Goal: Communication & Community: Answer question/provide support

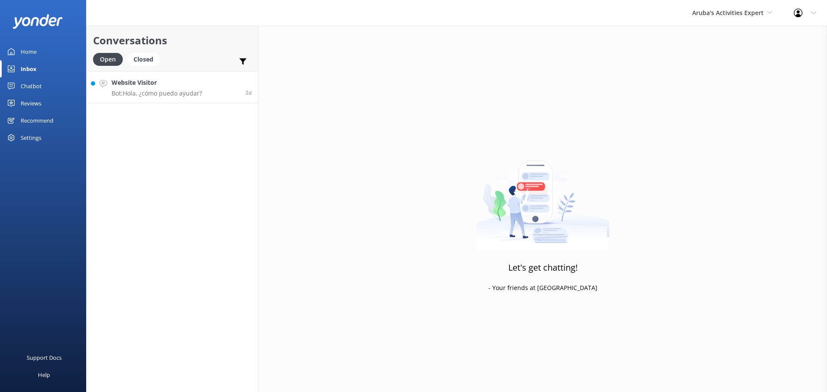
click at [193, 92] on p "Bot: Hola, ¿cómo puedo ayudar?" at bounding box center [157, 94] width 90 height 8
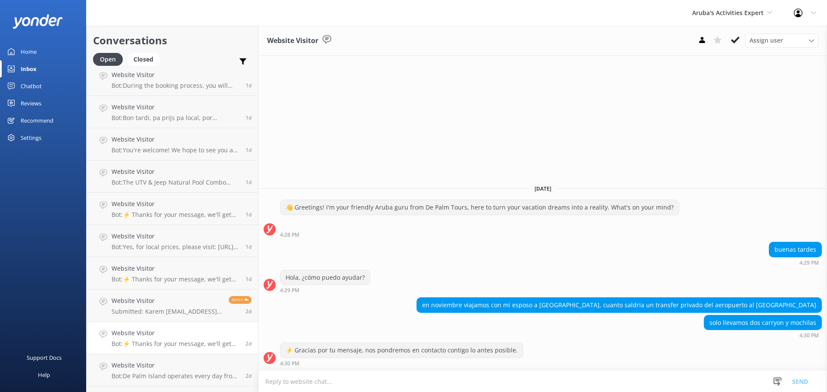
scroll to position [810, 0]
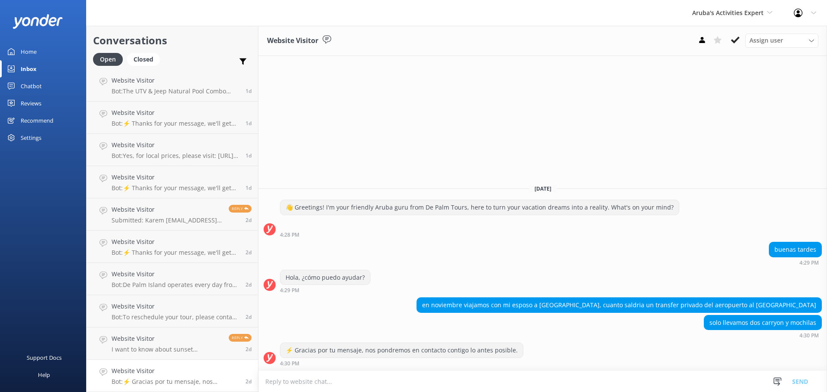
click at [198, 364] on link "Website Visitor Bot: ⚡ Gracias por tu mensaje, nos pondremos en contacto contig…" at bounding box center [172, 376] width 171 height 32
click at [323, 385] on textarea at bounding box center [542, 381] width 569 height 21
click at [339, 381] on textarea at bounding box center [542, 381] width 569 height 21
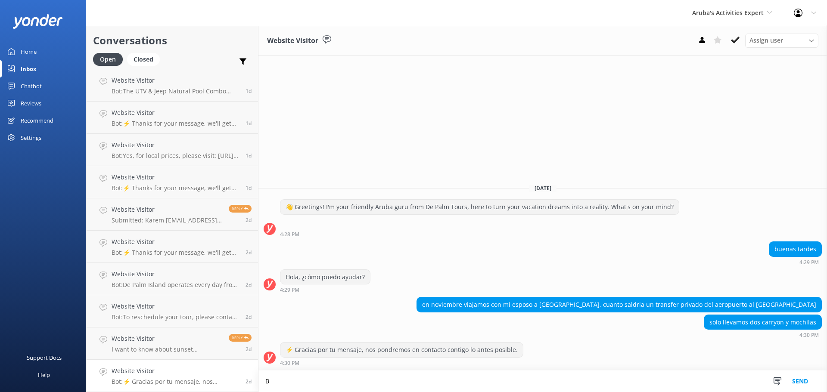
scroll to position [0, 0]
drag, startPoint x: 534, startPoint y: 380, endPoint x: 441, endPoint y: 387, distance: 93.3
click at [441, 387] on textarea "Buen dia para translado privado el precio esta en $230 dollar, pero puede cambi…" at bounding box center [542, 382] width 569 height 22
paste textarea "precios sujetos a cambios"
click at [521, 383] on textarea "Buen dia para translado privado el precio esta en $230 dollar, precios sujetos …" at bounding box center [542, 382] width 569 height 22
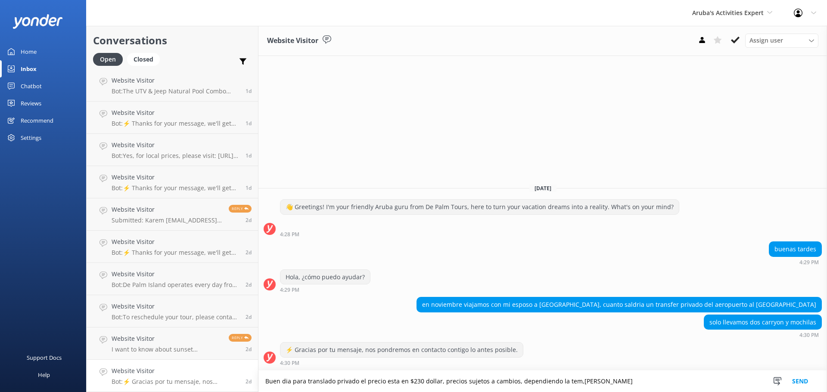
click at [575, 381] on textarea "Buen dia para translado privado el precio esta en $230 dollar, precios sujetos …" at bounding box center [542, 382] width 569 height 22
click at [560, 383] on textarea "Buen dia para translado privado el precio esta en $230 dollar, precios sujetos …" at bounding box center [542, 382] width 569 height 22
type textarea "Buen dia para translado privado el precio esta en $230 dollar, precios sujetos …"
click at [813, 372] on button "Send" at bounding box center [800, 382] width 32 height 22
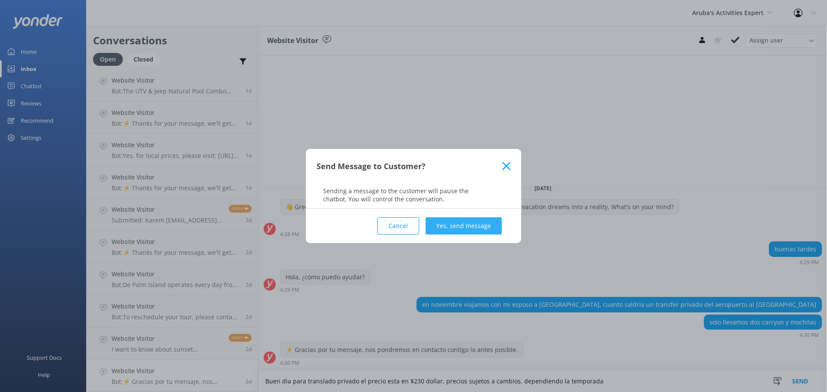
click at [466, 230] on button "Yes, send message" at bounding box center [464, 226] width 76 height 17
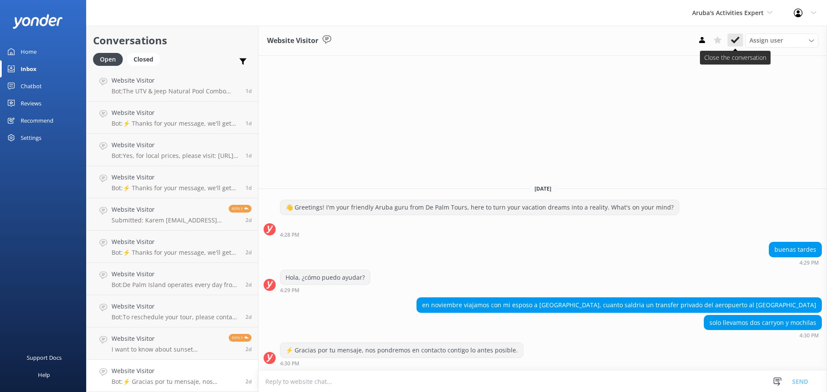
click at [732, 44] on icon at bounding box center [735, 40] width 9 height 9
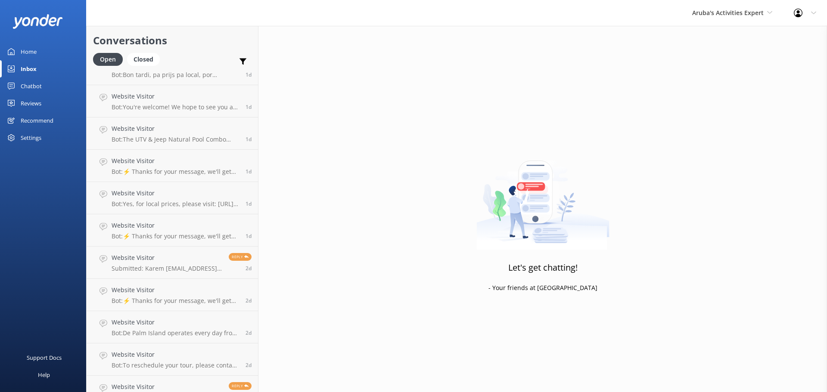
scroll to position [777, 0]
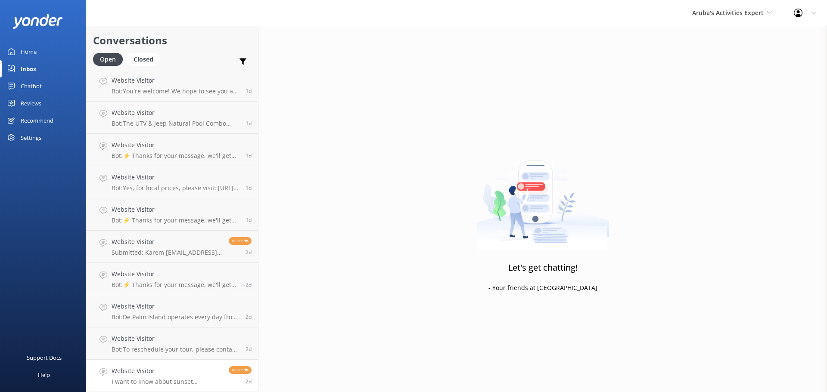
click at [194, 377] on div "Website Visitor I want to know about sunset catamaran please" at bounding box center [167, 376] width 111 height 19
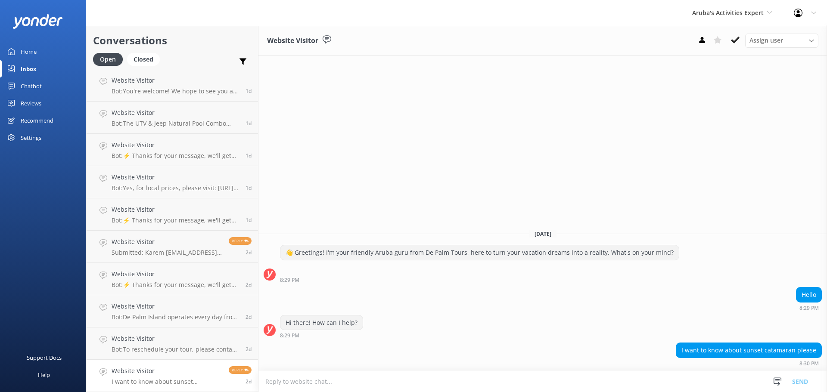
click at [458, 388] on textarea at bounding box center [542, 381] width 569 height 21
click at [291, 381] on textarea "Good mornding," at bounding box center [542, 382] width 569 height 22
click at [335, 381] on textarea "Good morning," at bounding box center [542, 382] width 569 height 22
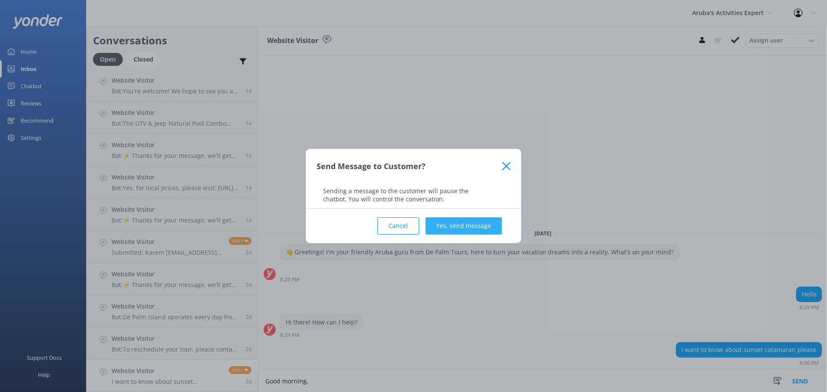
type textarea "Good morning."
click at [452, 229] on button "Yes, send message" at bounding box center [464, 226] width 76 height 17
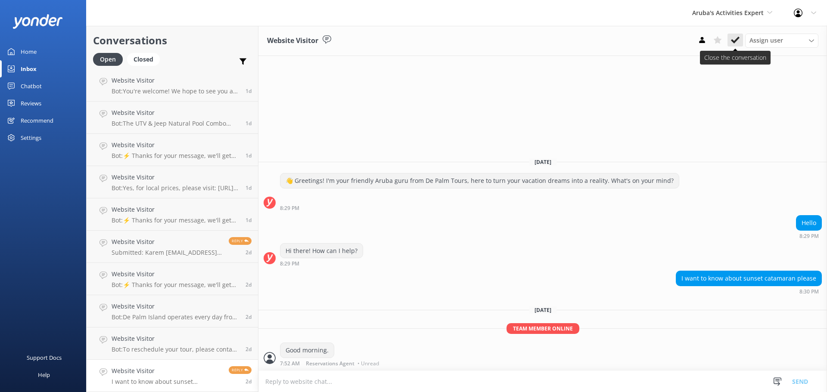
click at [735, 36] on icon at bounding box center [735, 40] width 9 height 9
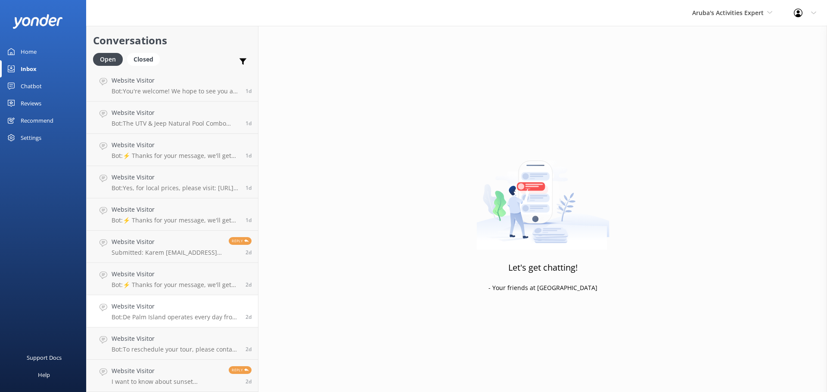
scroll to position [745, 0]
click at [205, 371] on h4 "Website Visitor" at bounding box center [176, 371] width 128 height 9
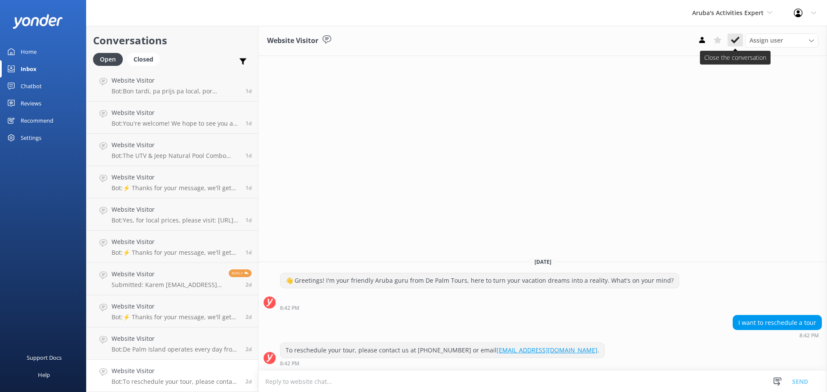
click at [735, 42] on use at bounding box center [735, 40] width 9 height 7
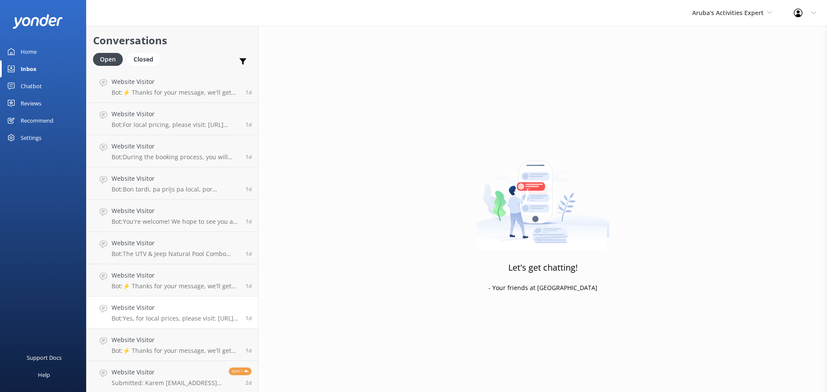
scroll to position [713, 0]
click at [195, 375] on h4 "Website Visitor" at bounding box center [176, 371] width 128 height 9
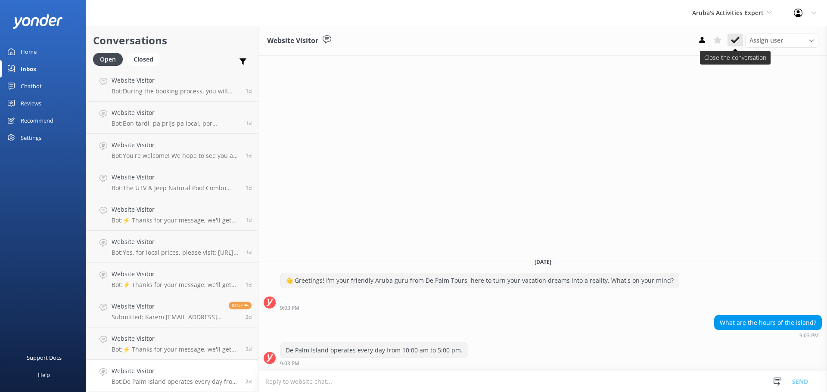
click at [735, 46] on button at bounding box center [736, 40] width 16 height 13
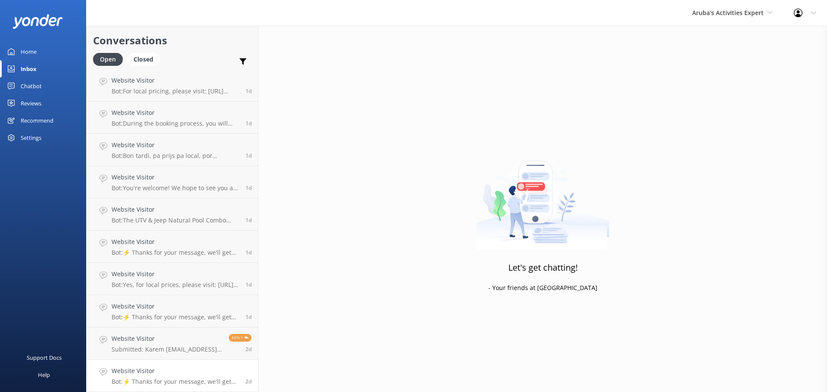
scroll to position [680, 0]
click at [175, 351] on p "Submitted: Karem Ka2mr1@hotmail.com +573012174009 Necesito saber el precio para…" at bounding box center [167, 350] width 111 height 8
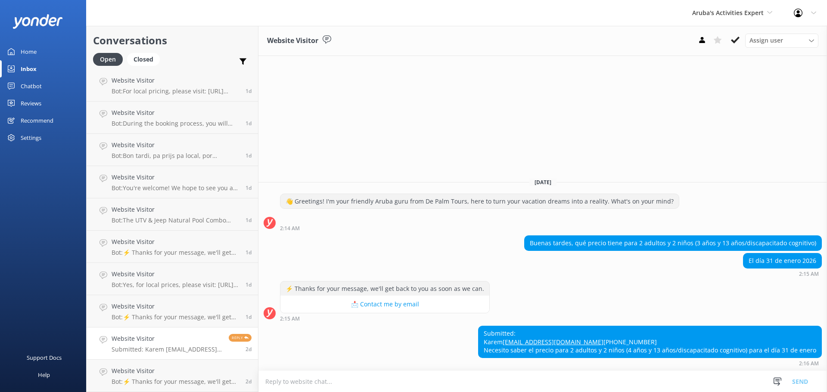
click at [337, 384] on textarea at bounding box center [542, 381] width 569 height 21
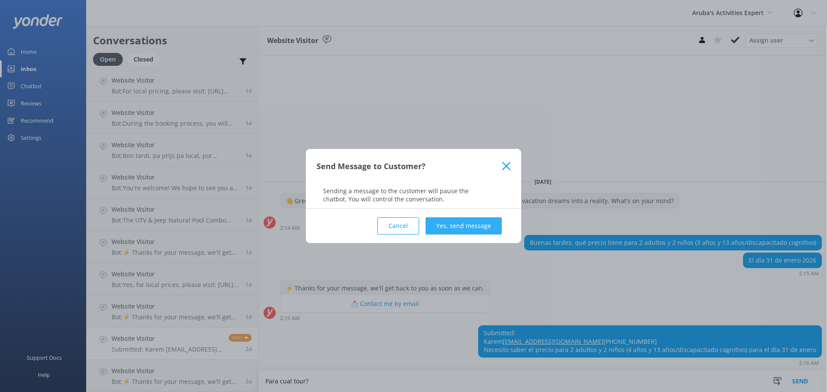
type textarea "Para cual tour?"
click at [473, 225] on button "Yes, send message" at bounding box center [464, 226] width 76 height 17
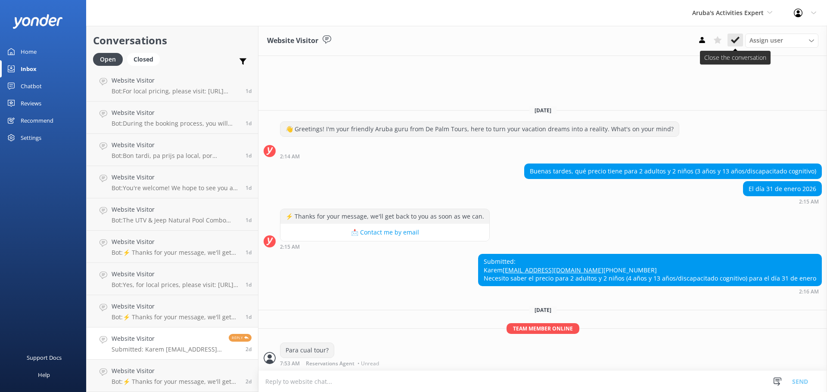
click at [733, 42] on use at bounding box center [735, 40] width 9 height 7
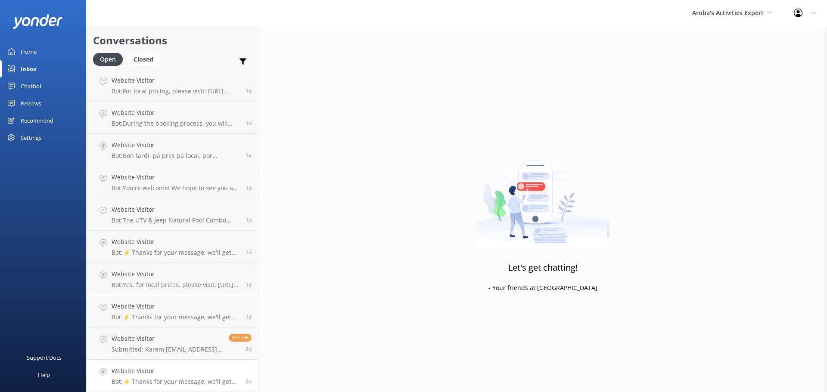
scroll to position [648, 0]
click at [169, 370] on h4 "Website Visitor" at bounding box center [176, 371] width 128 height 9
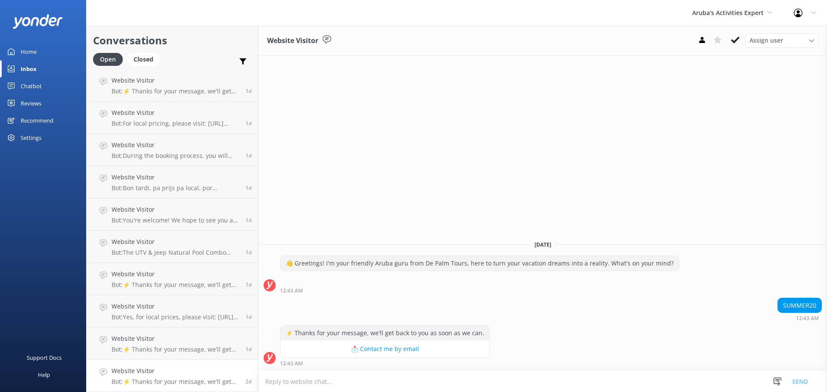
click at [340, 386] on textarea at bounding box center [542, 381] width 569 height 21
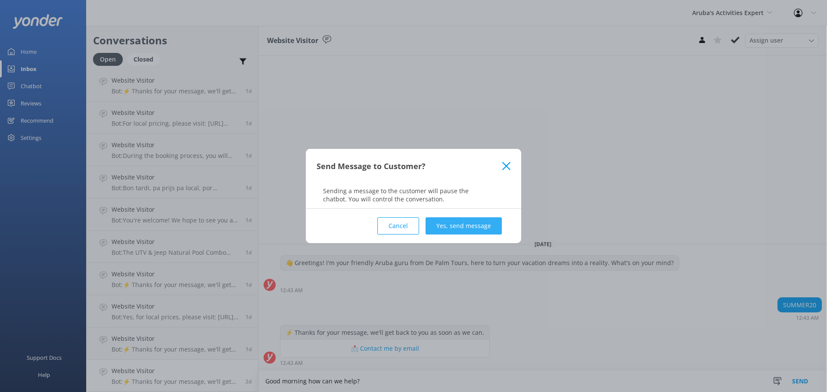
type textarea "Good morning how can we help?"
click at [461, 230] on button "Yes, send message" at bounding box center [464, 226] width 76 height 17
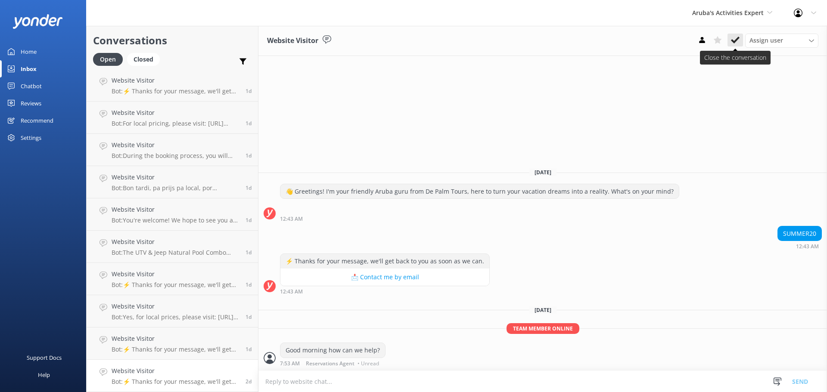
click at [738, 42] on icon at bounding box center [735, 40] width 9 height 9
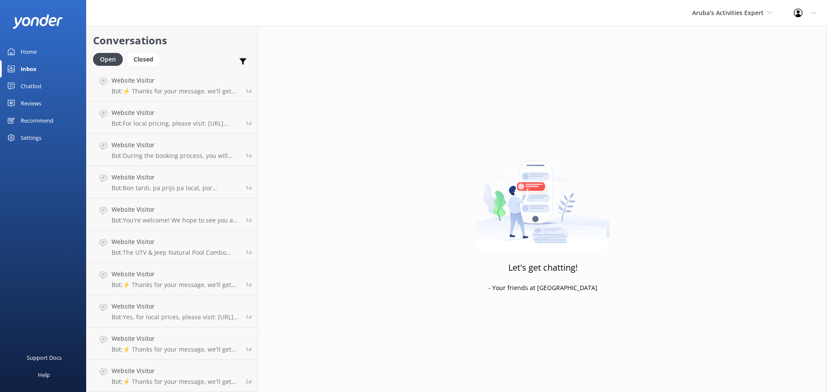
scroll to position [616, 0]
click at [184, 379] on p "Bot: ⚡ Thanks for your message, we'll get back to you as soon as we can." at bounding box center [176, 382] width 128 height 8
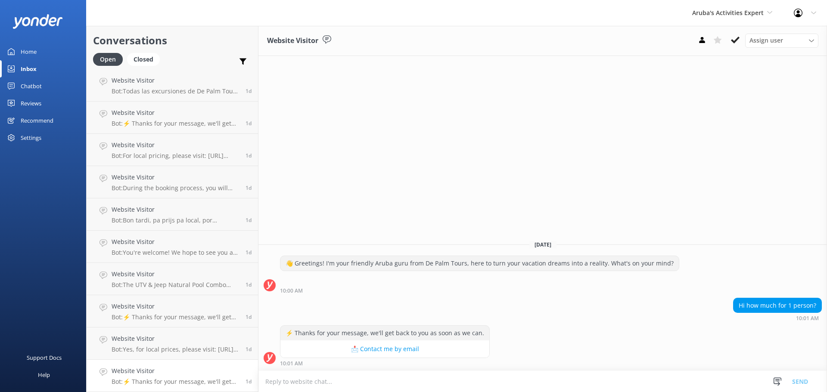
click at [423, 380] on textarea at bounding box center [542, 381] width 569 height 21
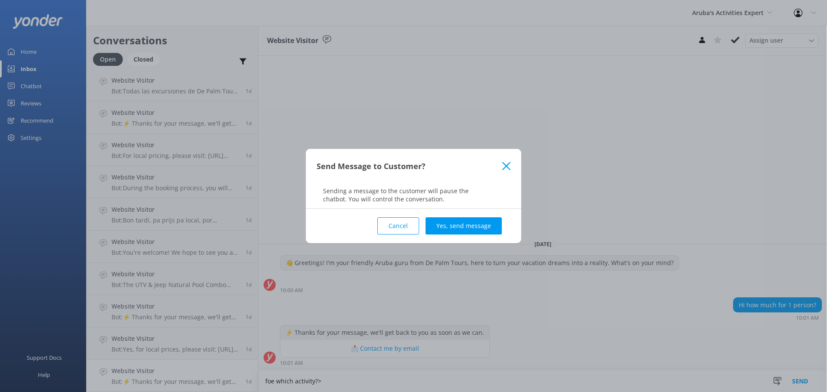
click at [386, 224] on button "Cancel" at bounding box center [398, 226] width 42 height 17
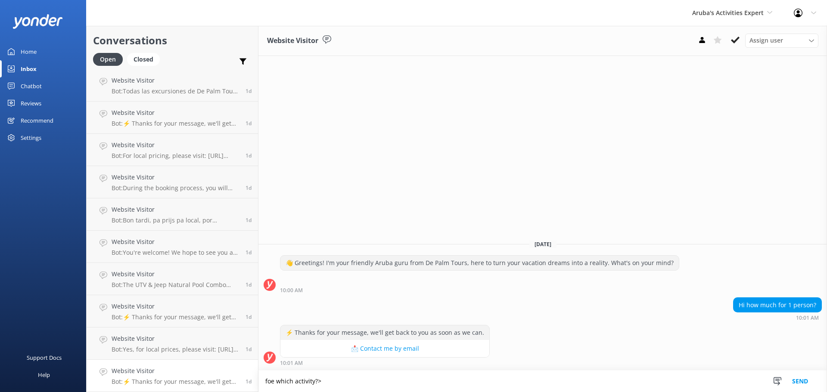
click at [335, 385] on textarea "foe which activity?>" at bounding box center [542, 382] width 569 height 22
type textarea "foe which activity?"
click at [810, 388] on button "Send" at bounding box center [800, 382] width 32 height 22
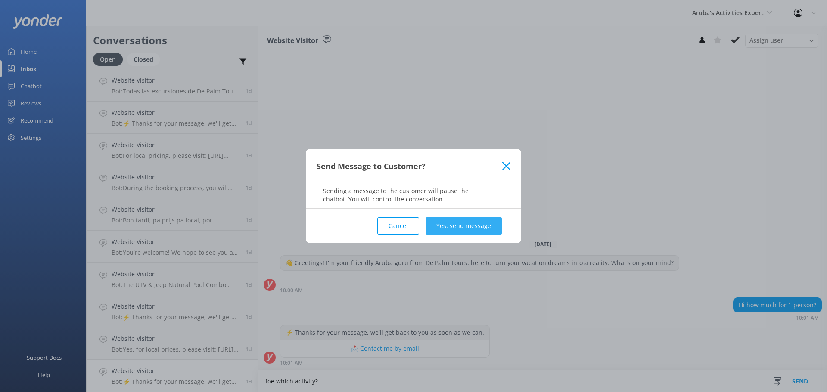
click at [433, 225] on button "Yes, send message" at bounding box center [464, 226] width 76 height 17
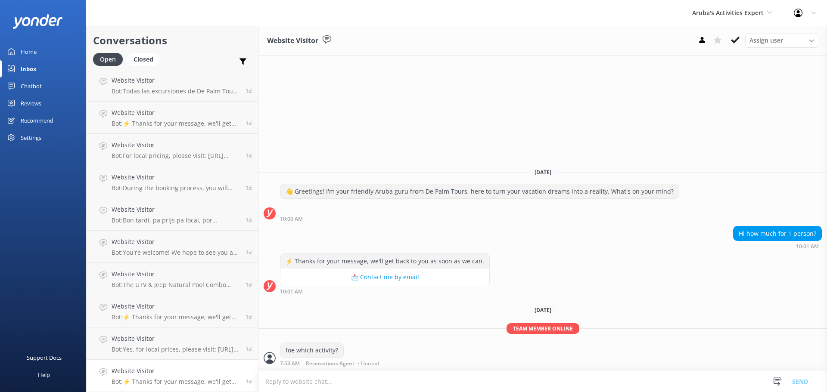
click at [174, 386] on p "Bot: ⚡ Thanks for your message, we'll get back to you as soon as we can." at bounding box center [176, 382] width 128 height 8
click at [738, 36] on icon at bounding box center [735, 40] width 9 height 9
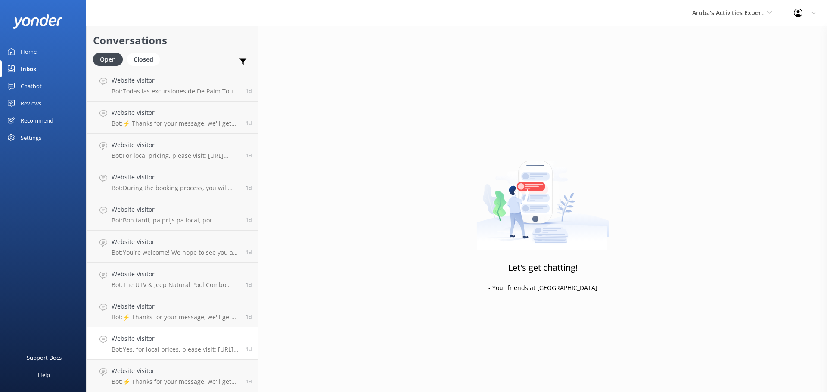
scroll to position [583, 0]
click at [159, 371] on h4 "Website Visitor" at bounding box center [176, 371] width 128 height 9
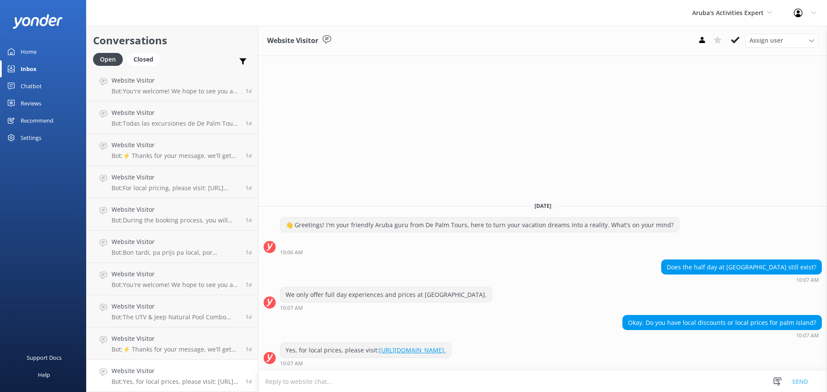
click at [337, 378] on textarea at bounding box center [542, 381] width 569 height 21
click at [537, 380] on textarea "for De palm Island it will be the same price as for tourist and locals $109 Per…" at bounding box center [542, 382] width 569 height 22
type textarea "for De palm Island it will be the same price as for tourist and locals $109 Per…"
click at [810, 383] on button "Send" at bounding box center [800, 382] width 32 height 22
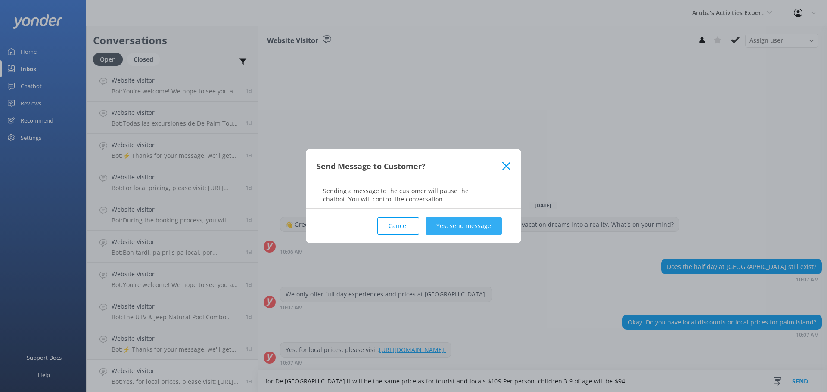
click at [482, 222] on button "Yes, send message" at bounding box center [464, 226] width 76 height 17
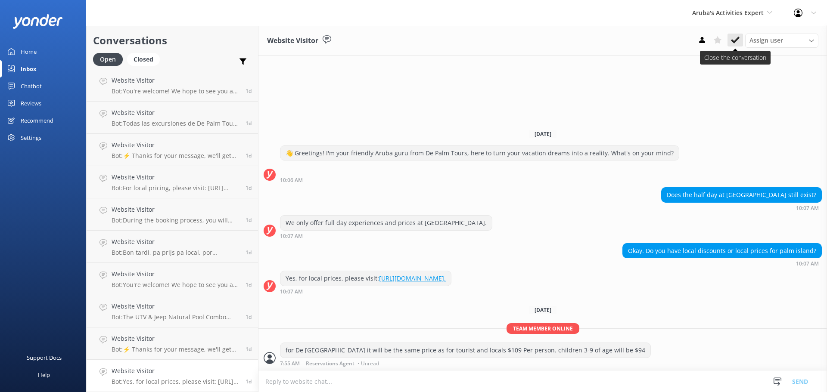
click at [735, 43] on use at bounding box center [735, 40] width 9 height 7
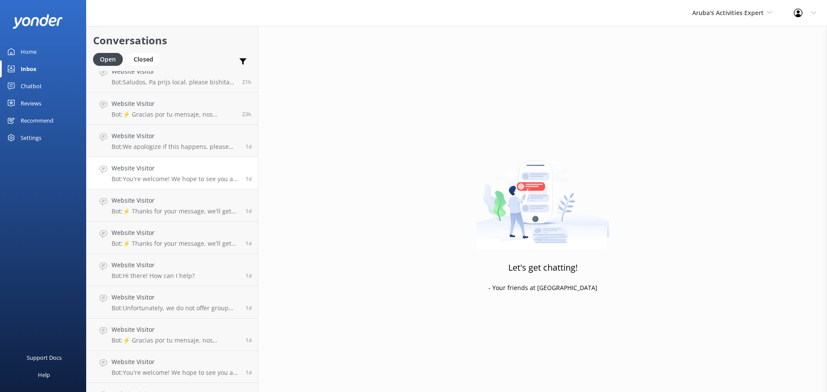
scroll to position [551, 0]
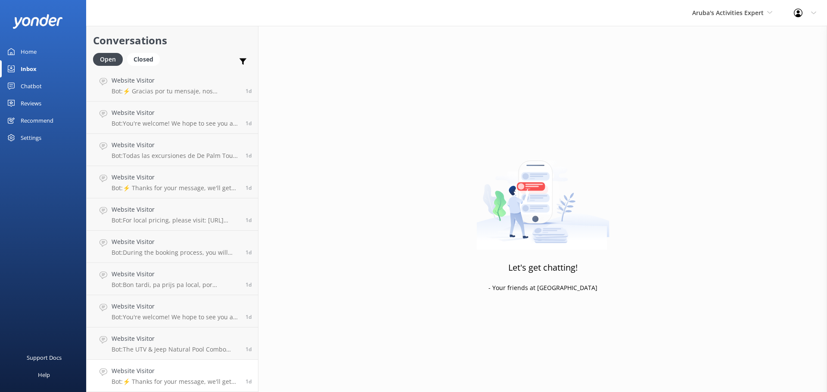
click at [192, 384] on p "Bot: ⚡ Thanks for your message, we'll get back to you as soon as we can." at bounding box center [176, 382] width 128 height 8
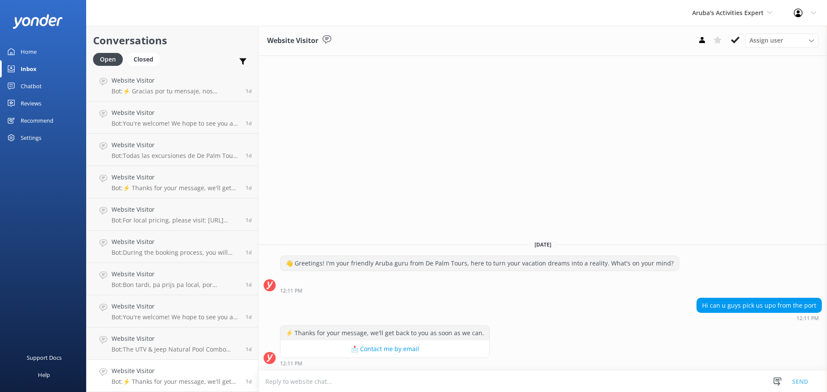
click at [358, 377] on textarea at bounding box center [542, 381] width 569 height 21
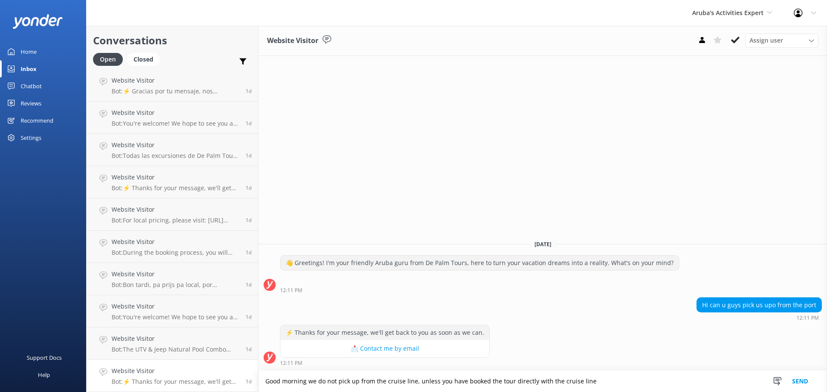
type textarea "Good morning we do not pick up from the cruise line, unless you have booked the…"
click at [813, 379] on button "Send" at bounding box center [800, 382] width 32 height 22
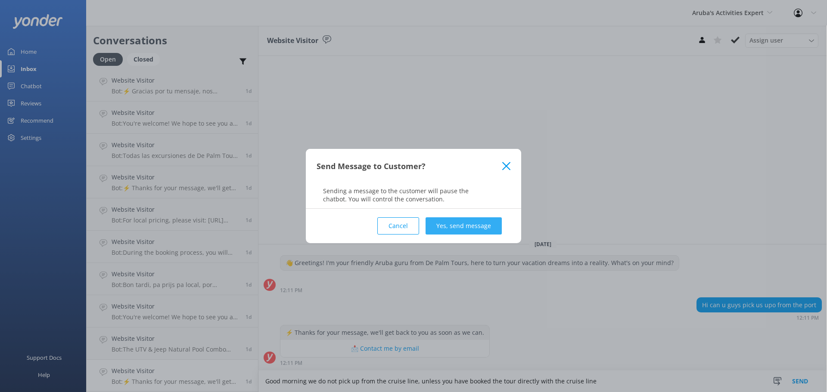
click at [482, 227] on button "Yes, send message" at bounding box center [464, 226] width 76 height 17
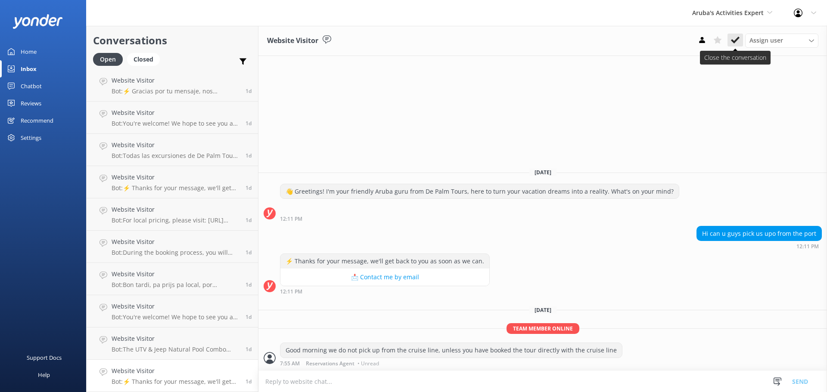
click at [735, 40] on use at bounding box center [735, 40] width 9 height 7
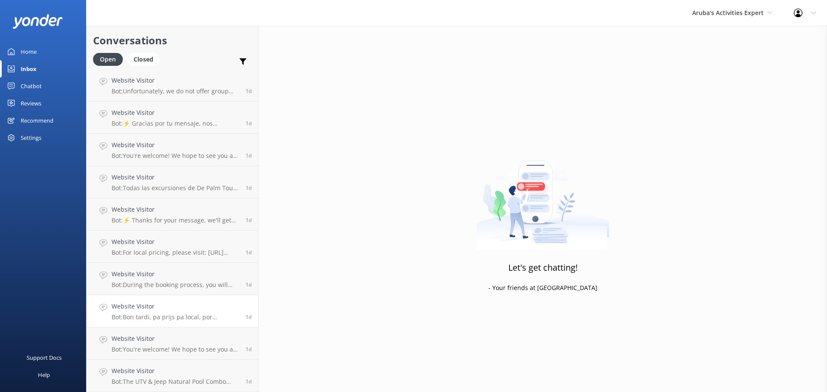
scroll to position [519, 0]
click at [192, 375] on h4 "Website Visitor" at bounding box center [176, 371] width 128 height 9
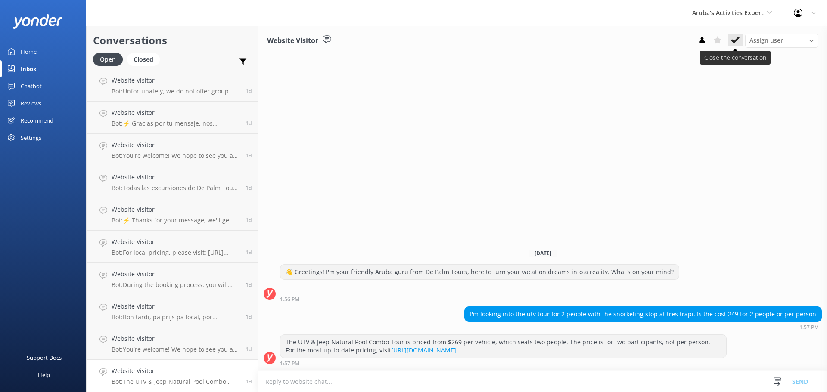
click at [738, 36] on icon at bounding box center [735, 40] width 9 height 9
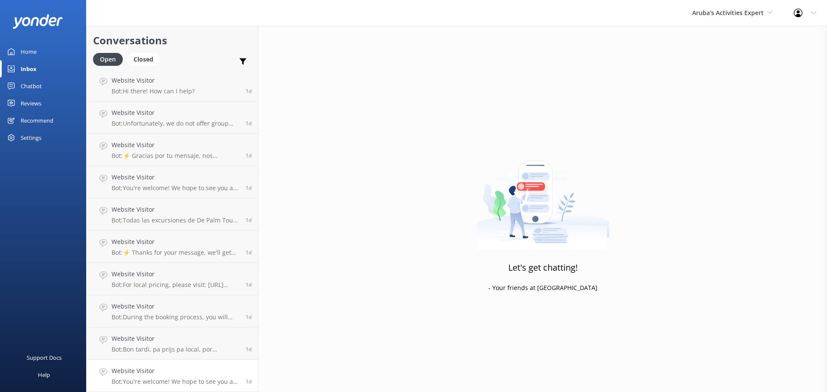
click at [173, 368] on h4 "Website Visitor" at bounding box center [176, 371] width 128 height 9
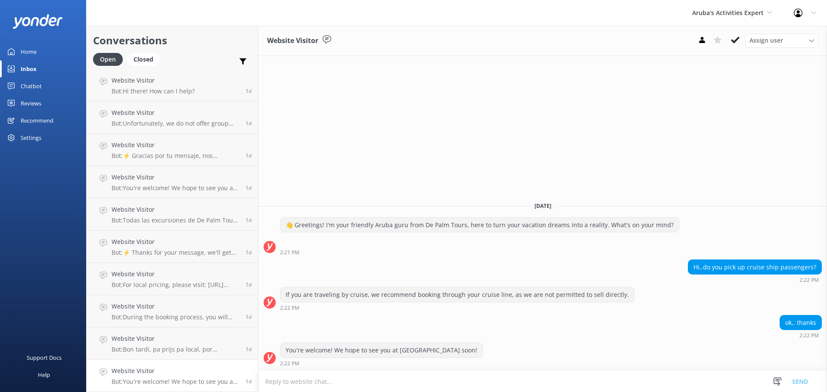
click at [738, 32] on div "Website Visitor Assign user Merienys Frances Casandra Dijkhoff Alberto Tromp Pa…" at bounding box center [542, 41] width 569 height 30
click at [737, 37] on icon at bounding box center [735, 40] width 9 height 9
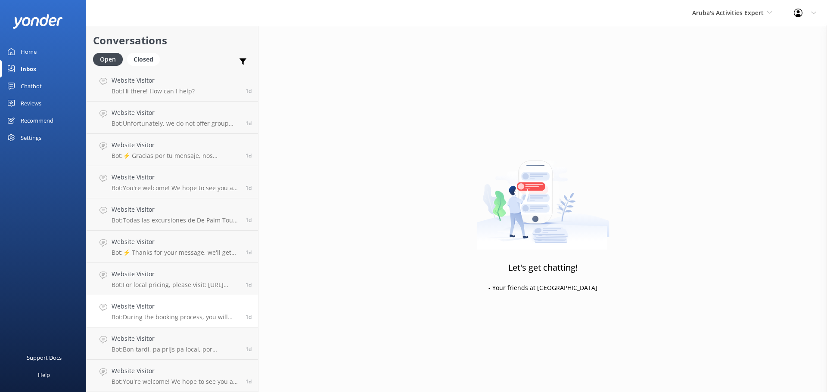
scroll to position [454, 0]
click at [193, 364] on link "Website Visitor Bot: Bon tardi, pa prijs pa local, por fabor bishita: https://d…" at bounding box center [172, 376] width 171 height 32
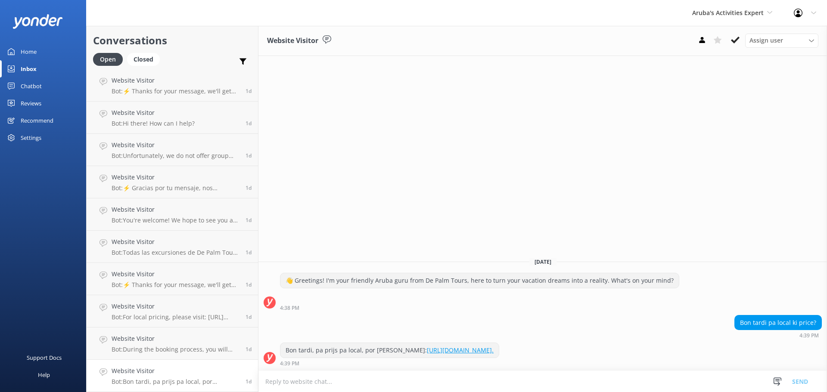
click at [397, 376] on textarea at bounding box center [542, 381] width 569 height 21
type textarea "Bon dia, price local ta keda meskos pa local ku turista, ta sali $109 pa person…"
click at [796, 383] on button "Send" at bounding box center [800, 382] width 32 height 22
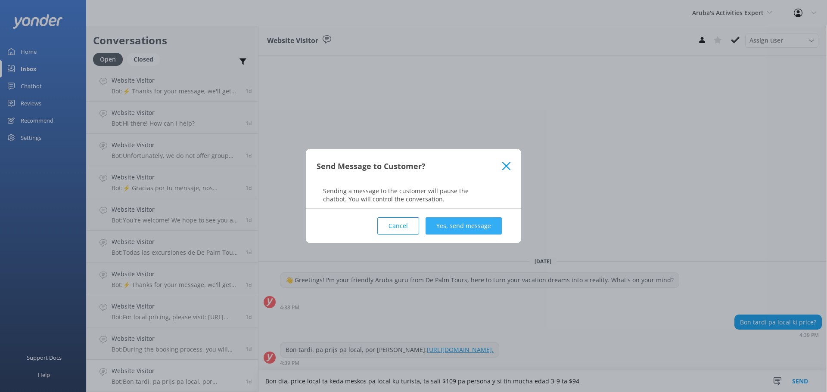
click at [460, 229] on button "Yes, send message" at bounding box center [464, 226] width 76 height 17
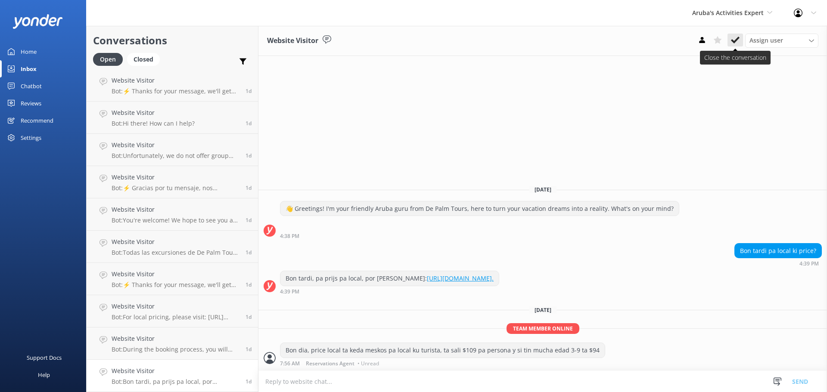
click at [734, 43] on use at bounding box center [735, 40] width 9 height 7
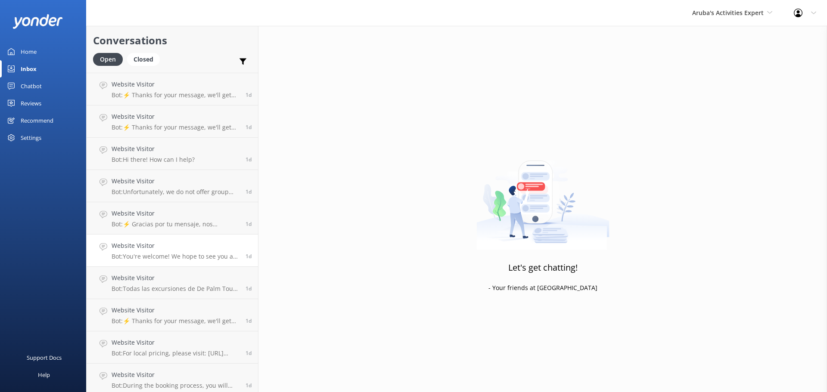
scroll to position [422, 0]
click at [201, 380] on p "Bot: During the booking process, you will see the field 'Promo/Discount Code' b…" at bounding box center [176, 382] width 128 height 8
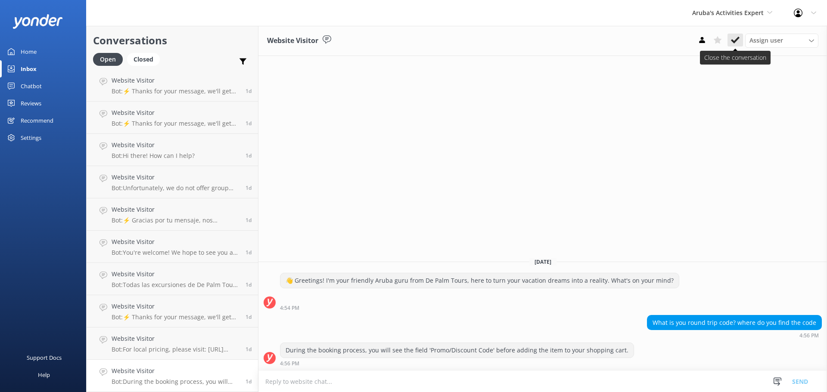
click at [737, 37] on icon at bounding box center [735, 40] width 9 height 9
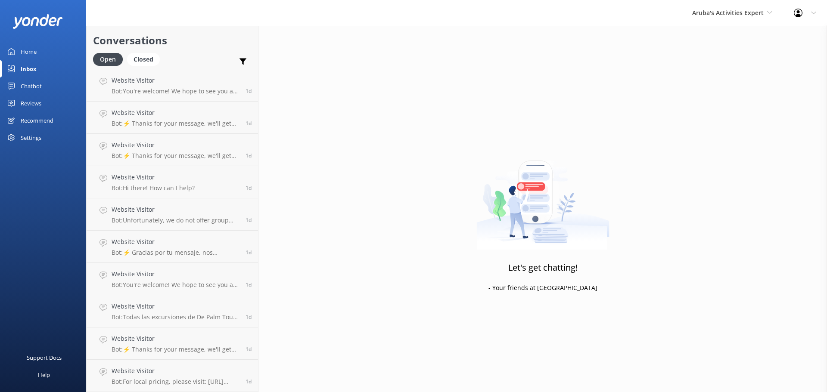
scroll to position [389, 0]
click at [195, 378] on p "Bot: For local pricing, please visit: https://depalmisland.com/residents/." at bounding box center [176, 382] width 128 height 8
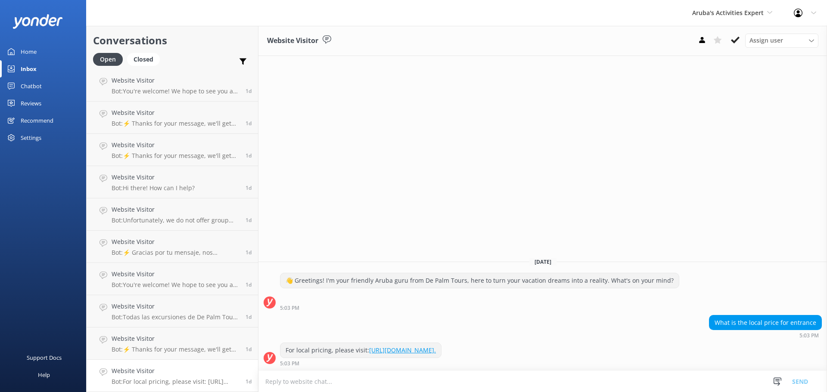
click at [313, 386] on textarea at bounding box center [542, 381] width 569 height 21
type textarea "good morning price will be the same for local as for tourist $109 per person"
click at [794, 380] on button "Send" at bounding box center [800, 382] width 32 height 22
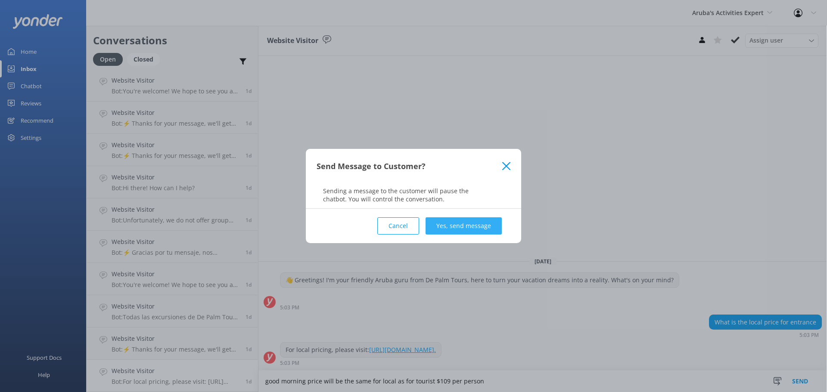
click at [459, 233] on button "Yes, send message" at bounding box center [464, 226] width 76 height 17
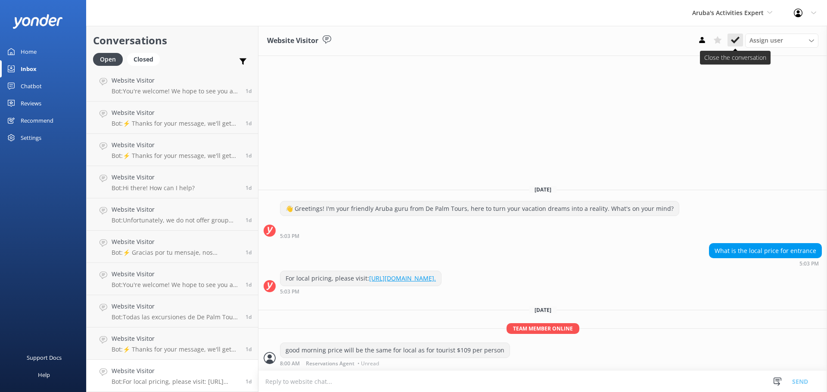
click at [741, 43] on button at bounding box center [736, 40] width 16 height 13
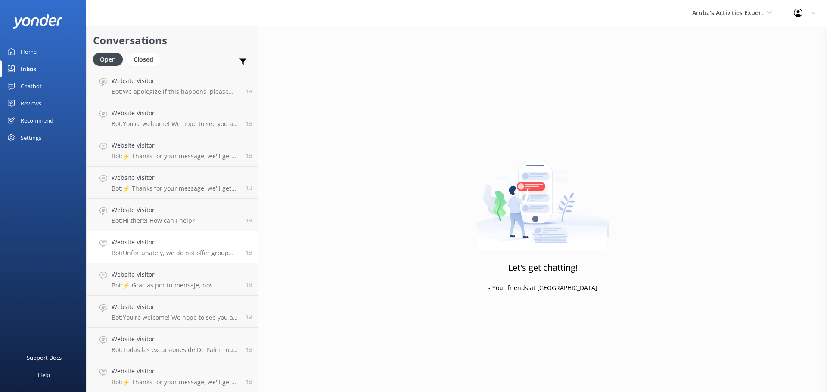
scroll to position [389, 0]
click at [202, 371] on h4 "Website Visitor" at bounding box center [176, 371] width 128 height 9
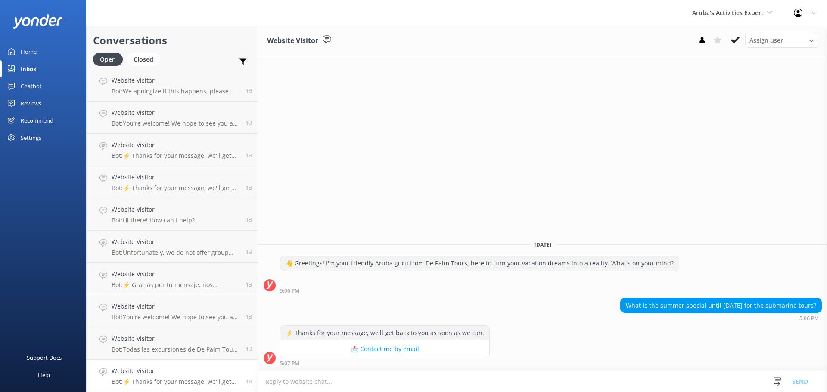
click at [376, 384] on textarea at bounding box center [542, 381] width 569 height 21
type textarea "summer20 is the discount code"
click at [812, 382] on button "Send" at bounding box center [800, 382] width 32 height 22
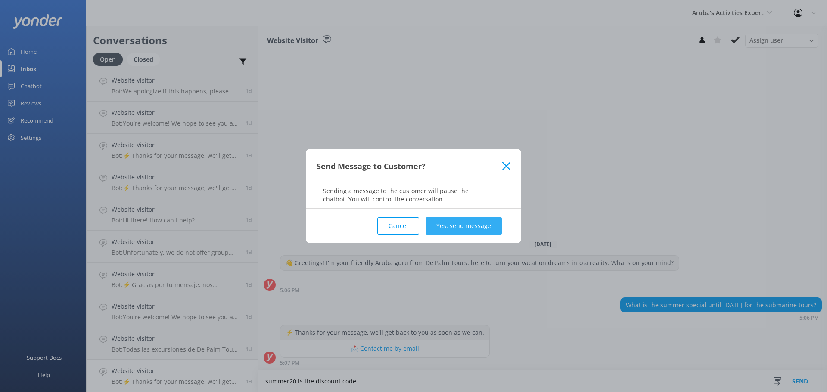
click at [469, 231] on button "Yes, send message" at bounding box center [464, 226] width 76 height 17
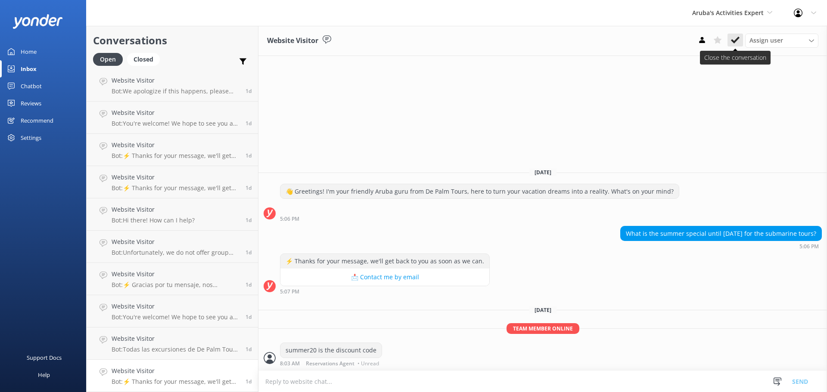
click at [739, 36] on icon at bounding box center [735, 40] width 9 height 9
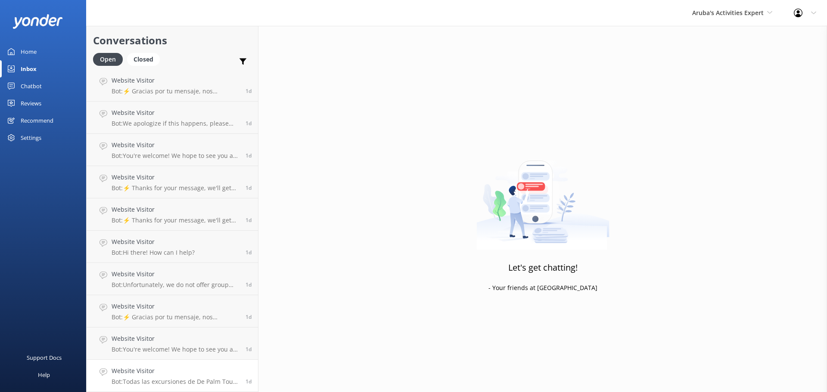
scroll to position [357, 0]
click at [185, 377] on div "Website Visitor Bot: Todas las excursiones de De Palm Tours se pueden reservar …" at bounding box center [176, 376] width 128 height 19
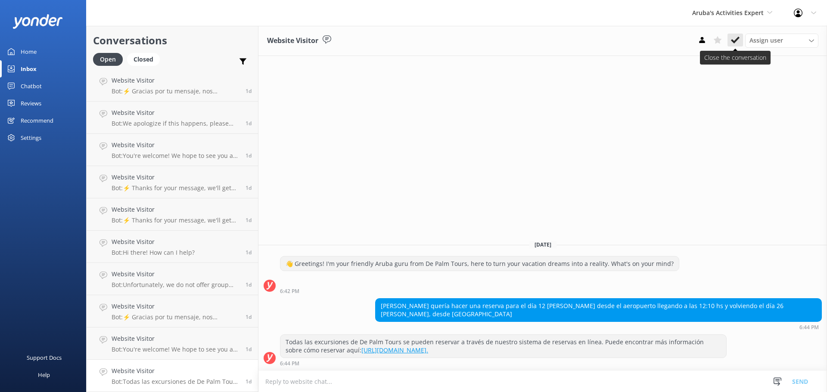
click at [732, 43] on icon at bounding box center [735, 40] width 9 height 9
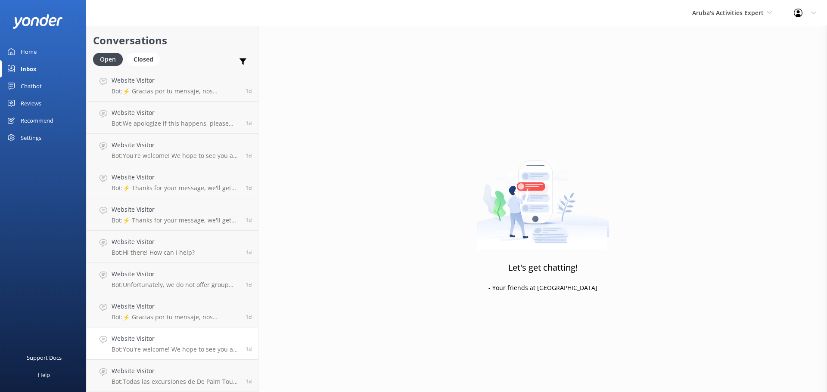
scroll to position [325, 0]
click at [182, 383] on p "Bot: You're welcome! We hope to see you at De Palm soon!" at bounding box center [176, 382] width 128 height 8
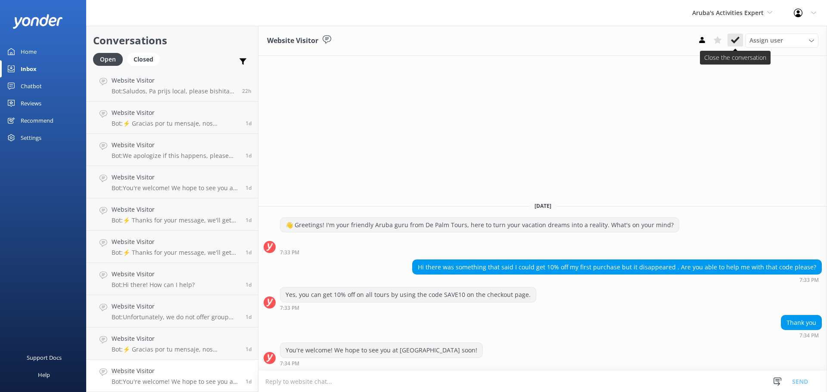
click at [729, 39] on button at bounding box center [736, 40] width 16 height 13
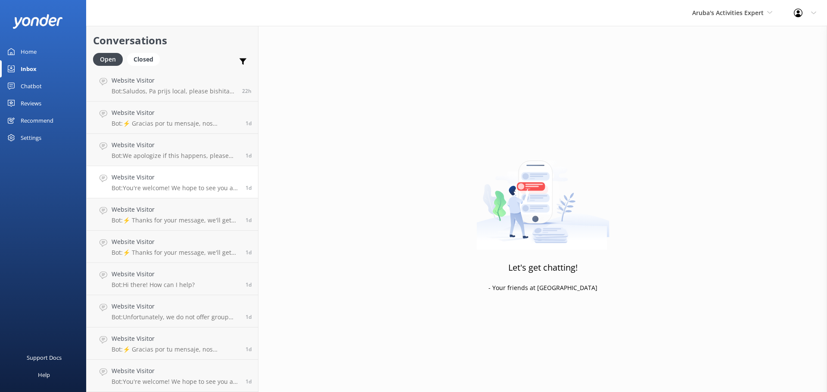
scroll to position [293, 0]
click at [170, 364] on link "Website Visitor Bot: ⚡ Gracias por tu mensaje, nos pondremos en contacto contig…" at bounding box center [172, 376] width 171 height 32
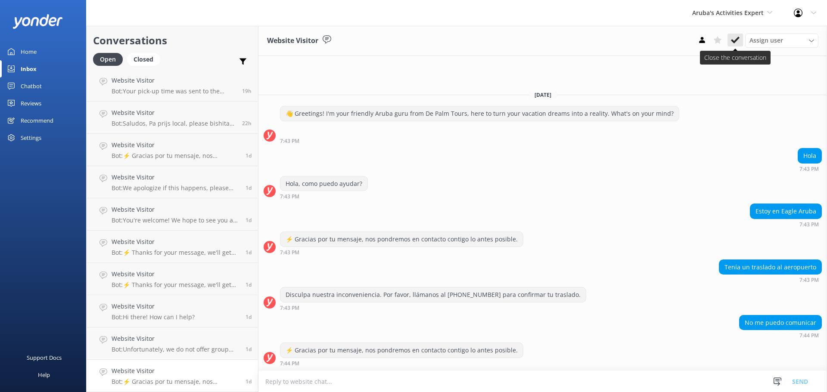
click at [732, 37] on icon at bounding box center [735, 40] width 9 height 9
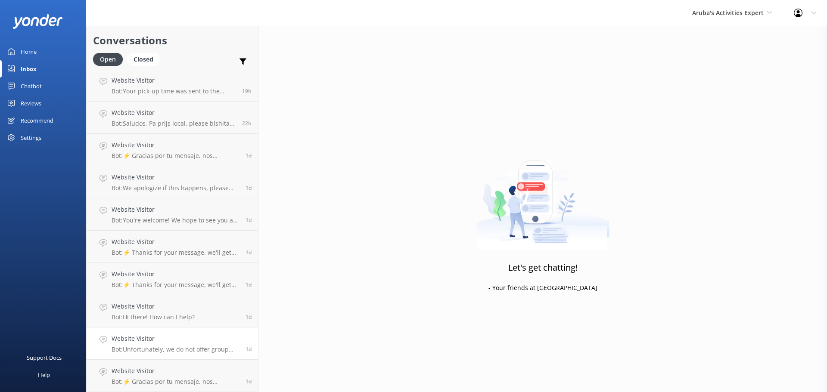
scroll to position [260, 0]
click at [192, 374] on h4 "Website Visitor" at bounding box center [176, 371] width 128 height 9
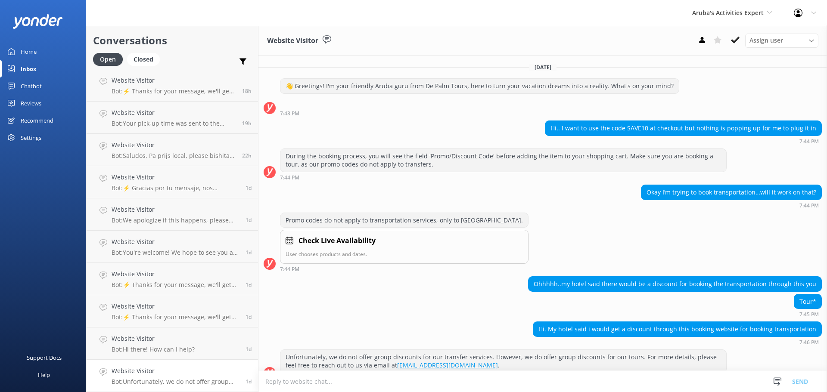
scroll to position [15, 0]
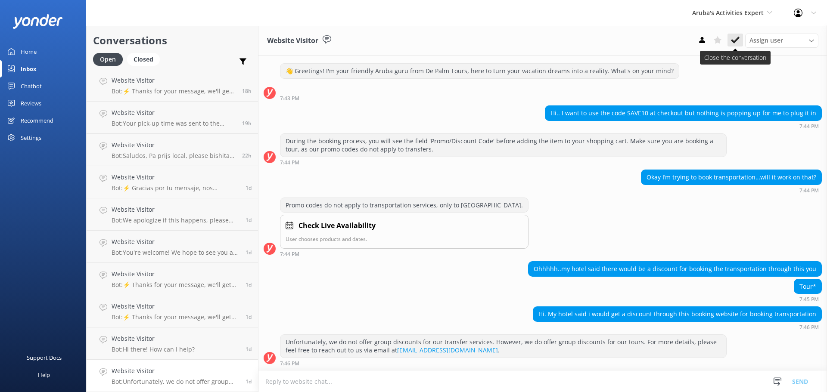
click at [736, 39] on icon at bounding box center [735, 40] width 9 height 9
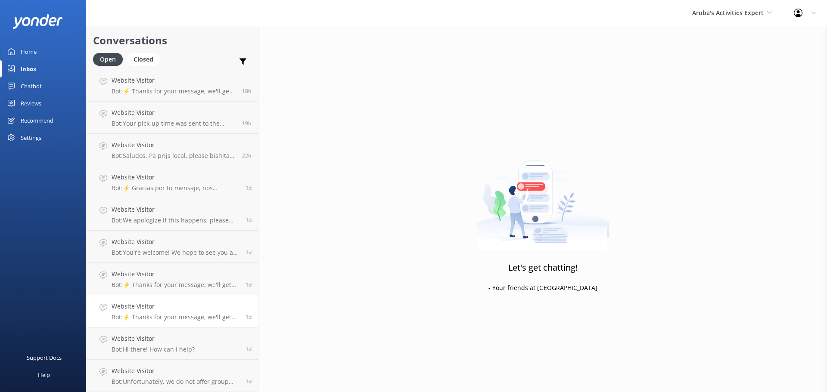
scroll to position [228, 0]
click at [208, 355] on link "Website Visitor Bot: ⚡ Thanks for your message, we'll get back to you as soon a…" at bounding box center [172, 344] width 171 height 32
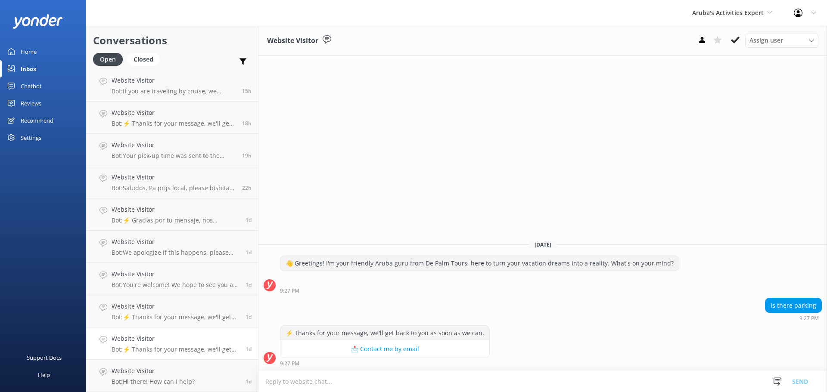
click at [430, 377] on textarea at bounding box center [542, 381] width 569 height 21
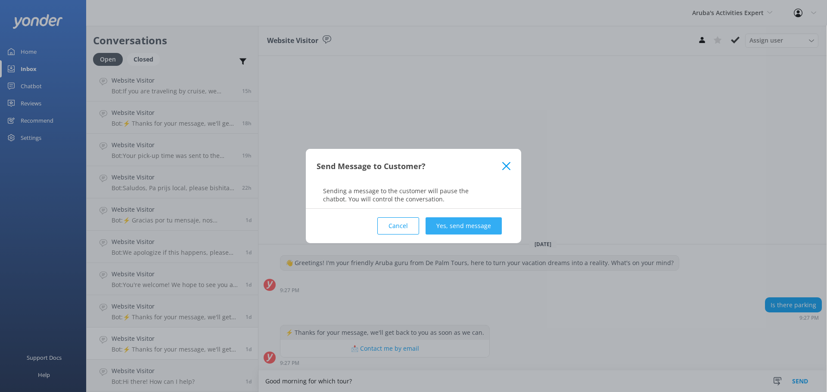
type textarea "Good morning for which tour?"
click at [453, 223] on button "Yes, send message" at bounding box center [464, 226] width 76 height 17
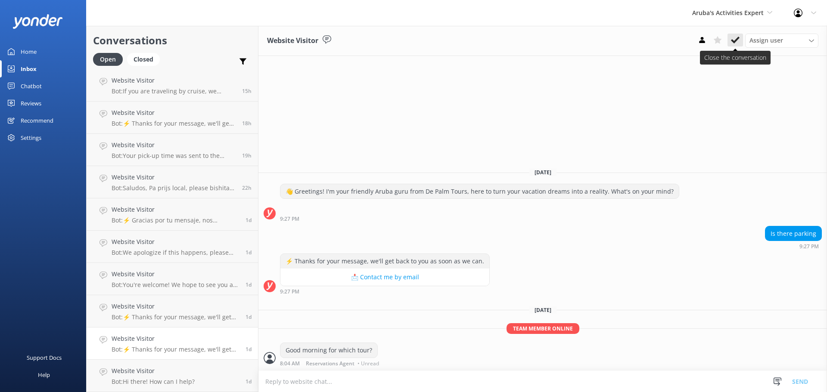
click at [735, 36] on icon at bounding box center [735, 40] width 9 height 9
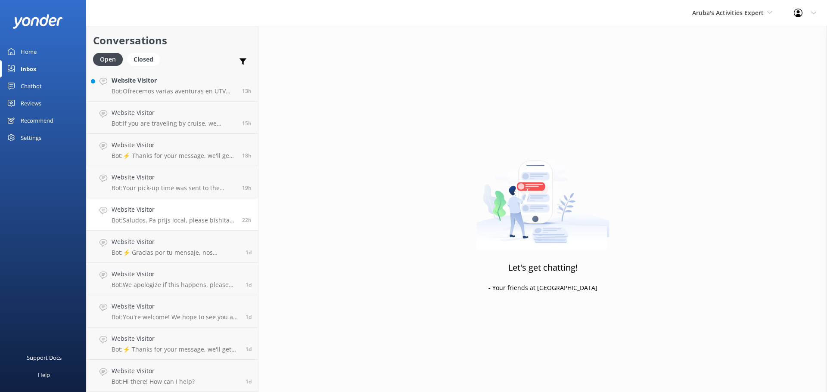
scroll to position [196, 0]
click at [196, 367] on link "Website Visitor Bot: Hi there! How can I help? 1d" at bounding box center [172, 376] width 171 height 32
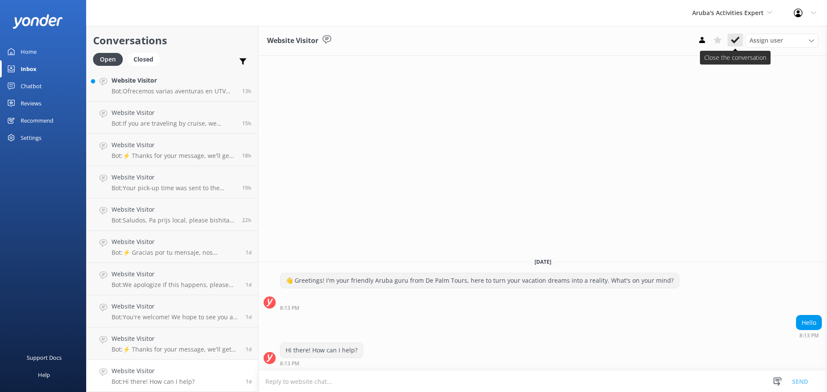
click at [736, 44] on icon at bounding box center [735, 40] width 9 height 9
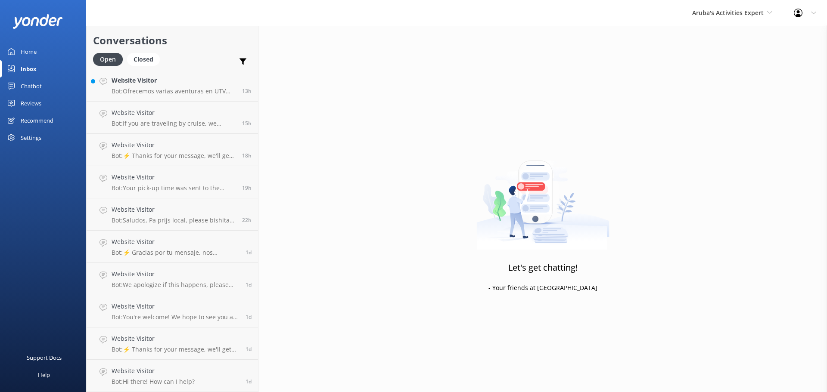
scroll to position [163, 0]
click at [181, 371] on h4 "Website Visitor" at bounding box center [176, 371] width 128 height 9
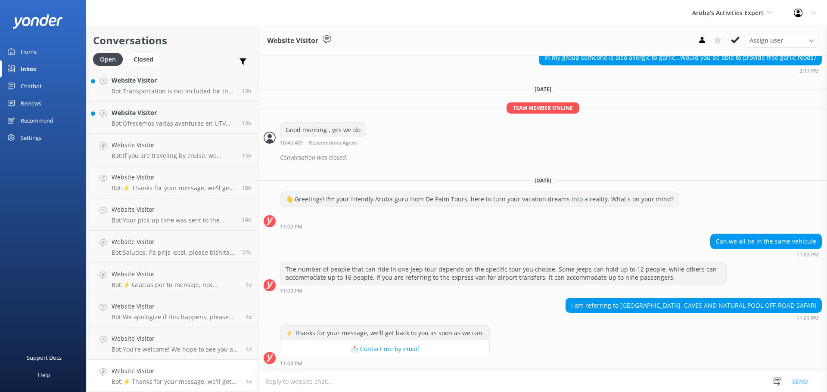
scroll to position [434, 0]
click at [207, 380] on p "Bot: ⚡ Thanks for your message, we'll get back to you as soon as we can." at bounding box center [176, 382] width 128 height 8
click at [378, 380] on textarea at bounding box center [542, 381] width 569 height 21
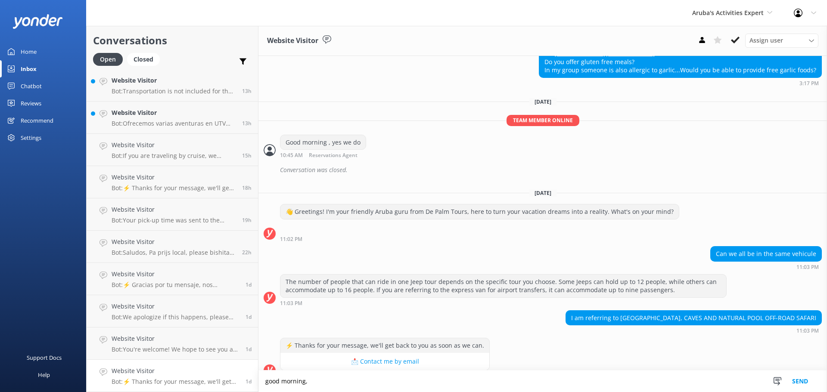
scroll to position [434, 0]
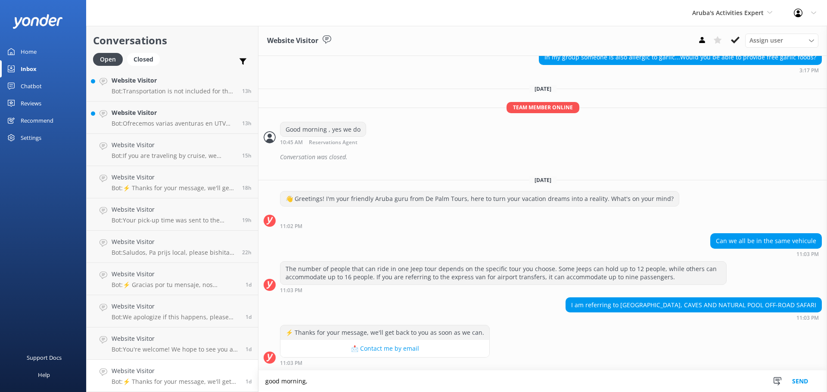
click at [335, 380] on textarea "good morning," at bounding box center [542, 382] width 569 height 22
drag, startPoint x: 566, startPoint y: 270, endPoint x: 374, endPoint y: 275, distance: 191.4
click at [374, 275] on div "The number of people that can ride in one Jeep tour depends on the specific tou…" at bounding box center [503, 273] width 446 height 23
copy div "Jeeps can hold up to 12 people, while others can accommodate up to 16 people."
click at [319, 381] on textarea "good morning," at bounding box center [542, 382] width 569 height 22
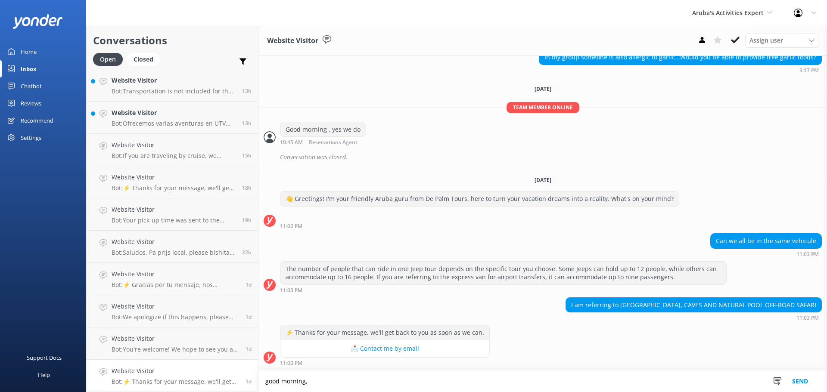
paste textarea "Jeeps can hold up to 12 people, while others can accommodate up to 16 people."
type textarea "good morning, Jeeps can hold up to 12 people, while others can accommodate up t…"
click at [792, 383] on button "Send" at bounding box center [800, 382] width 32 height 22
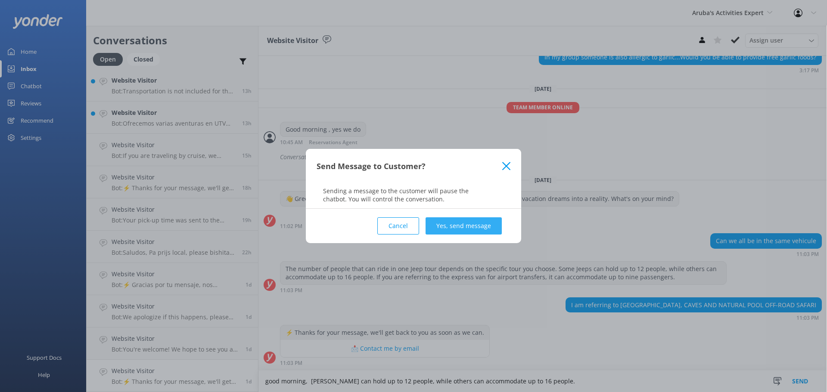
click at [446, 221] on button "Yes, send message" at bounding box center [464, 226] width 76 height 17
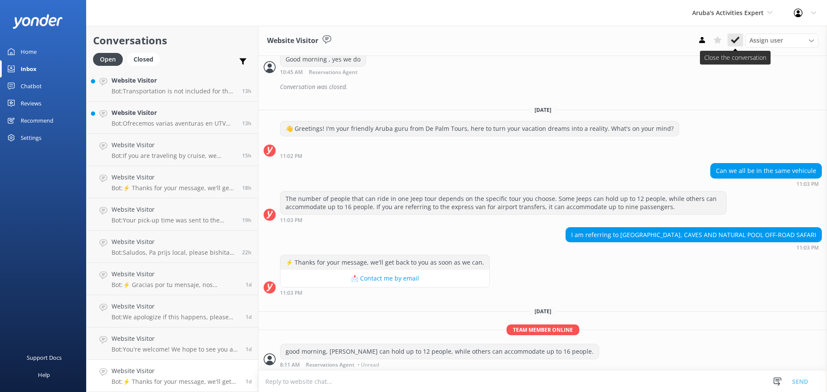
scroll to position [506, 0]
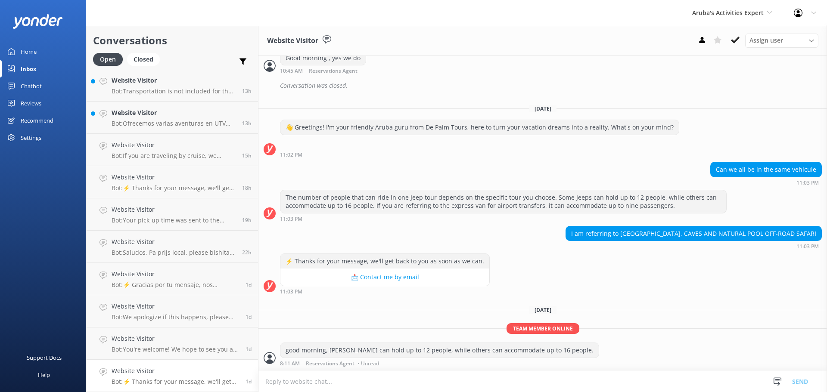
drag, startPoint x: 735, startPoint y: 43, endPoint x: 730, endPoint y: 51, distance: 9.1
click at [735, 43] on icon at bounding box center [735, 40] width 9 height 9
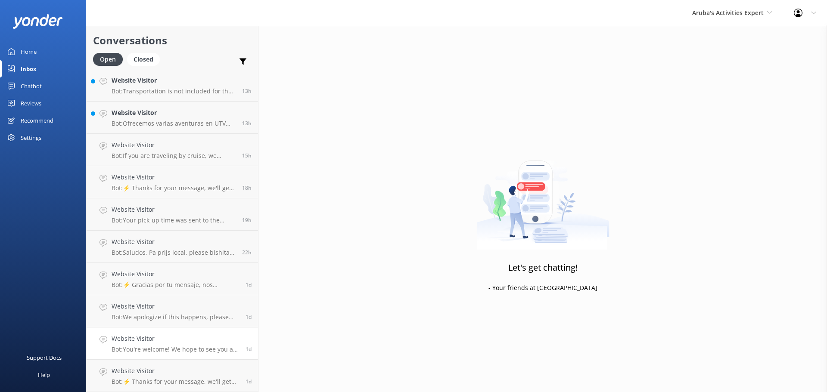
scroll to position [131, 0]
click at [184, 368] on h4 "Website Visitor" at bounding box center [176, 371] width 128 height 9
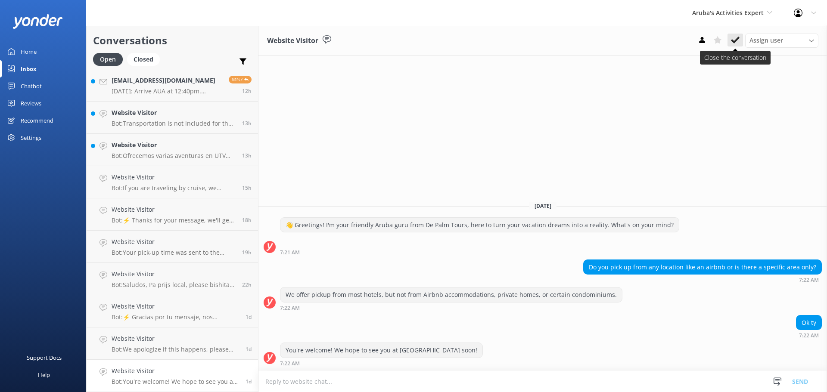
click at [738, 42] on icon at bounding box center [735, 40] width 9 height 9
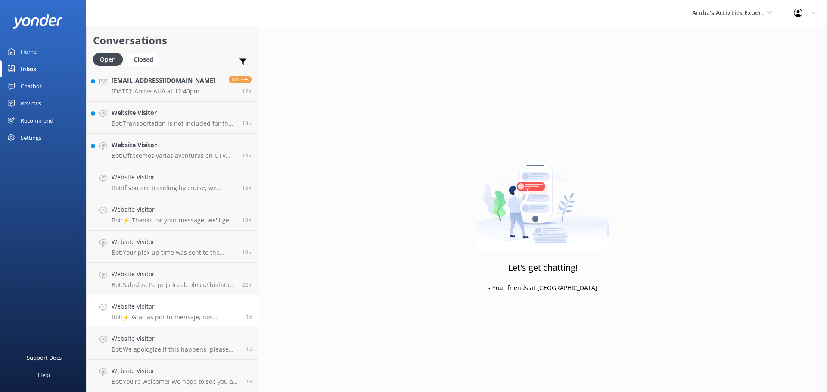
scroll to position [99, 0]
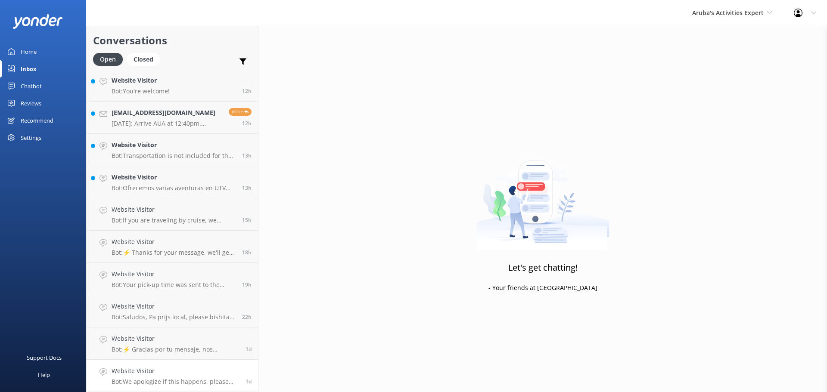
click at [190, 360] on link "Website Visitor Bot: We apologize if this happens, please call us at +297 522 4…" at bounding box center [172, 376] width 171 height 32
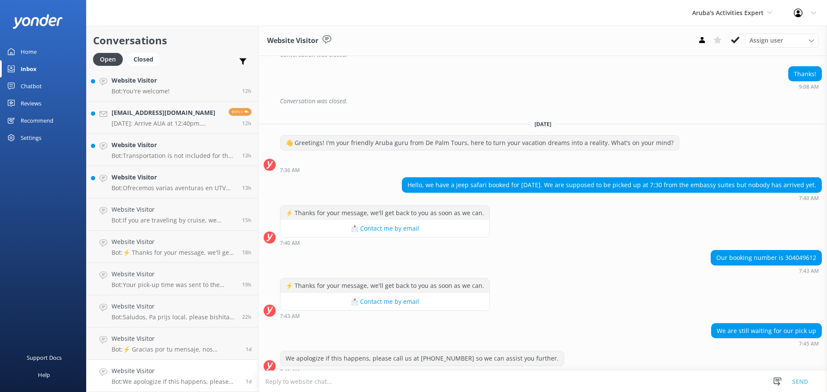
scroll to position [560, 0]
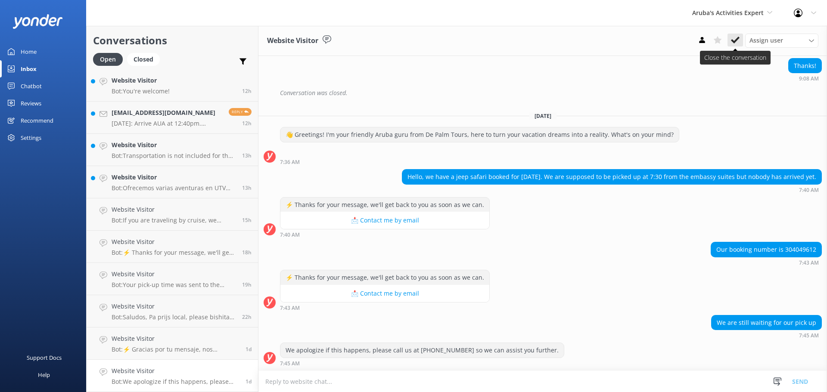
click at [735, 42] on use at bounding box center [735, 40] width 9 height 7
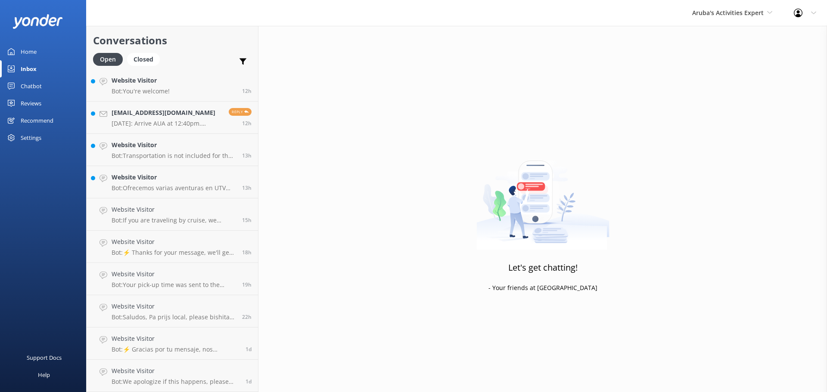
scroll to position [66, 0]
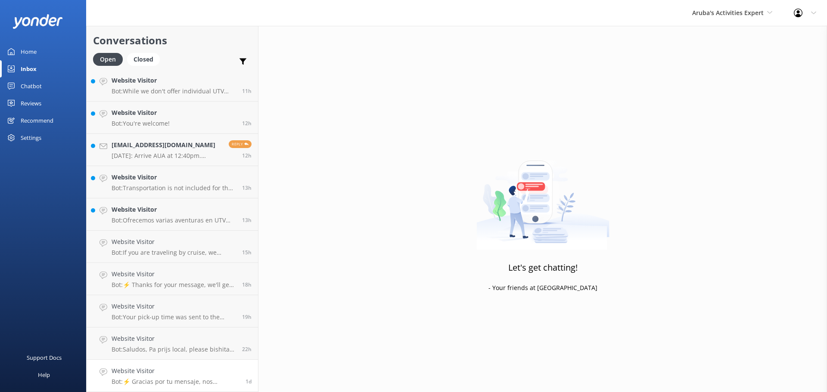
click at [215, 367] on h4 "Website Visitor" at bounding box center [176, 371] width 128 height 9
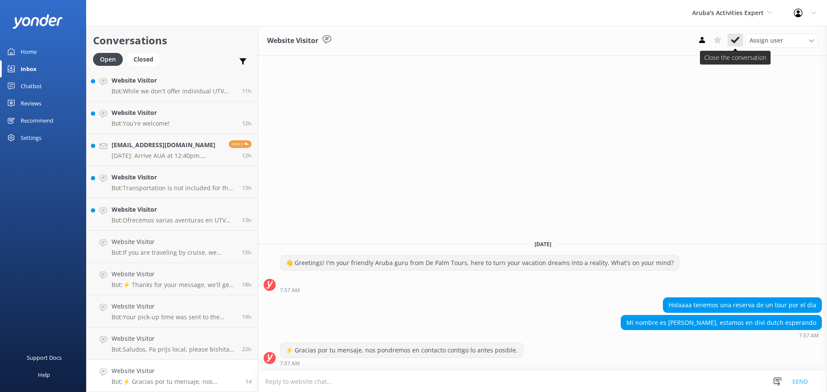
click at [736, 43] on icon at bounding box center [735, 40] width 9 height 9
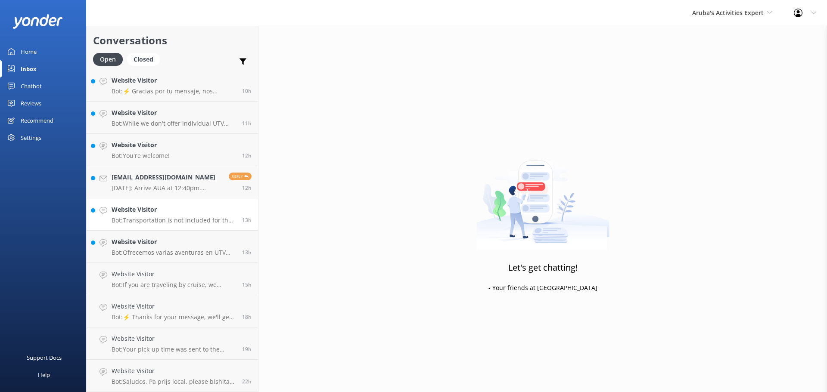
scroll to position [34, 0]
click at [192, 371] on h4 "Website Visitor" at bounding box center [174, 371] width 124 height 9
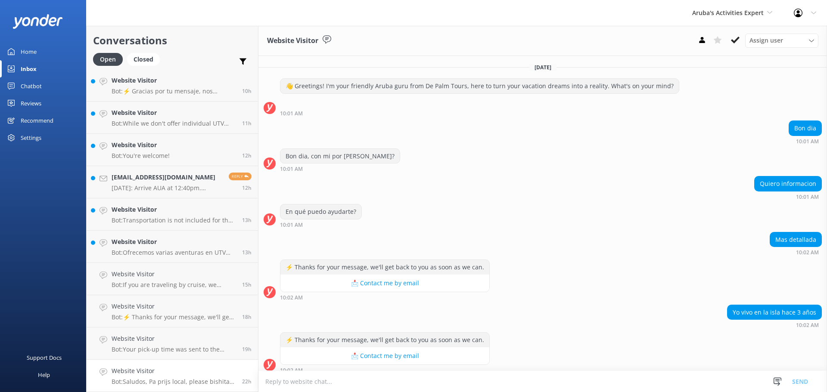
scroll to position [62, 0]
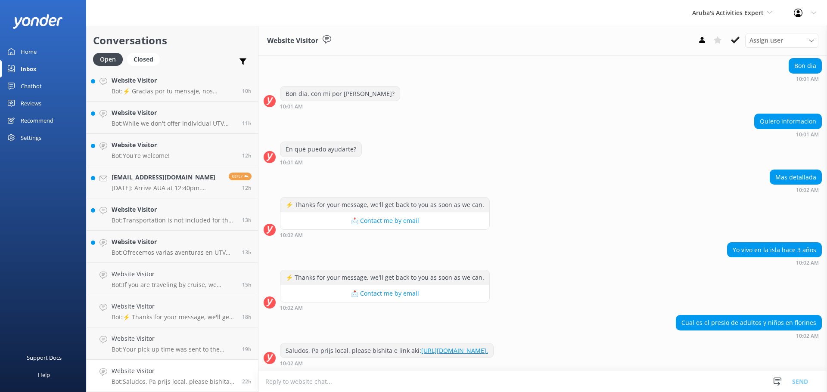
click at [366, 386] on textarea at bounding box center [542, 381] width 569 height 21
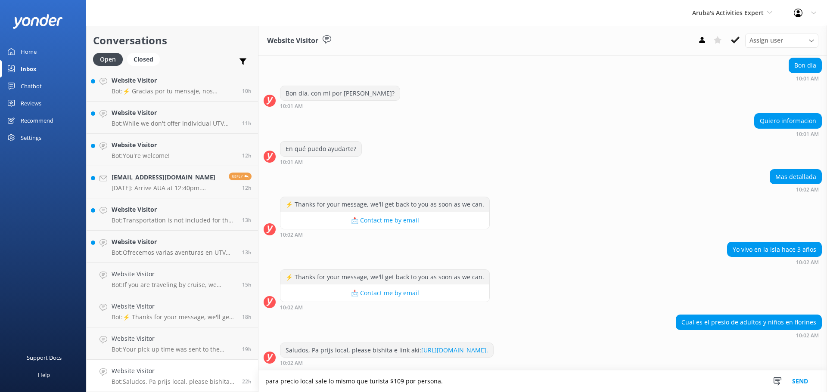
click at [398, 383] on textarea "para precio local sale lo mismo que turista $109 por persona." at bounding box center [542, 382] width 569 height 22
click at [405, 381] on textarea "para precio local sale lo mismo que turista $109 por persona." at bounding box center [542, 382] width 569 height 22
click at [399, 384] on textarea "para precio local sale lo mismo que turista $109 por persona." at bounding box center [542, 382] width 569 height 22
type textarea "para precio local sale lo mismo que turista $109*1.77= AWG.192.93 por persona."
click at [812, 384] on button "Send" at bounding box center [800, 382] width 32 height 22
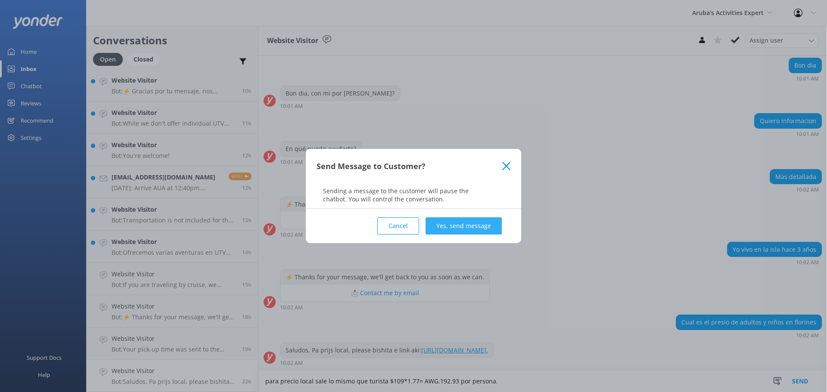
click at [465, 221] on button "Yes, send message" at bounding box center [464, 226] width 76 height 17
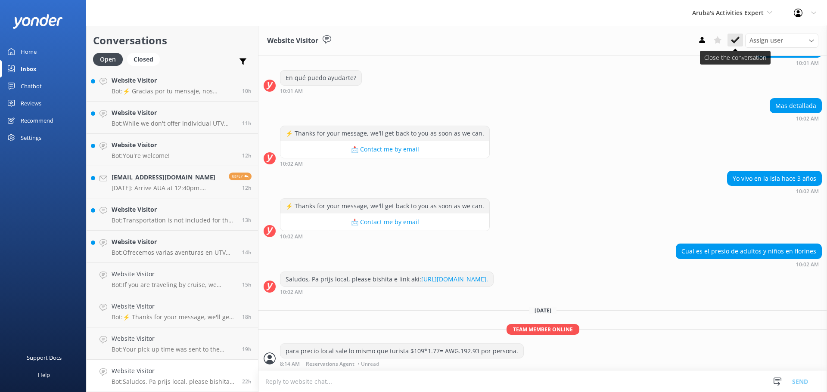
scroll to position [134, 0]
click at [732, 42] on icon at bounding box center [735, 40] width 9 height 9
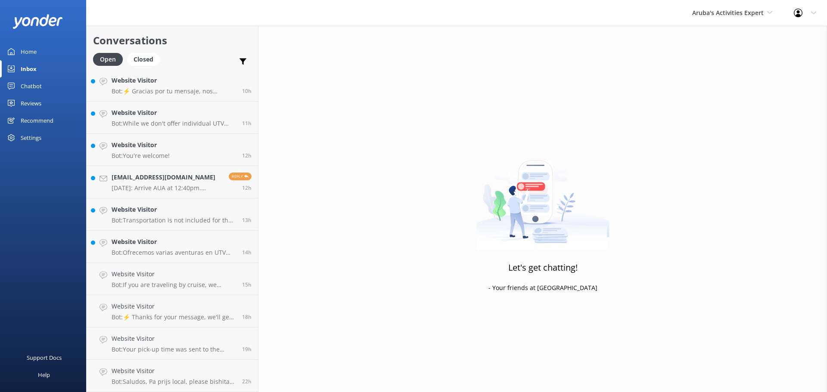
scroll to position [2, 0]
click at [195, 371] on h4 "Website Visitor" at bounding box center [174, 371] width 124 height 9
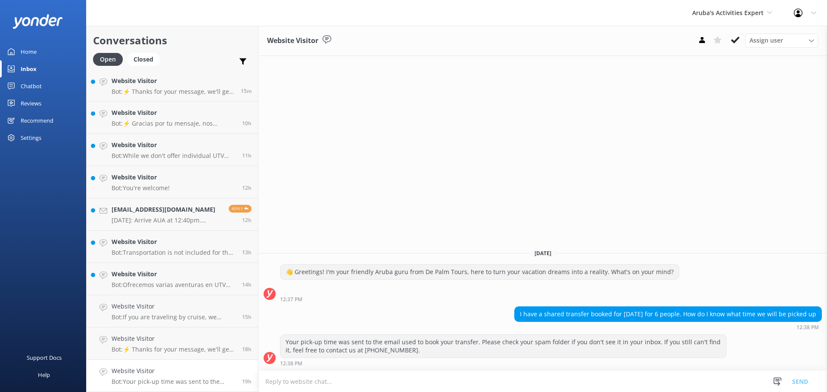
click at [439, 381] on textarea at bounding box center [542, 381] width 569 height 21
click at [736, 44] on icon at bounding box center [735, 40] width 9 height 9
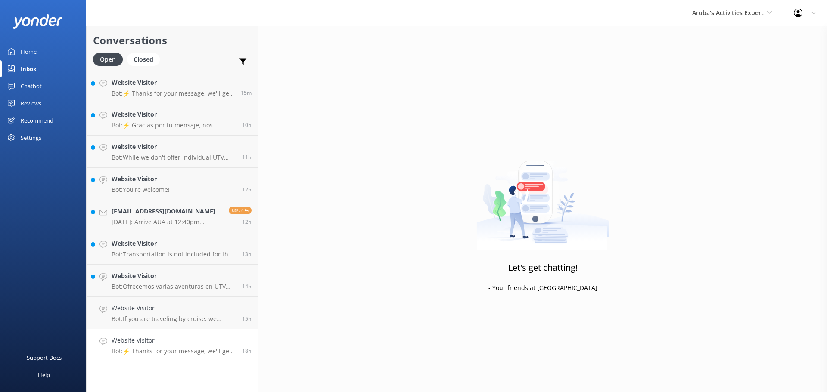
click at [198, 339] on h4 "Website Visitor" at bounding box center [174, 340] width 124 height 9
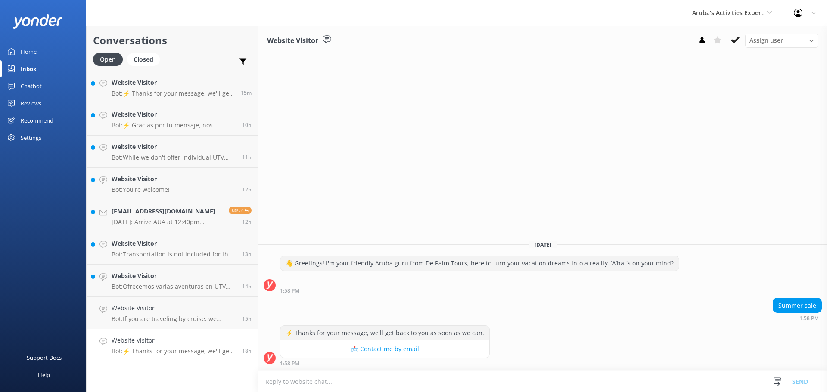
click at [361, 383] on textarea at bounding box center [542, 381] width 569 height 21
click at [735, 37] on icon at bounding box center [735, 40] width 9 height 9
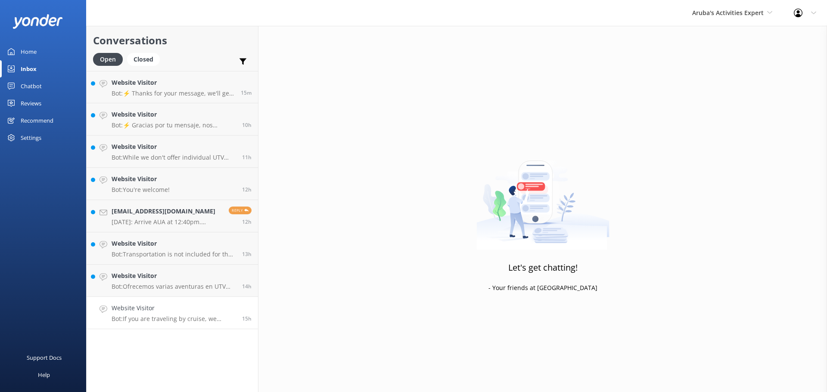
click at [187, 309] on h4 "Website Visitor" at bounding box center [174, 308] width 124 height 9
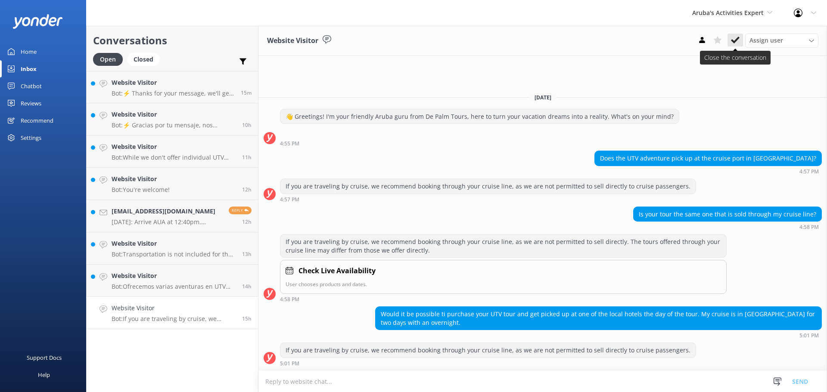
click at [735, 42] on use at bounding box center [735, 40] width 9 height 7
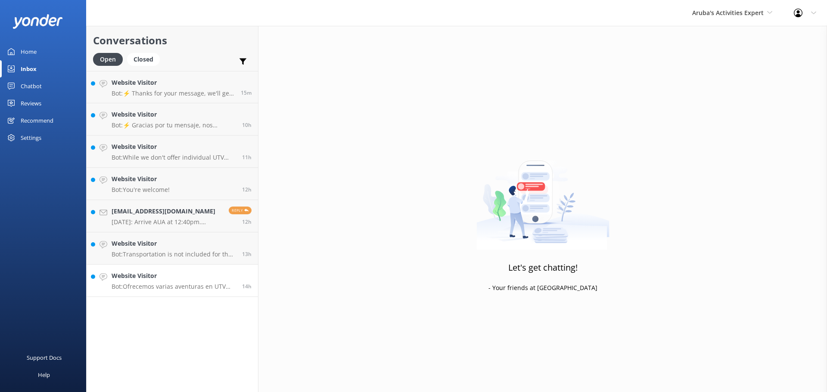
click at [174, 281] on h4 "Website Visitor" at bounding box center [174, 275] width 124 height 9
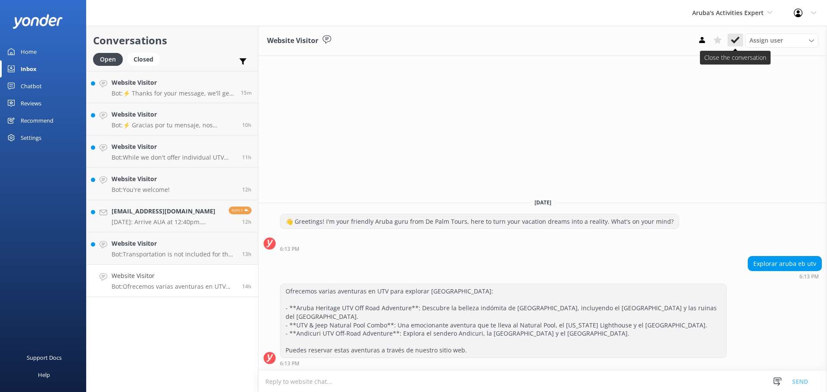
click at [734, 43] on use at bounding box center [735, 40] width 9 height 7
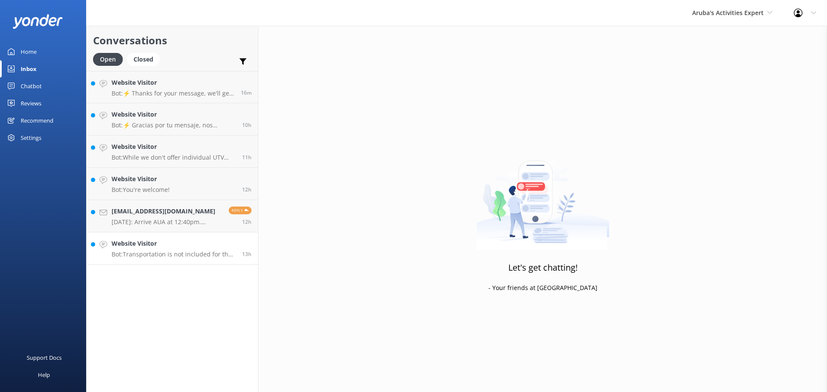
click at [187, 255] on p "Bot: Transportation is not included for the Aruba Atlantis Submarine Tour. You …" at bounding box center [174, 255] width 124 height 8
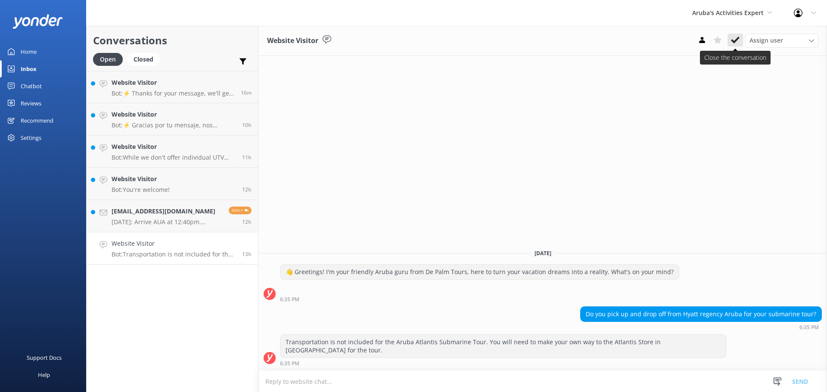
click at [735, 36] on icon at bounding box center [735, 40] width 9 height 9
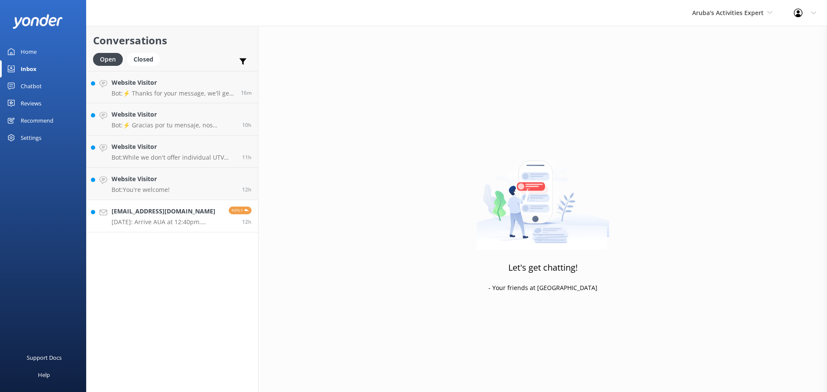
click at [176, 215] on h4 "amoswd@hotmail.com" at bounding box center [167, 211] width 111 height 9
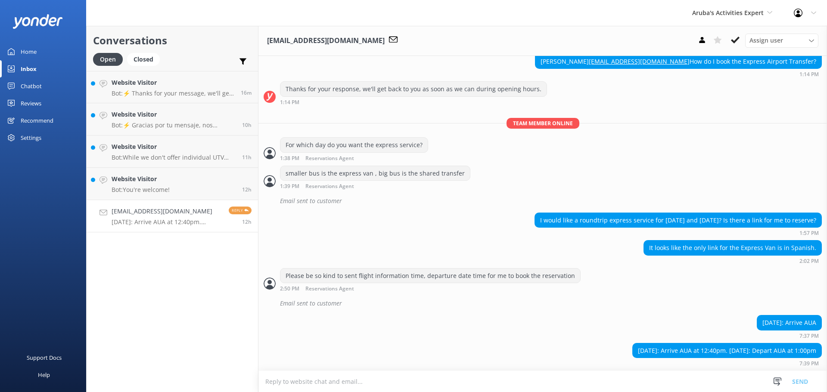
scroll to position [229, 0]
click at [379, 383] on textarea at bounding box center [542, 381] width 569 height 21
click at [355, 380] on textarea at bounding box center [542, 381] width 569 height 21
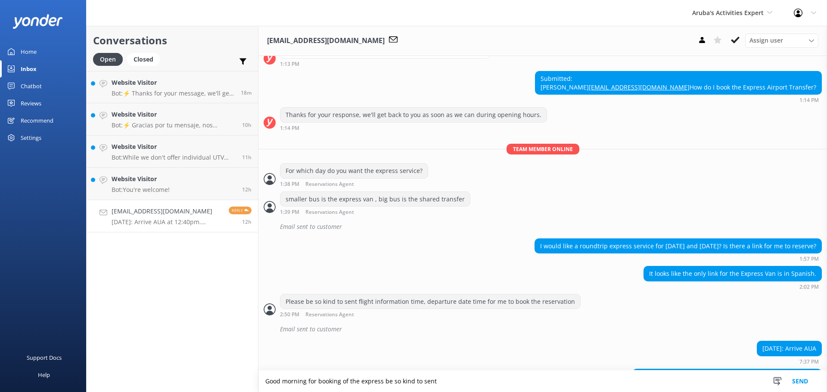
scroll to position [230, 0]
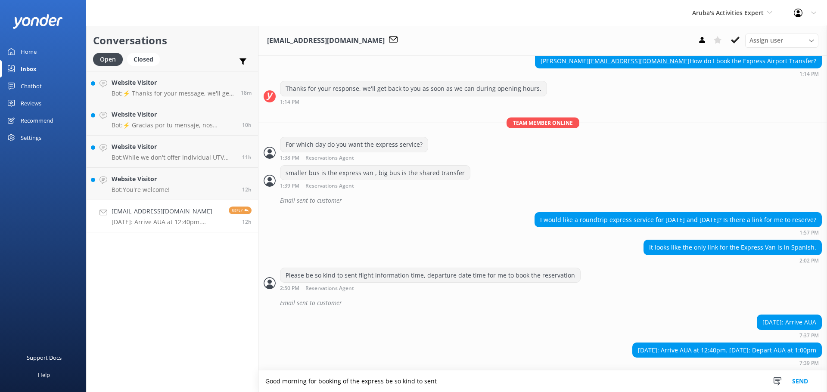
click at [445, 383] on textarea "Good morning for booking of the express be so kind to sent" at bounding box center [542, 382] width 569 height 22
click at [460, 382] on textarea "Good morning for booking of the express be so kind to sent" at bounding box center [542, 382] width 569 height 22
type textarea "Good morning for booking of the express be so kind to sent an email to info@dep…"
click at [802, 382] on button "Send" at bounding box center [800, 382] width 32 height 22
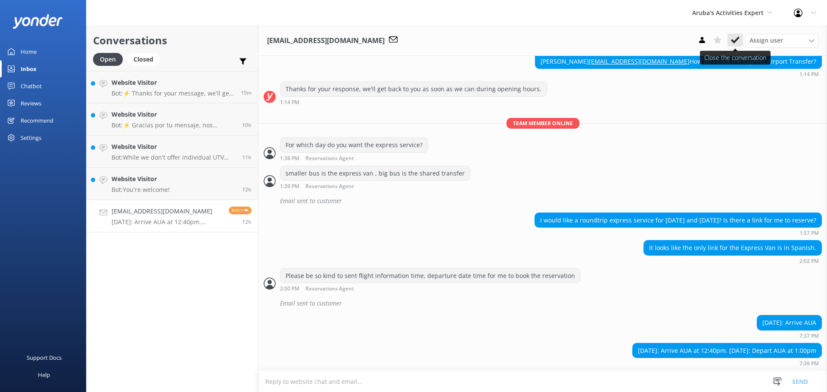
click at [732, 40] on use at bounding box center [735, 40] width 9 height 7
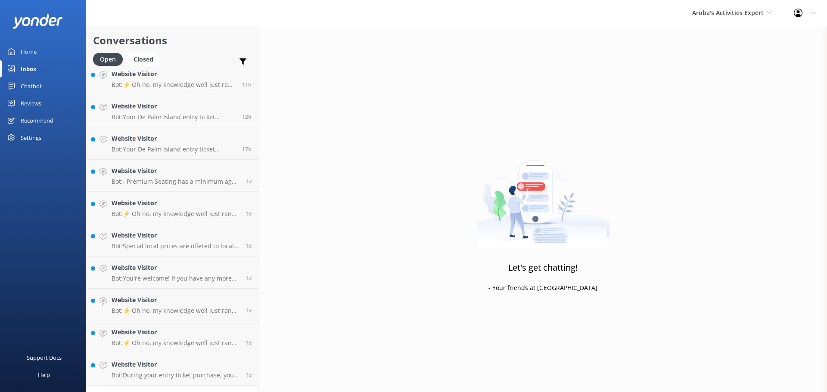
scroll to position [228, 0]
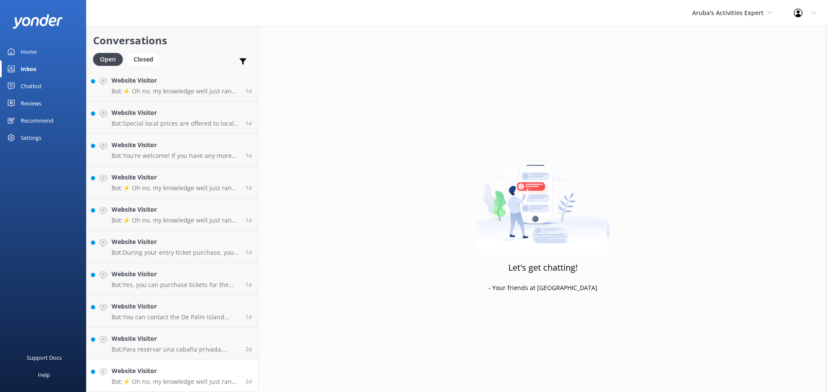
click at [188, 377] on div "Website Visitor Bot: ⚡ Oh no, my knowledge well just ran dry! Could you reshuff…" at bounding box center [176, 376] width 128 height 19
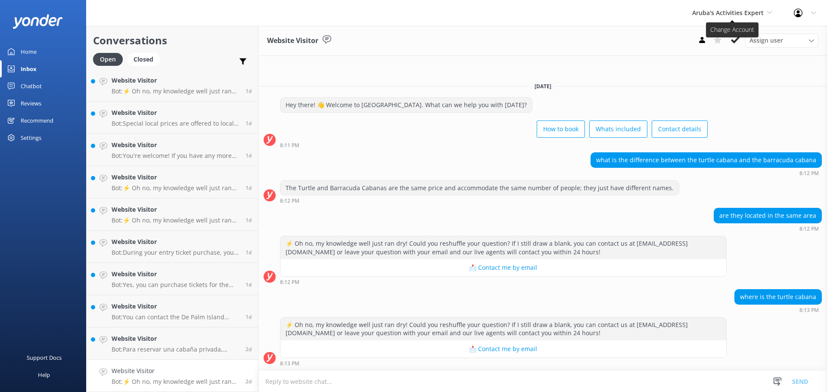
click at [724, 12] on span "Aruba's Activities Expert" at bounding box center [728, 13] width 72 height 8
click at [710, 55] on link "Aruba's Activities Expert" at bounding box center [725, 57] width 86 height 21
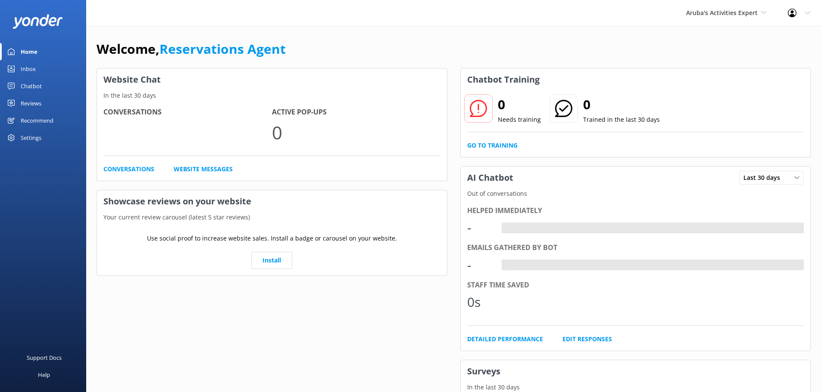
click at [37, 65] on link "Inbox" at bounding box center [43, 68] width 86 height 17
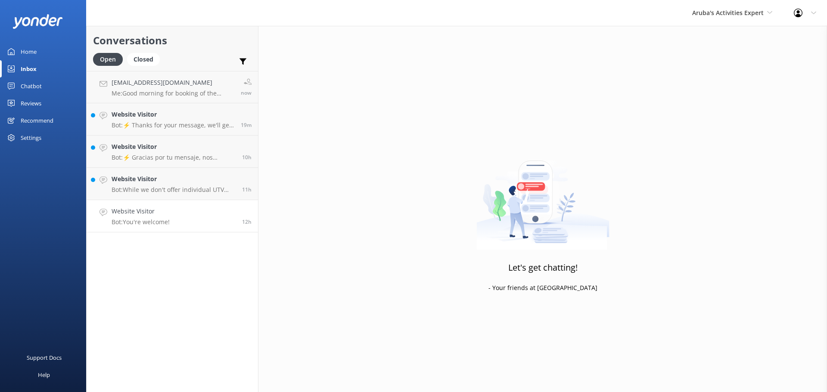
click at [174, 212] on link "Website Visitor Bot: You're welcome! 12h" at bounding box center [172, 216] width 171 height 32
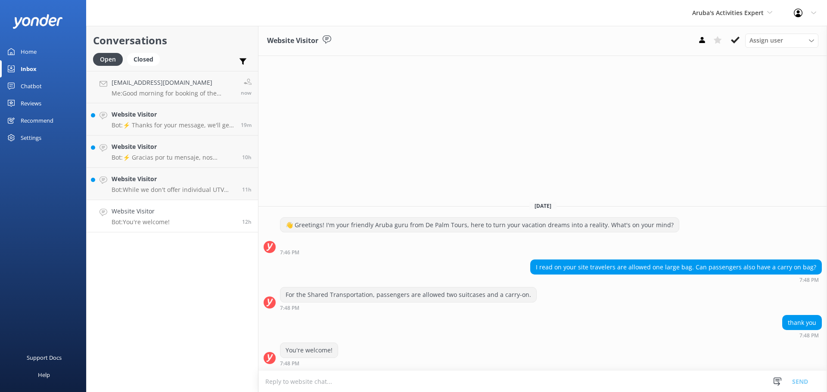
click at [395, 383] on textarea at bounding box center [542, 381] width 569 height 21
click at [735, 42] on use at bounding box center [735, 40] width 9 height 7
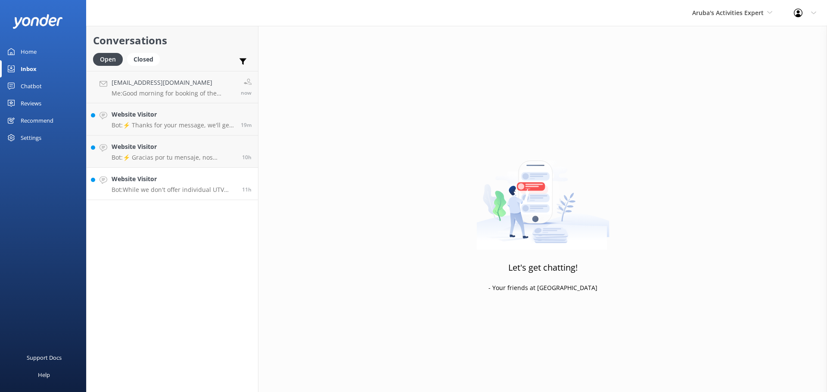
click at [159, 183] on h4 "Website Visitor" at bounding box center [174, 178] width 124 height 9
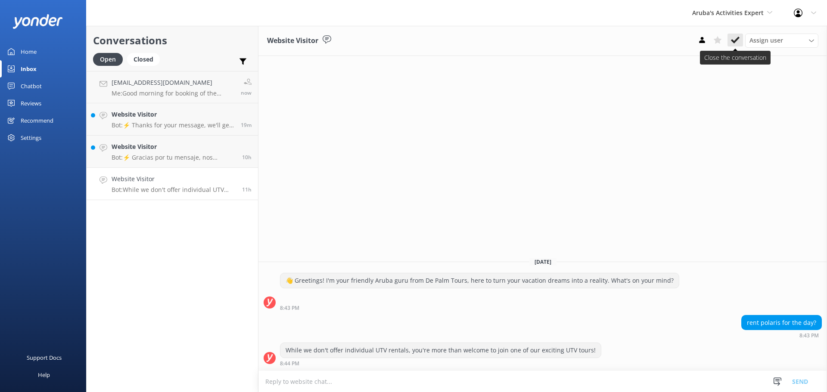
click at [738, 38] on use at bounding box center [735, 40] width 9 height 7
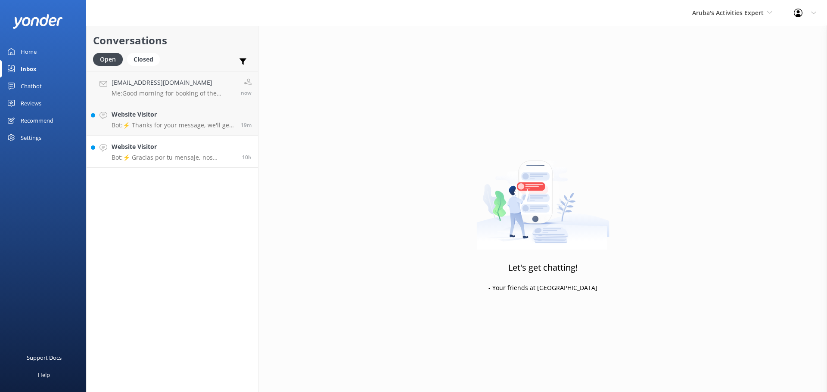
click at [170, 153] on div "Website Visitor Bot: ⚡ Gracias por tu mensaje, nos pondremos en contacto contig…" at bounding box center [174, 151] width 124 height 19
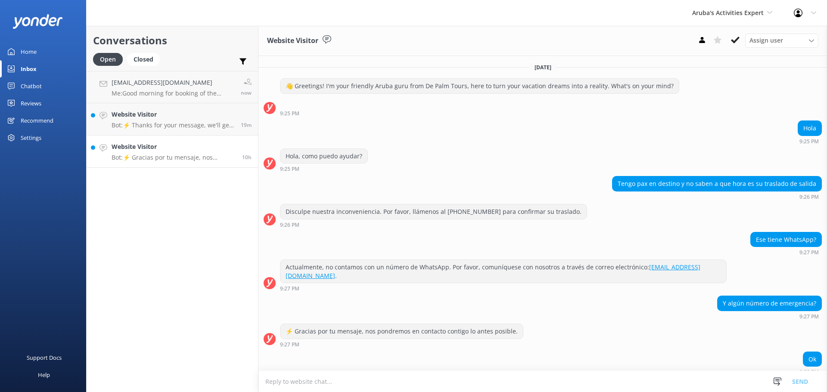
scroll to position [84, 0]
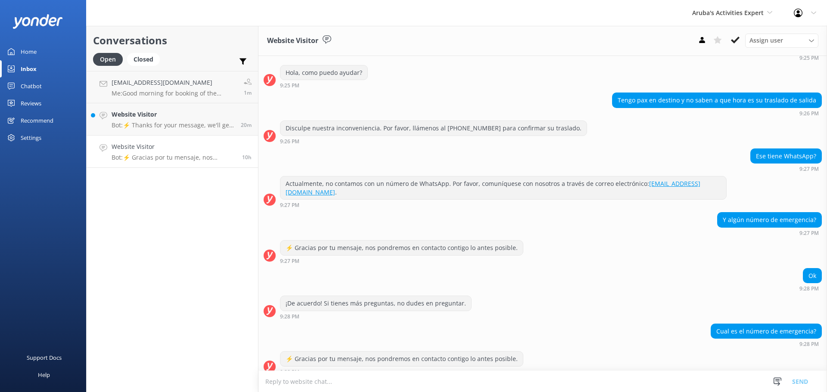
click at [356, 382] on textarea at bounding box center [542, 381] width 569 height 21
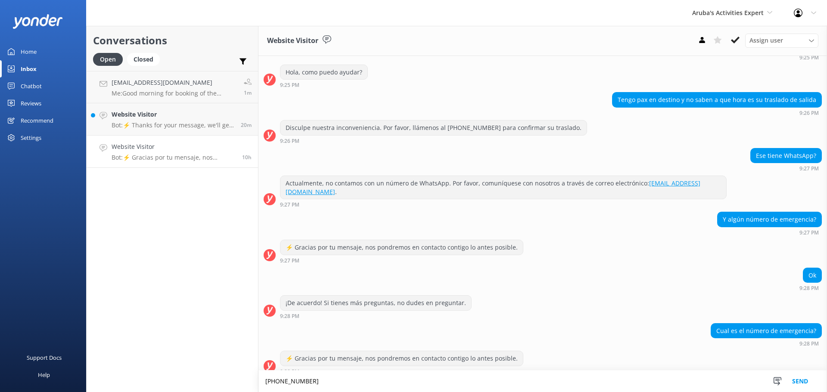
type textarea "00297-522-4500"
click at [800, 380] on button "Send" at bounding box center [800, 382] width 32 height 22
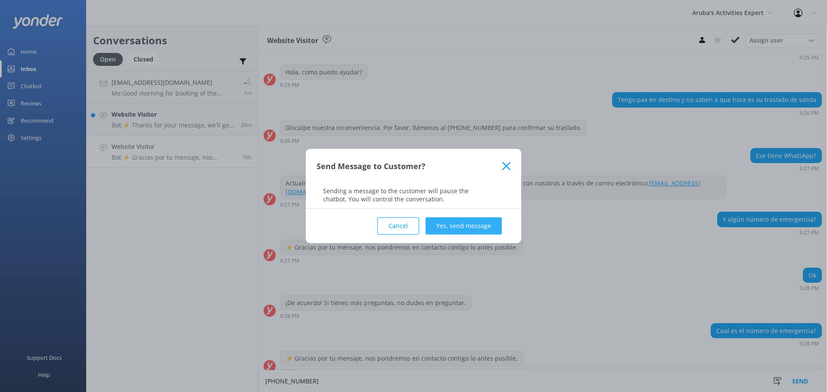
click at [439, 230] on button "Yes, send message" at bounding box center [464, 226] width 76 height 17
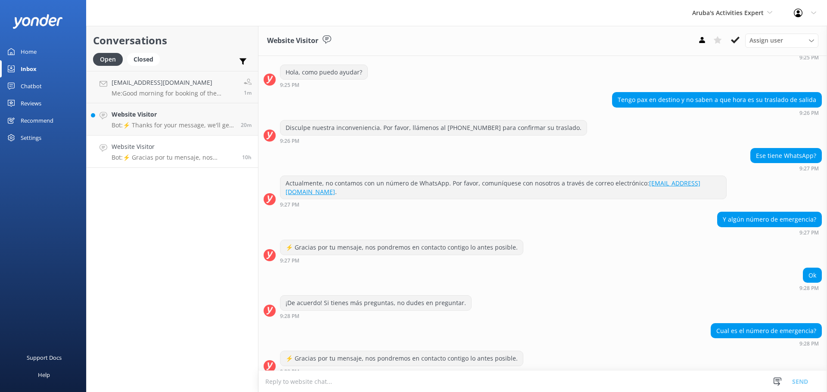
scroll to position [84, 0]
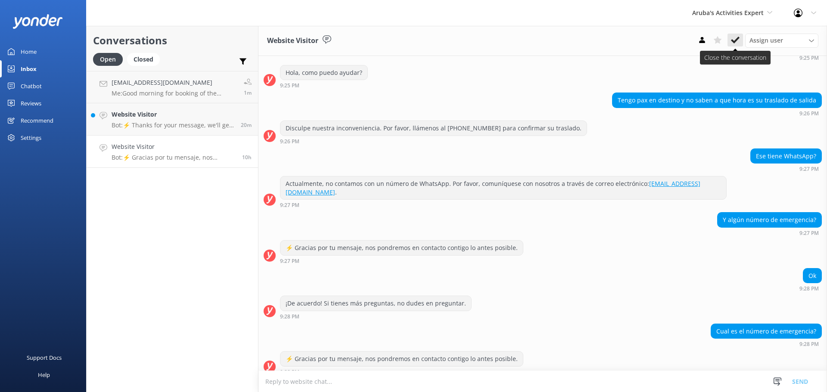
click at [736, 43] on icon at bounding box center [735, 40] width 9 height 9
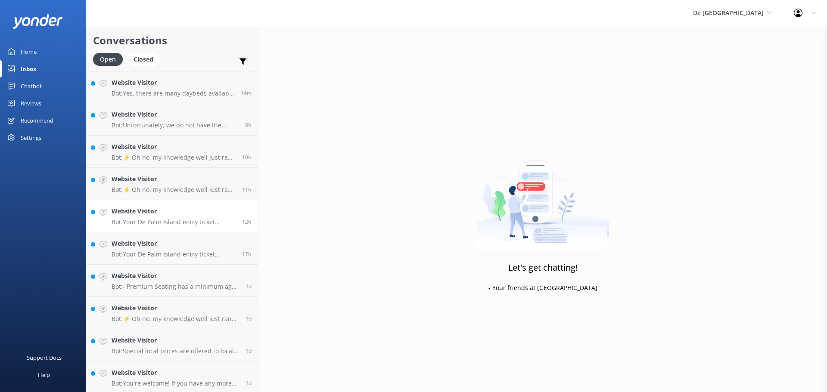
scroll to position [99, 0]
click at [199, 379] on p "Bot: During your entry ticket purchase, you’ll be asked to enter your accommoda…" at bounding box center [176, 382] width 128 height 8
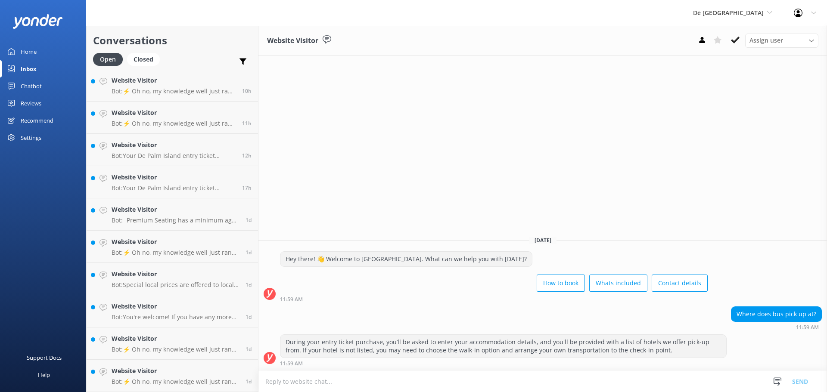
scroll to position [66, 0]
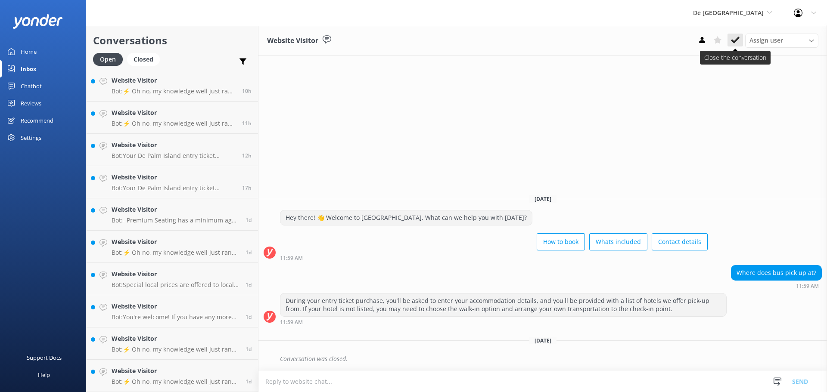
click at [732, 42] on use at bounding box center [735, 40] width 9 height 7
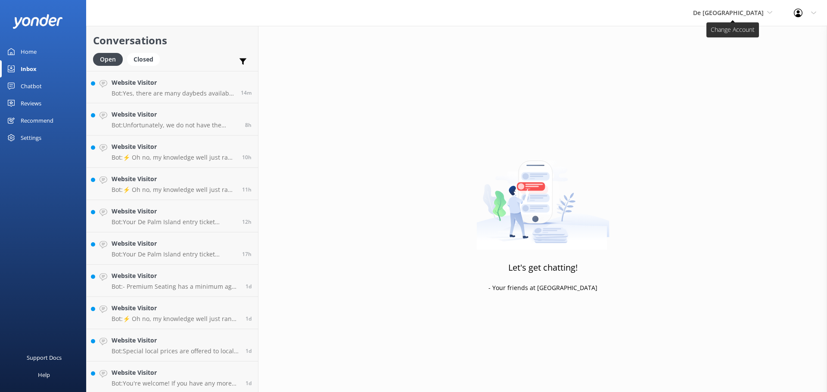
click at [730, 17] on span "De [GEOGRAPHIC_DATA]" at bounding box center [732, 12] width 79 height 9
click at [729, 62] on link "Aruba's Activities Expert" at bounding box center [725, 57] width 86 height 21
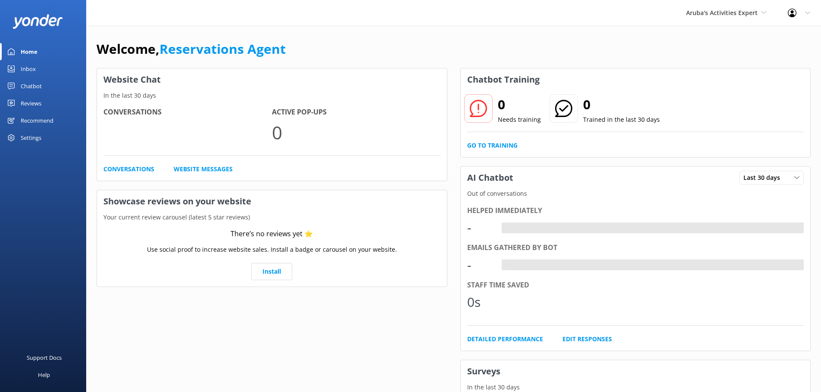
click at [40, 69] on link "Inbox" at bounding box center [43, 68] width 86 height 17
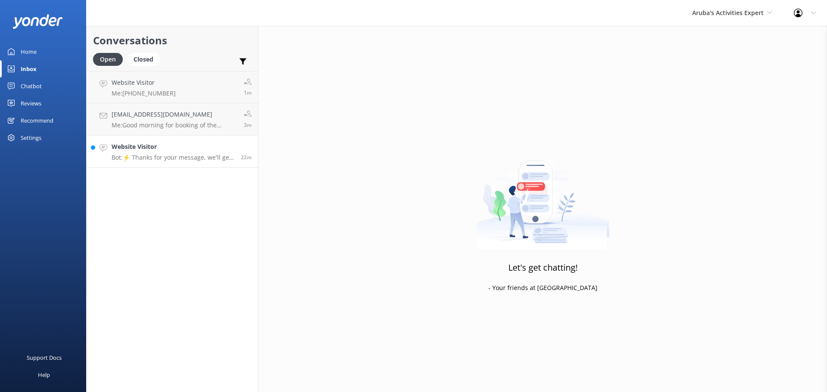
click at [182, 159] on p "Bot: ⚡ Thanks for your message, we'll get back to you as soon as we can." at bounding box center [173, 158] width 123 height 8
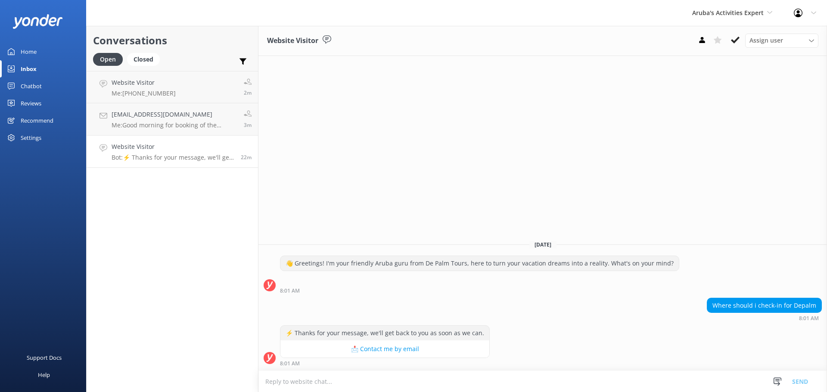
click at [383, 387] on textarea at bounding box center [542, 381] width 569 height 21
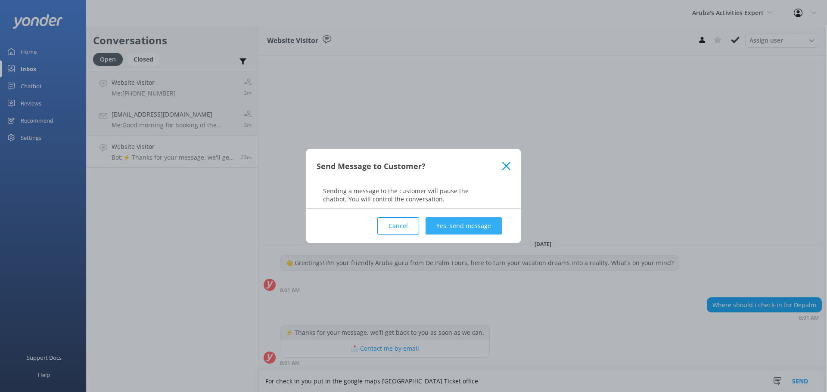
type textarea "For check in you put in the google maps Port De Palm Ticket office"
click at [466, 226] on button "Yes, send message" at bounding box center [464, 226] width 76 height 17
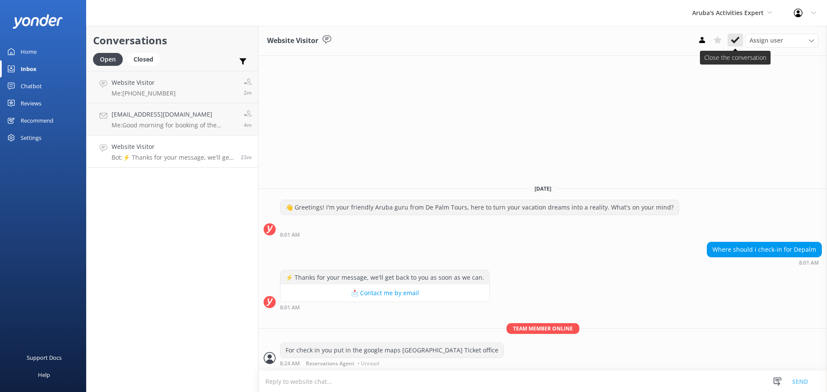
click at [737, 40] on use at bounding box center [735, 40] width 9 height 7
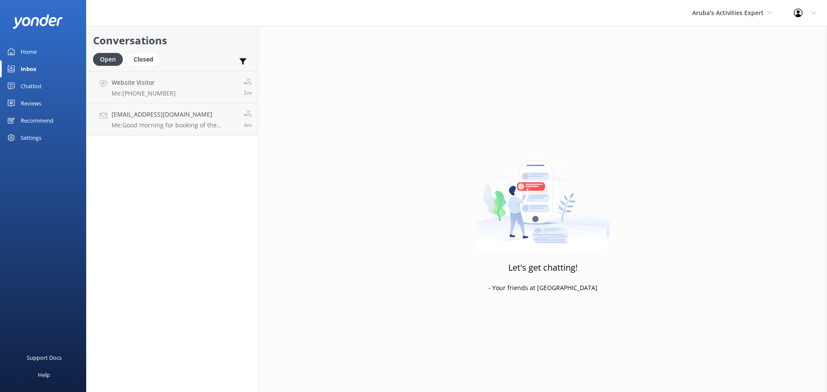
click at [208, 148] on div "Conversations Open Closed Important Assigned to me Unassigned Website Visitor M…" at bounding box center [172, 209] width 172 height 367
click at [206, 131] on link "amoswd@hotmail.com Me: Good morning for booking of the express be so kind to se…" at bounding box center [172, 119] width 171 height 32
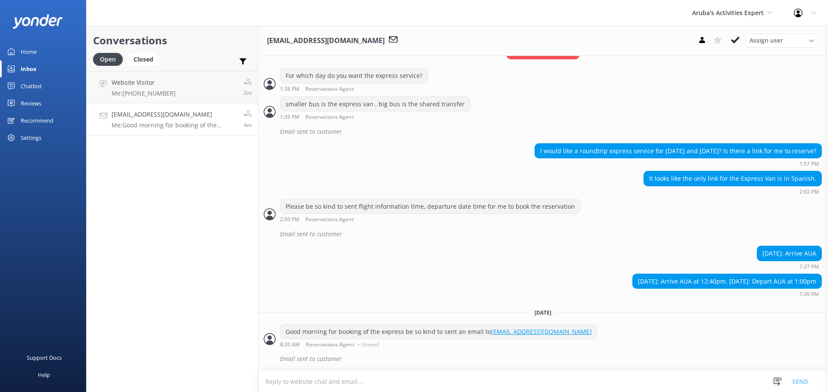
scroll to position [299, 0]
click at [731, 36] on icon at bounding box center [735, 40] width 9 height 9
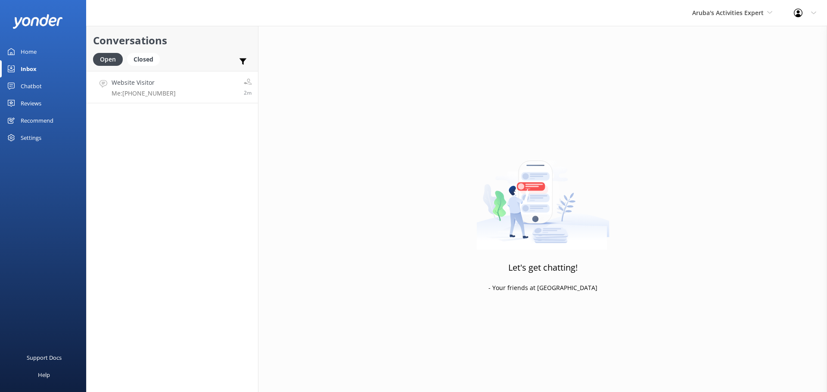
click at [203, 87] on link "Website Visitor Me: 00297-522-4500 2m" at bounding box center [172, 87] width 171 height 32
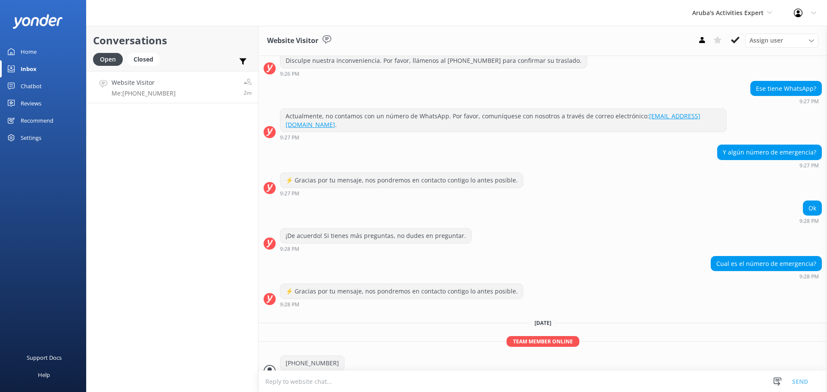
scroll to position [156, 0]
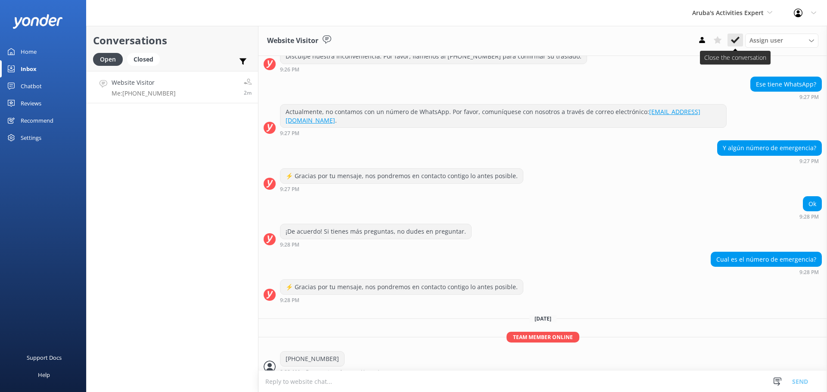
click at [735, 39] on icon at bounding box center [735, 40] width 9 height 9
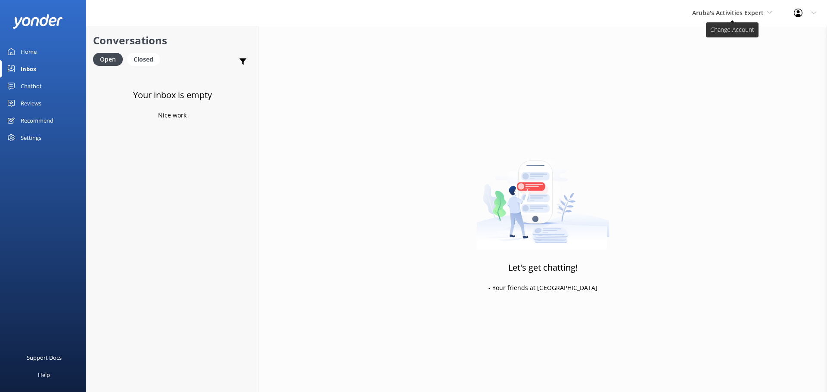
click at [707, 16] on span "Aruba's Activities Expert" at bounding box center [728, 13] width 72 height 8
click at [712, 73] on link "The Captain" at bounding box center [725, 77] width 86 height 21
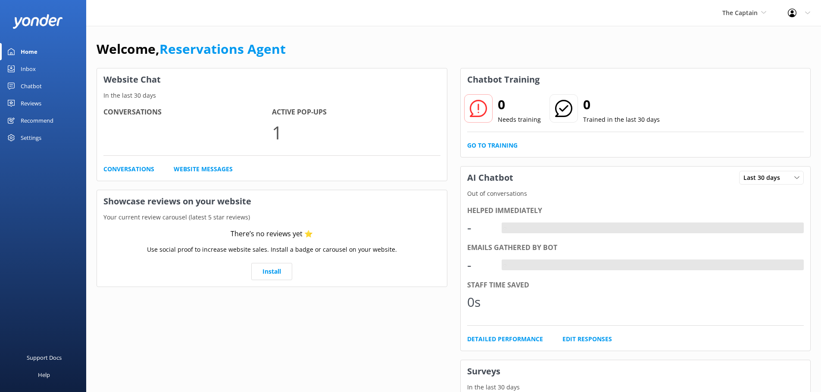
click at [30, 72] on div "Inbox" at bounding box center [28, 68] width 15 height 17
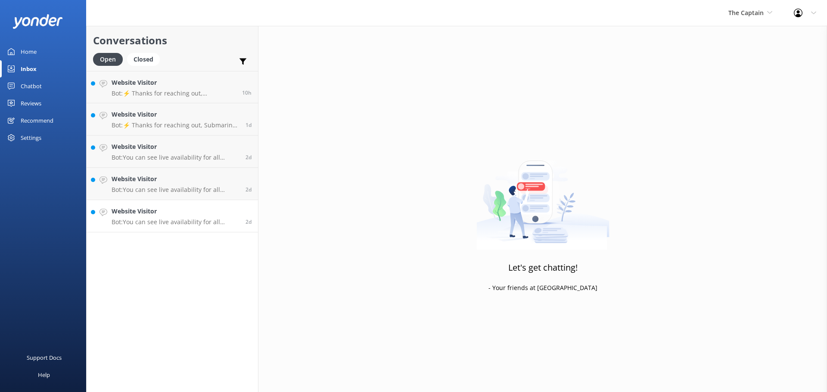
click at [218, 225] on p "Bot: You can see live availability for all Atlantic Aruba tours online by click…" at bounding box center [176, 222] width 128 height 8
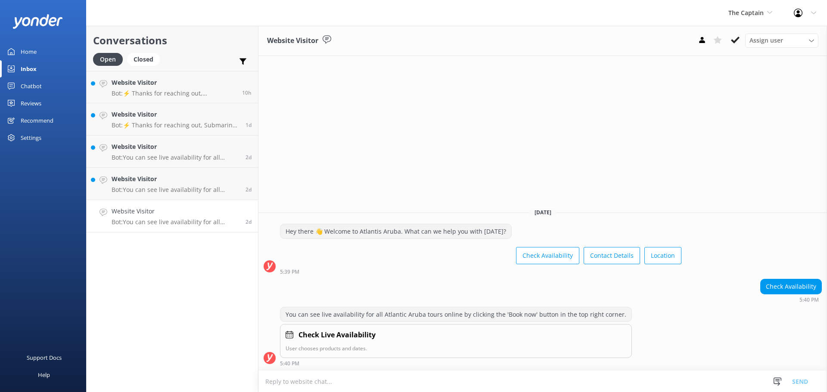
drag, startPoint x: 738, startPoint y: 37, endPoint x: 732, endPoint y: 51, distance: 16.0
click at [738, 36] on icon at bounding box center [735, 40] width 9 height 9
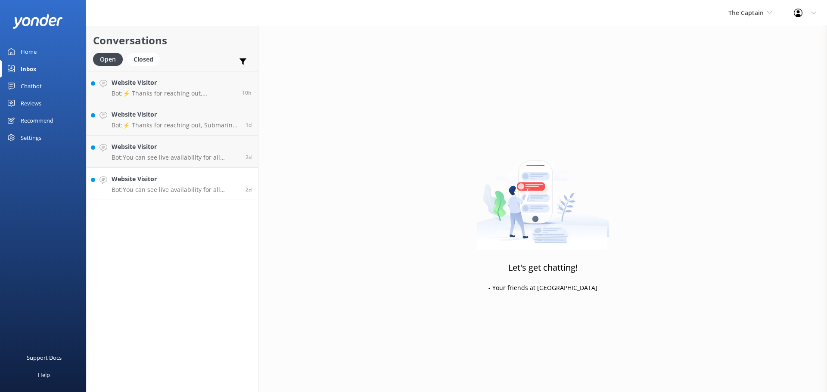
click at [177, 192] on p "Bot: You can see live availability for all Atlantic Aruba tours online by click…" at bounding box center [176, 190] width 128 height 8
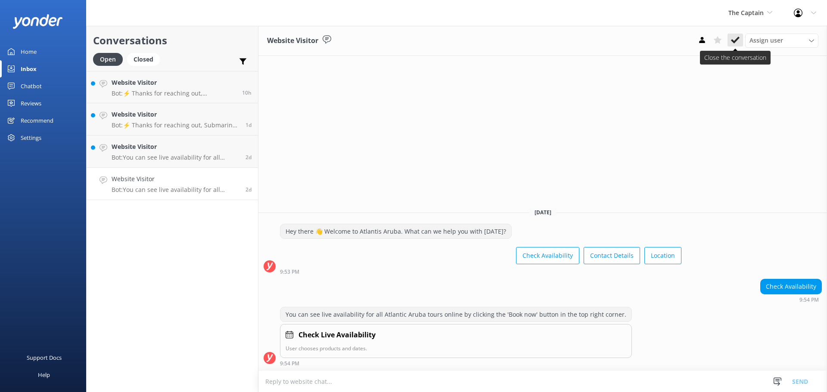
click at [730, 36] on button at bounding box center [736, 40] width 16 height 13
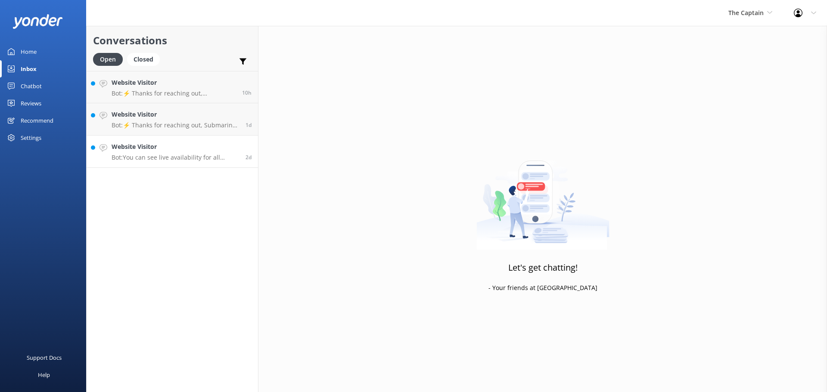
click at [214, 155] on p "Bot: You can see live availability for all Atlantic Aruba tours online by click…" at bounding box center [176, 158] width 128 height 8
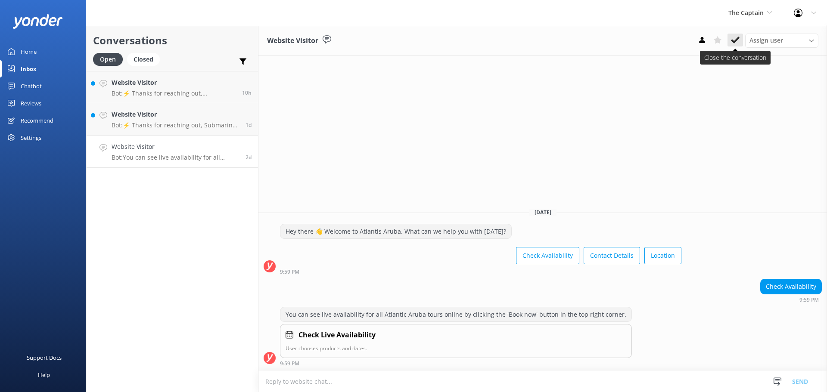
click at [738, 39] on use at bounding box center [735, 40] width 9 height 7
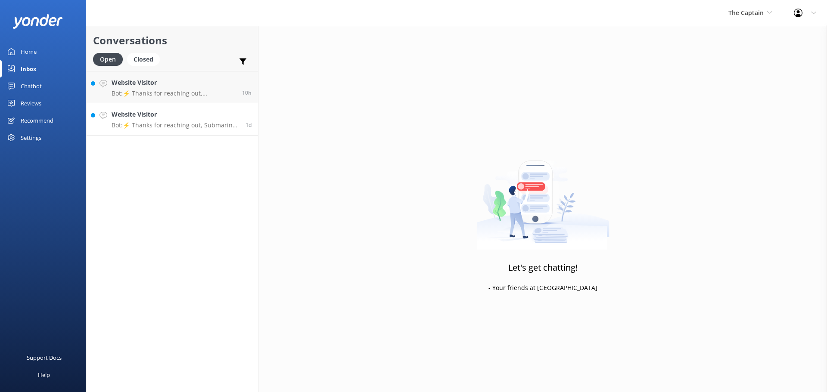
click at [162, 125] on p "Bot: ⚡ Thanks for reaching out, Submarine Explorer! 🌊 We've got your message an…" at bounding box center [176, 125] width 128 height 8
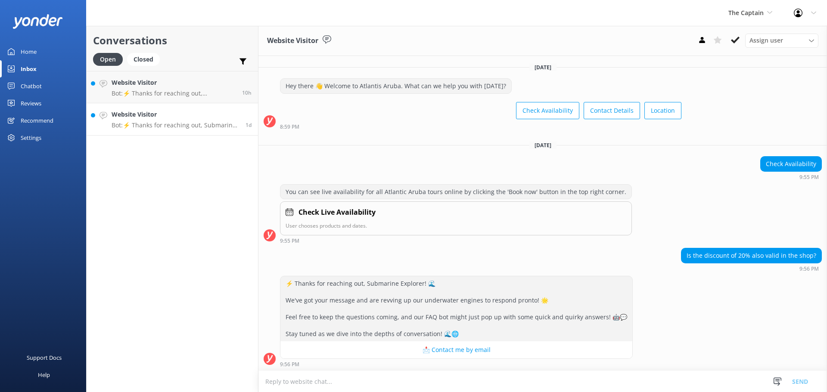
scroll to position [1, 0]
click at [337, 387] on textarea at bounding box center [542, 381] width 569 height 21
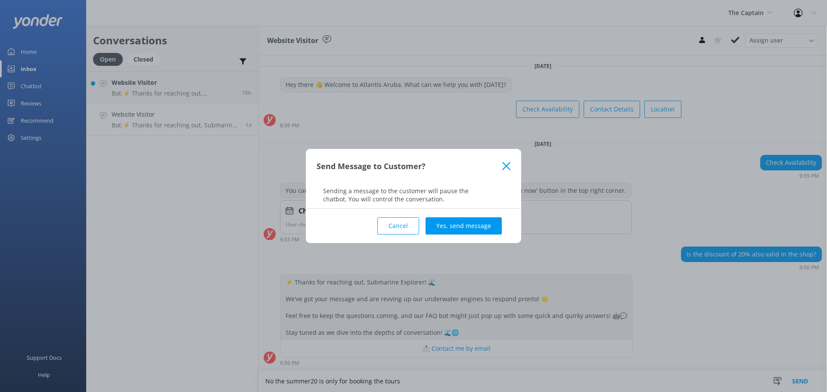
type textarea "No the summer20 is only for booking the tours"
click at [484, 235] on div "Cancel Yes, send message" at bounding box center [414, 226] width 194 height 34
click at [484, 220] on button "Yes, send message" at bounding box center [464, 226] width 76 height 17
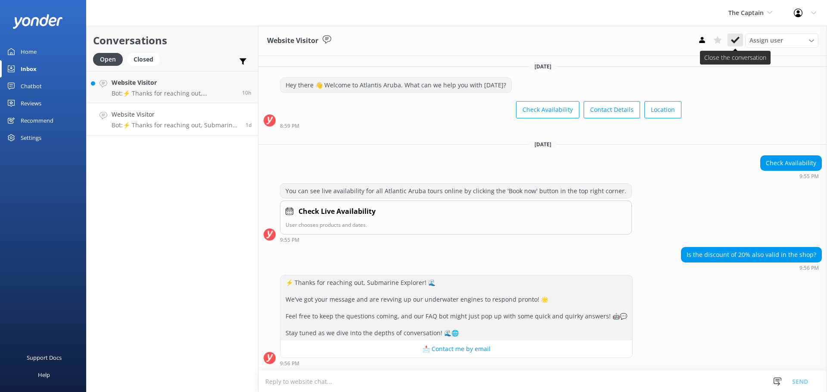
click at [733, 43] on icon at bounding box center [735, 40] width 9 height 9
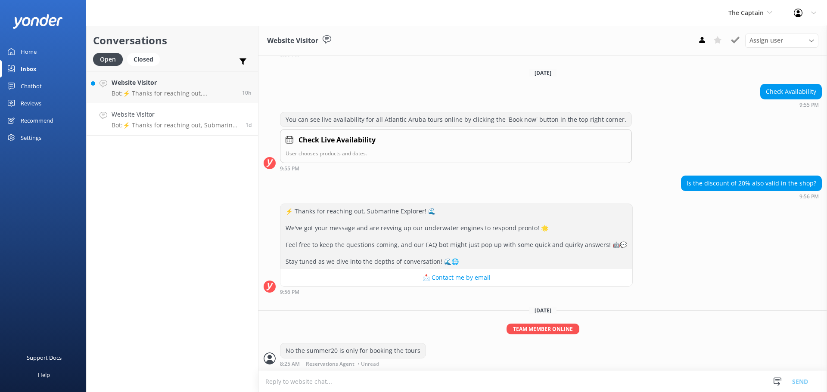
scroll to position [73, 0]
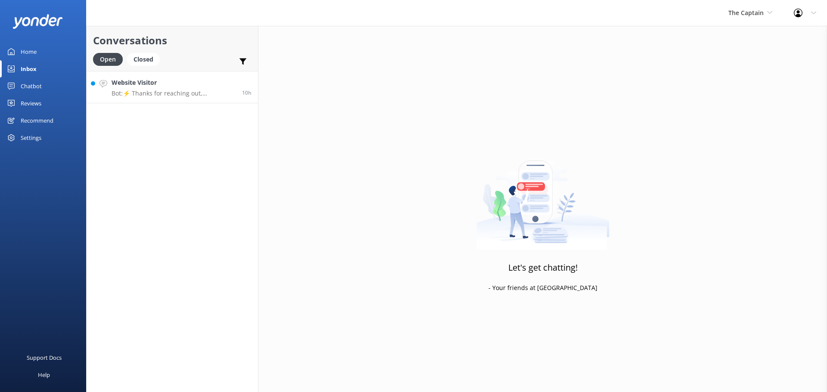
click at [161, 92] on p "Bot: ⚡ Thanks for reaching out, Submarine Explorer! 🌊 We've got your message an…" at bounding box center [174, 94] width 124 height 8
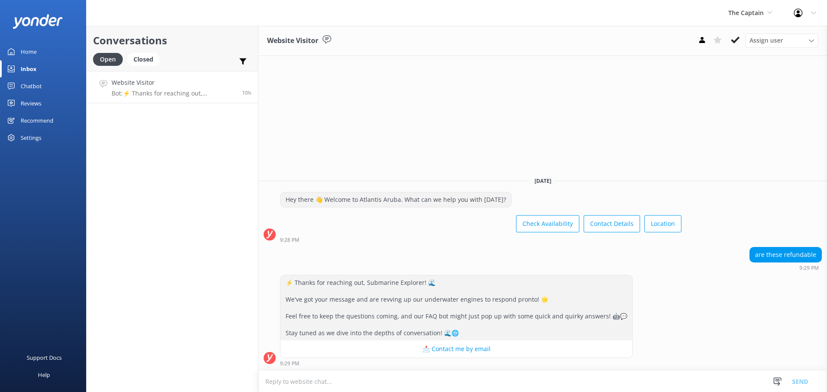
click at [420, 380] on textarea at bounding box center [542, 381] width 569 height 21
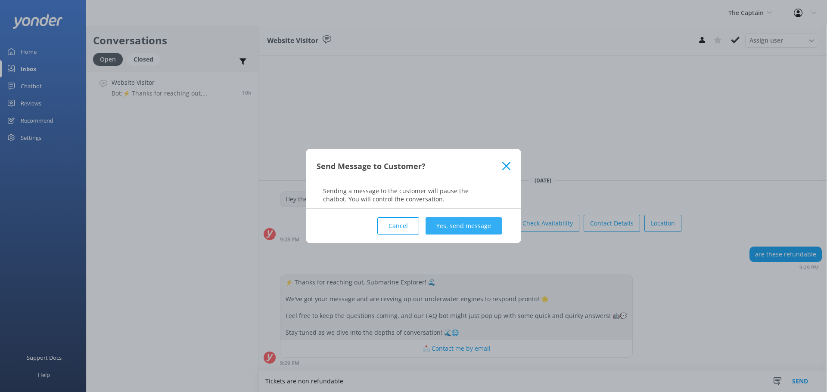
type textarea "Tickets are non refundable"
click at [448, 230] on button "Yes, send message" at bounding box center [464, 226] width 76 height 17
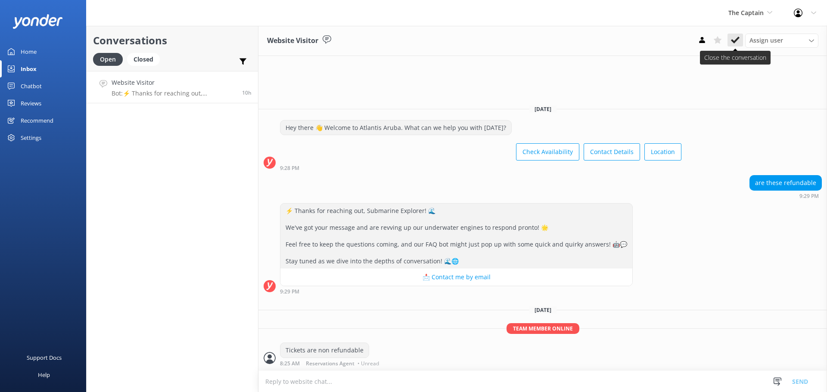
click at [737, 40] on use at bounding box center [735, 40] width 9 height 7
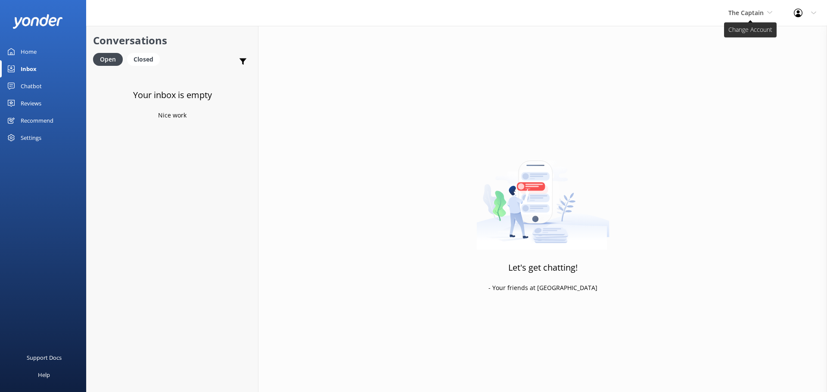
click at [756, 12] on span "The Captain" at bounding box center [746, 13] width 35 height 8
click at [740, 35] on link "De [GEOGRAPHIC_DATA]" at bounding box center [761, 36] width 86 height 21
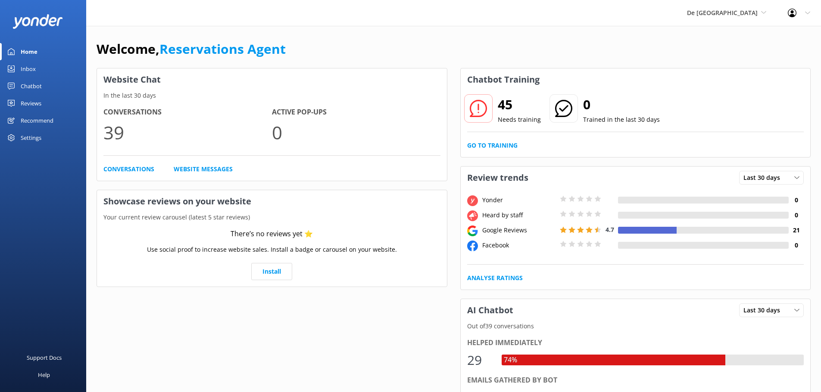
click at [40, 72] on link "Inbox" at bounding box center [43, 68] width 86 height 17
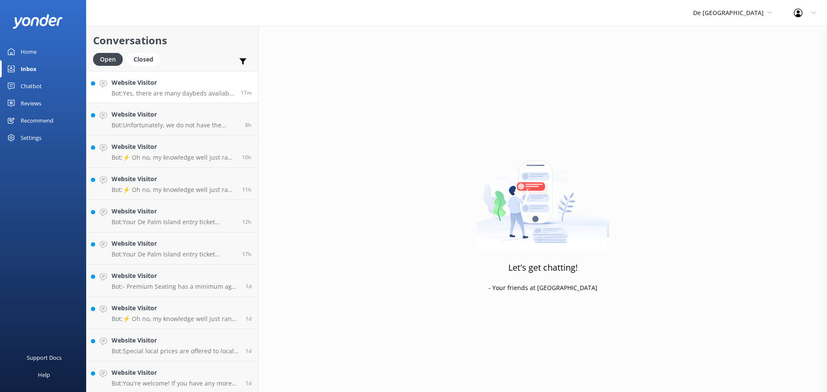
click at [172, 90] on p "Bot: Yes, there are many daybeds available on the island as part of general isl…" at bounding box center [173, 94] width 123 height 8
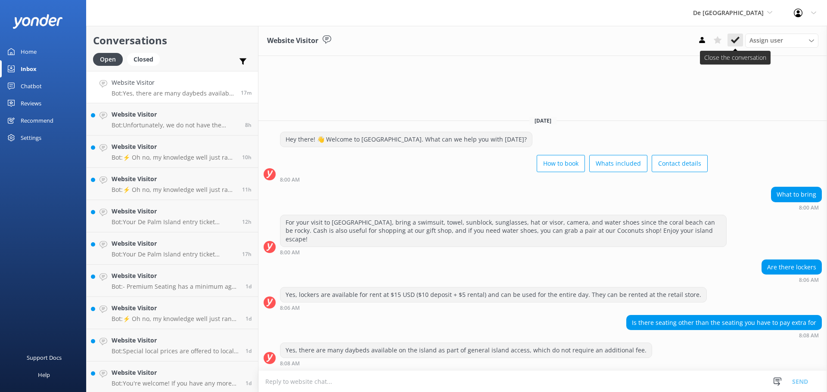
click at [738, 37] on icon at bounding box center [735, 40] width 9 height 9
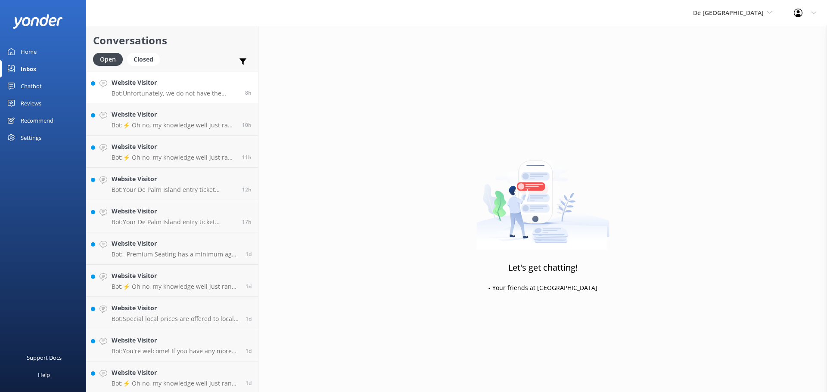
click at [171, 91] on p "Bot: Unfortunately, we do not have the zipline anymore. Instead, we have body d…" at bounding box center [175, 94] width 127 height 8
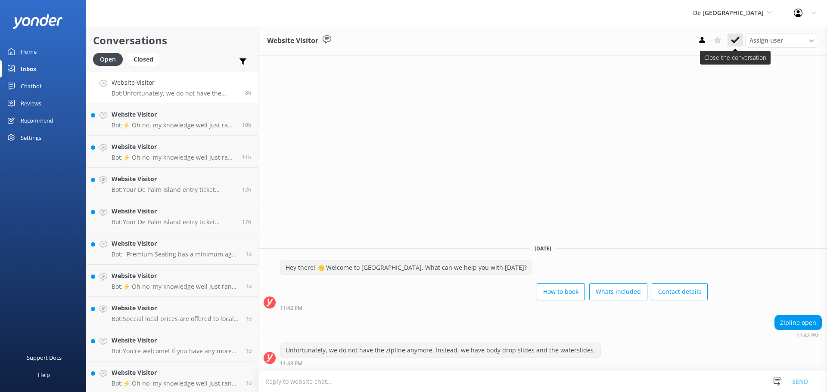
click at [733, 40] on icon at bounding box center [735, 40] width 9 height 9
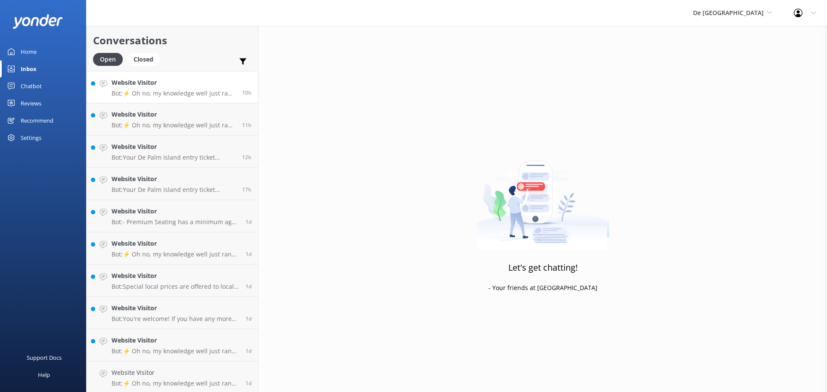
click at [164, 90] on p "Bot: ⚡ Oh no, my knowledge well just ran dry! Could you reshuffle your question…" at bounding box center [174, 94] width 124 height 8
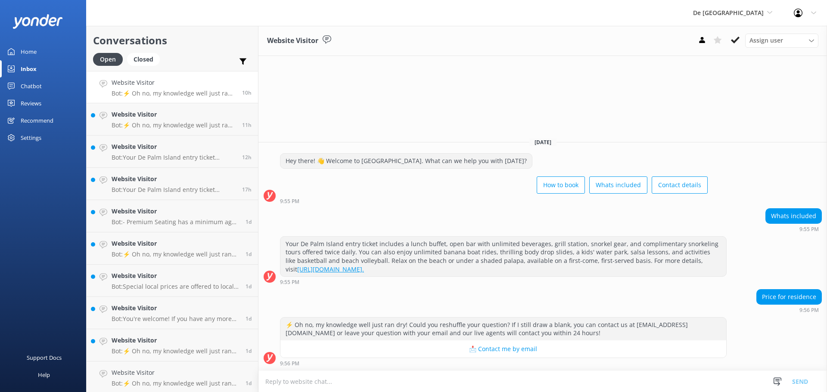
click at [365, 379] on textarea at bounding box center [542, 381] width 569 height 21
type textarea "For tourist and locals are the same price $109 per person"
click at [810, 381] on button "Send" at bounding box center [800, 382] width 32 height 22
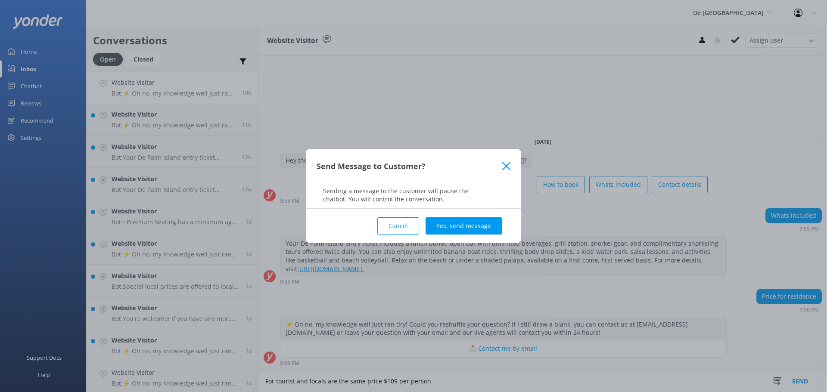
click at [490, 225] on button "Yes, send message" at bounding box center [464, 226] width 76 height 17
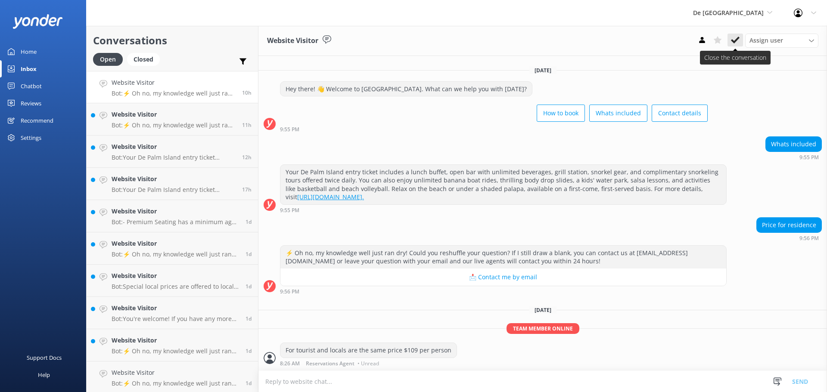
click at [738, 37] on use at bounding box center [735, 40] width 9 height 7
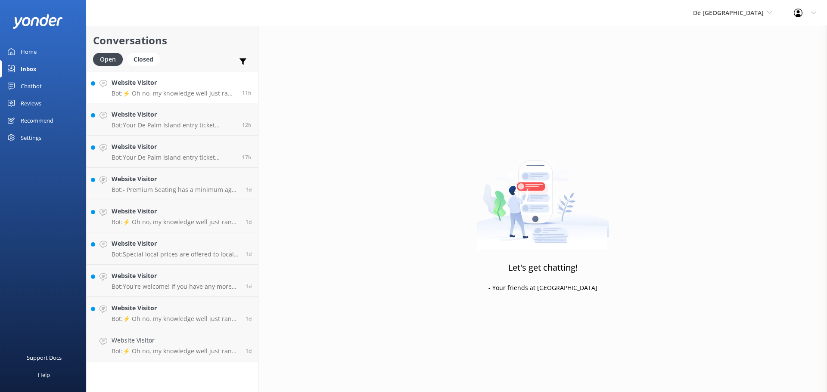
click at [155, 87] on h4 "Website Visitor" at bounding box center [174, 82] width 124 height 9
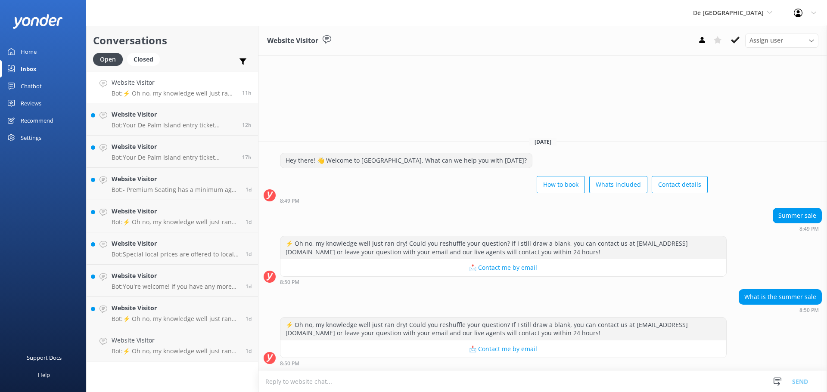
click at [388, 383] on textarea at bounding box center [542, 381] width 569 height 21
type textarea "summer20 and is valid till August 15th"
click at [797, 380] on button "Send" at bounding box center [800, 382] width 32 height 22
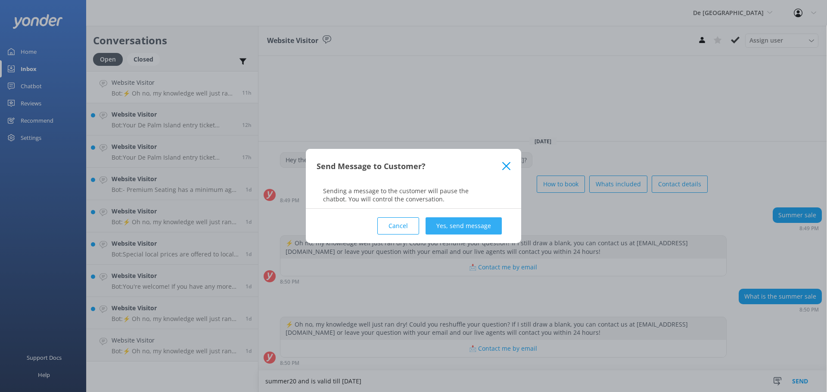
click at [475, 227] on button "Yes, send message" at bounding box center [464, 226] width 76 height 17
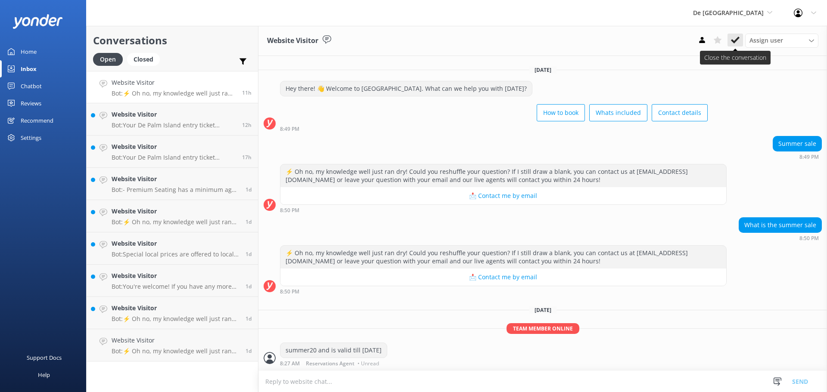
click at [733, 42] on use at bounding box center [735, 40] width 9 height 7
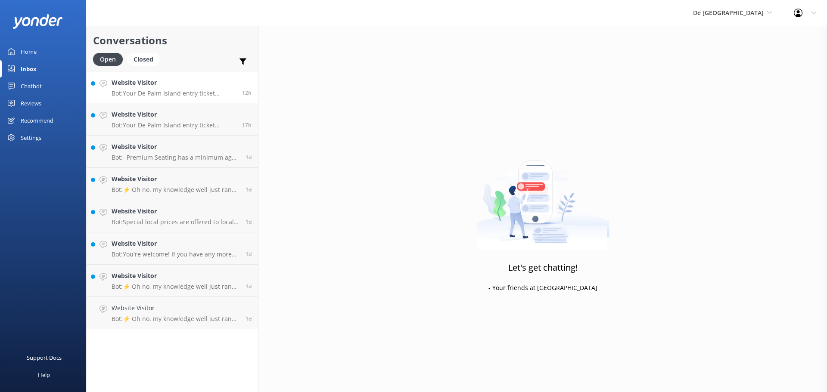
click at [161, 86] on h4 "Website Visitor" at bounding box center [174, 82] width 124 height 9
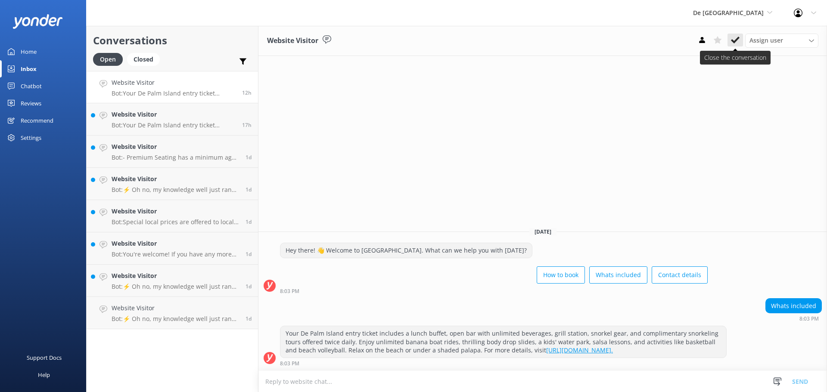
click at [737, 43] on icon at bounding box center [735, 40] width 9 height 9
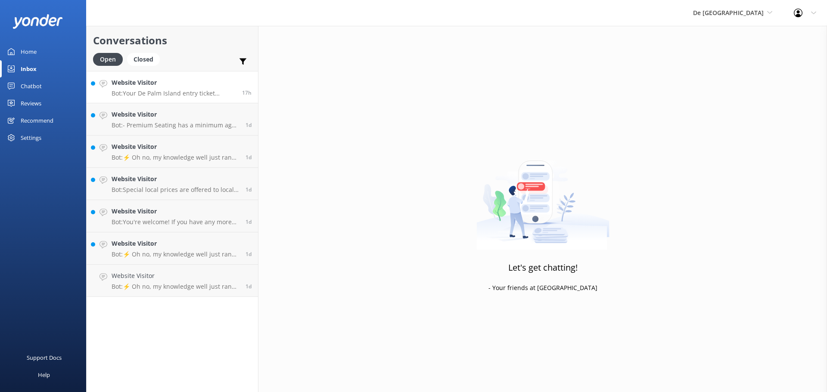
click at [161, 87] on h4 "Website Visitor" at bounding box center [174, 82] width 124 height 9
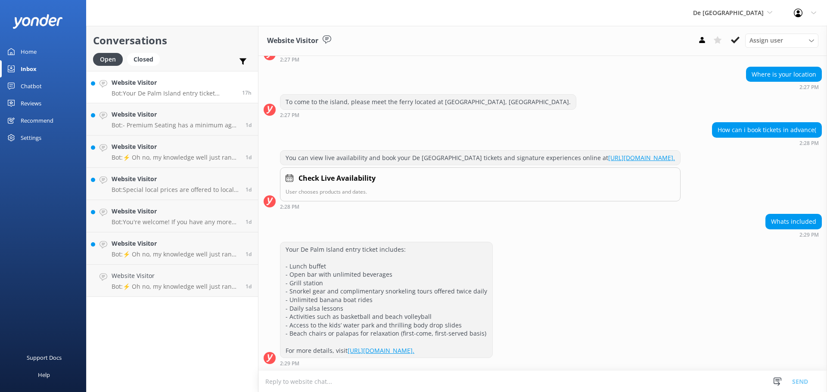
scroll to position [131, 0]
click at [735, 38] on icon at bounding box center [735, 40] width 9 height 9
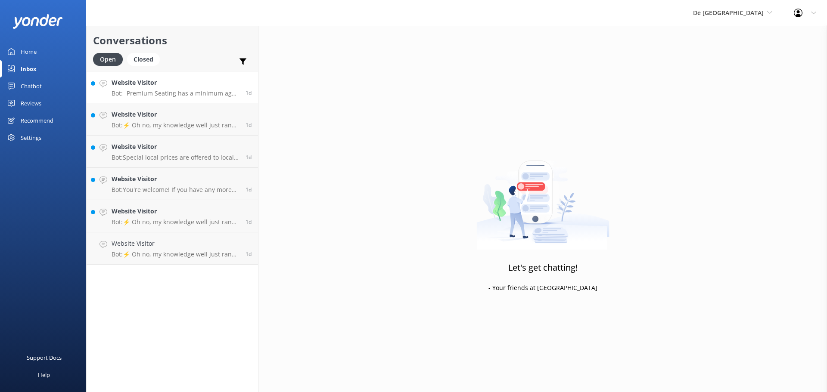
click at [147, 82] on h4 "Website Visitor" at bounding box center [176, 82] width 128 height 9
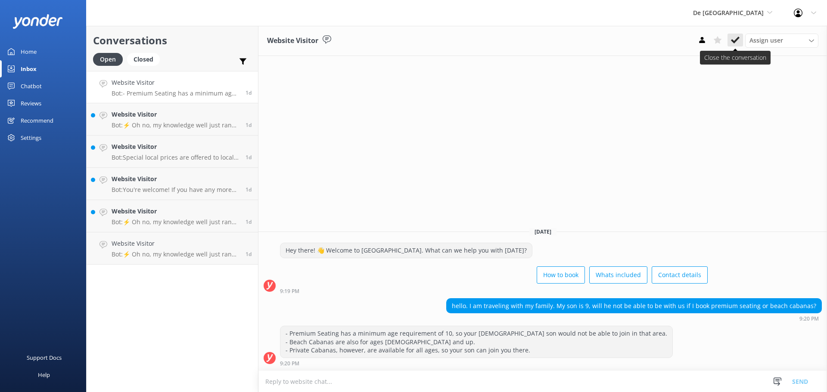
click at [735, 39] on icon at bounding box center [735, 40] width 9 height 9
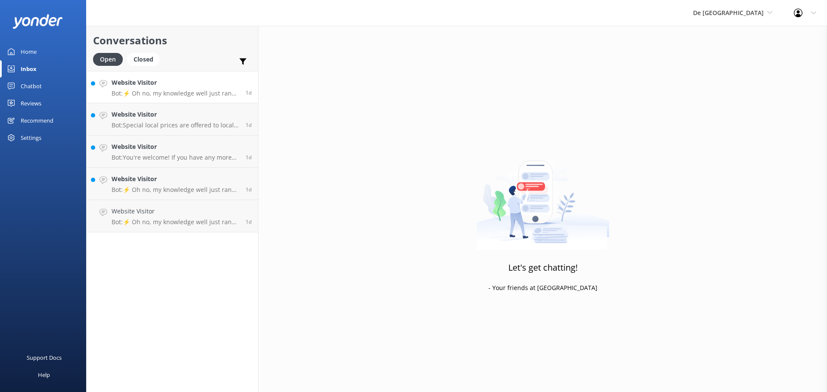
click at [169, 90] on p "Bot: ⚡ Oh no, my knowledge well just ran dry! Could you reshuffle your question…" at bounding box center [176, 94] width 128 height 8
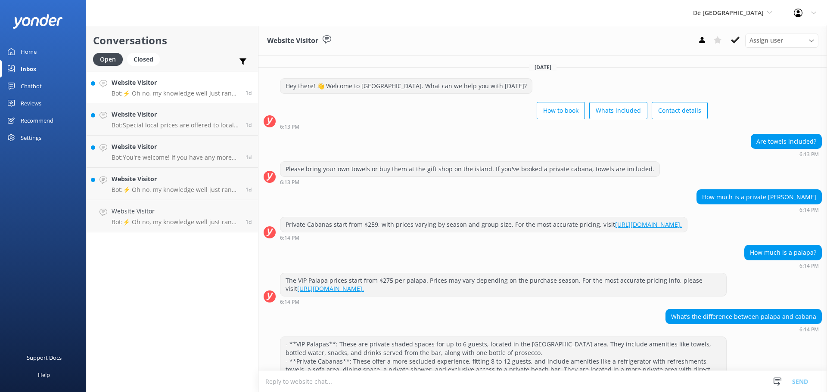
scroll to position [109, 0]
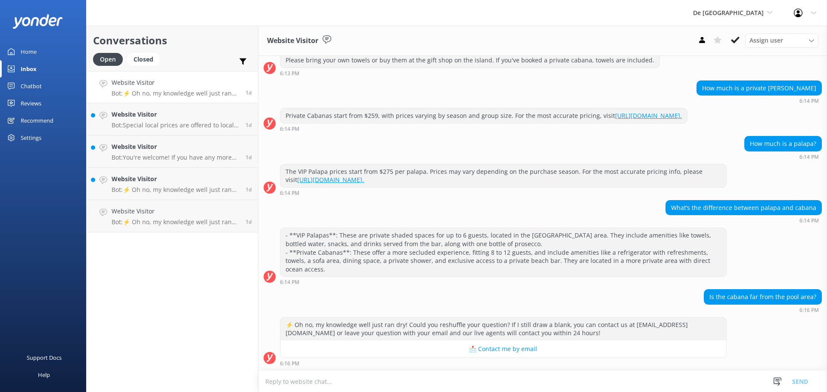
click at [343, 380] on textarea at bounding box center [542, 381] width 569 height 21
click at [384, 384] on textarea at bounding box center [542, 381] width 569 height 21
type textarea "T"
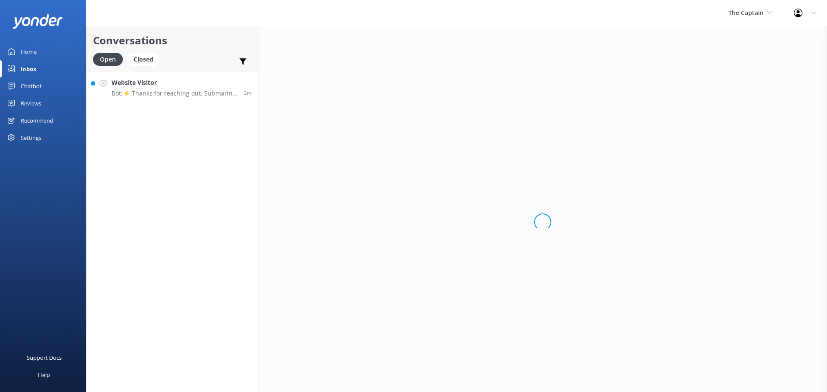
click at [175, 87] on h4 "Website Visitor" at bounding box center [175, 82] width 126 height 9
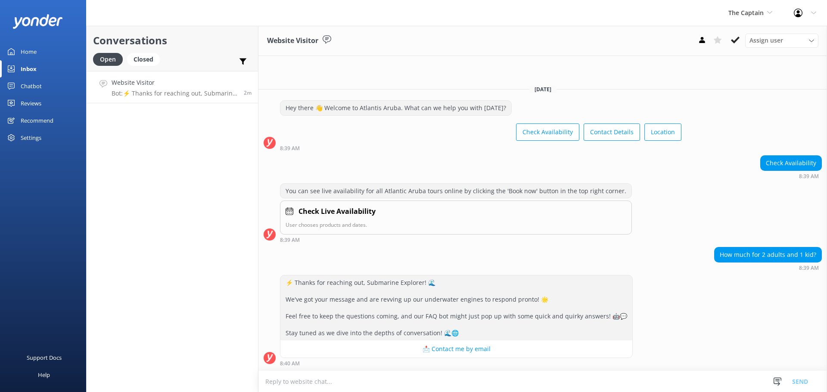
click at [343, 386] on textarea at bounding box center [542, 381] width 569 height 21
click at [339, 381] on textarea at bounding box center [542, 381] width 569 height 21
click at [343, 380] on textarea "For adult $99 children $89 orices subject to change" at bounding box center [542, 382] width 569 height 22
type textarea "For adult $99 children $89 prices subject to change"
click at [800, 384] on button "Send" at bounding box center [800, 382] width 32 height 22
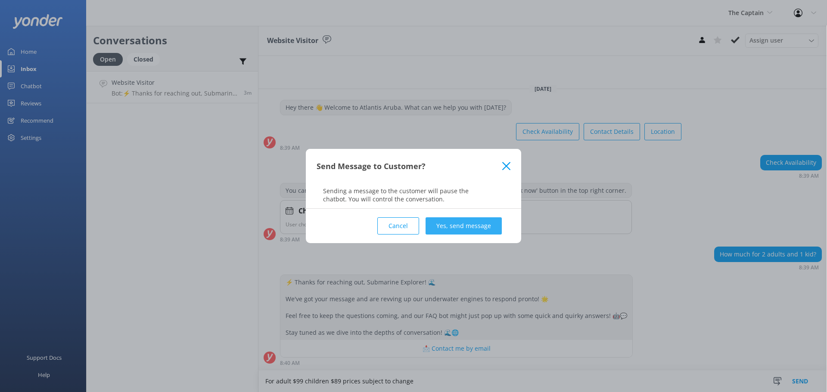
click at [458, 229] on button "Yes, send message" at bounding box center [464, 226] width 76 height 17
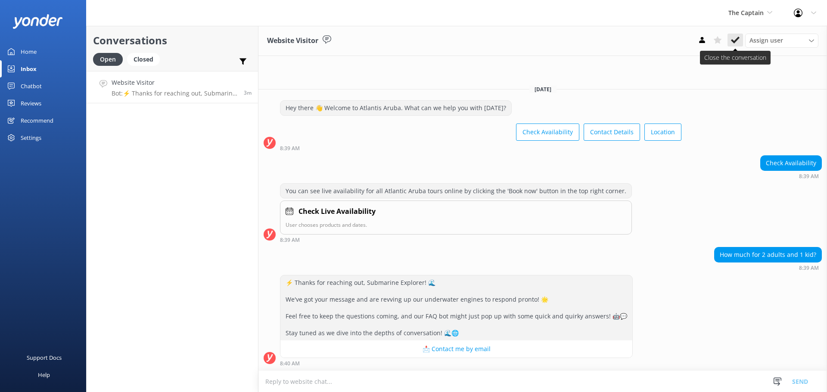
click at [734, 37] on icon at bounding box center [735, 40] width 9 height 9
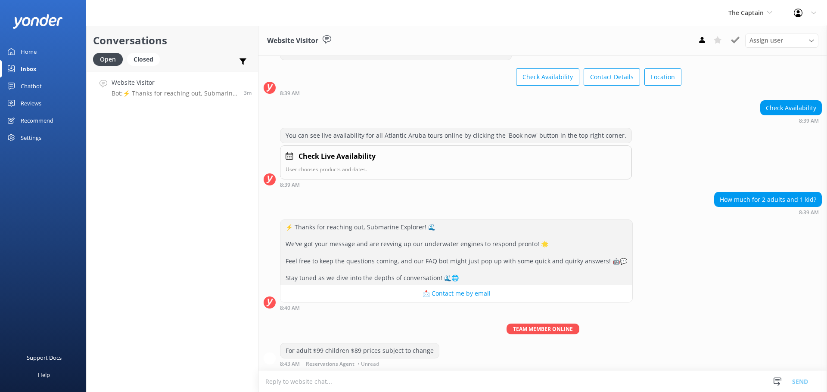
scroll to position [34, 0]
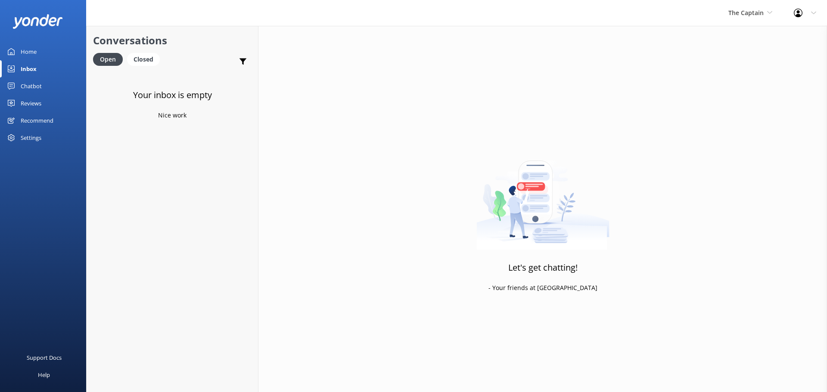
click at [746, 18] on div "The Captain De Palm Island Aruba's Activities Expert The Captain" at bounding box center [750, 13] width 65 height 26
click at [740, 38] on link "De [GEOGRAPHIC_DATA]" at bounding box center [761, 36] width 86 height 21
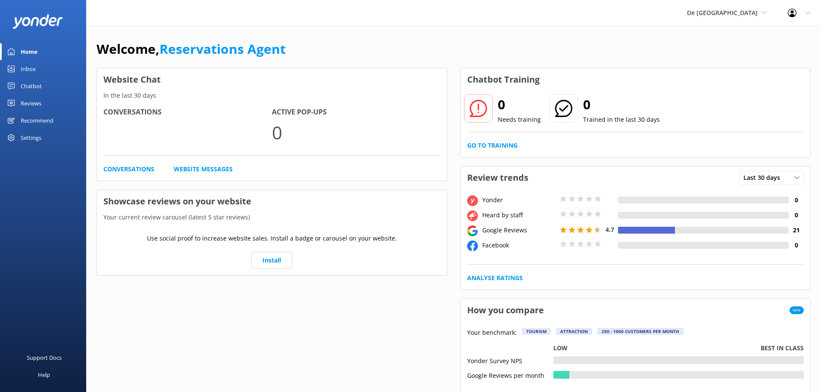
click at [31, 65] on div "Inbox" at bounding box center [28, 68] width 15 height 17
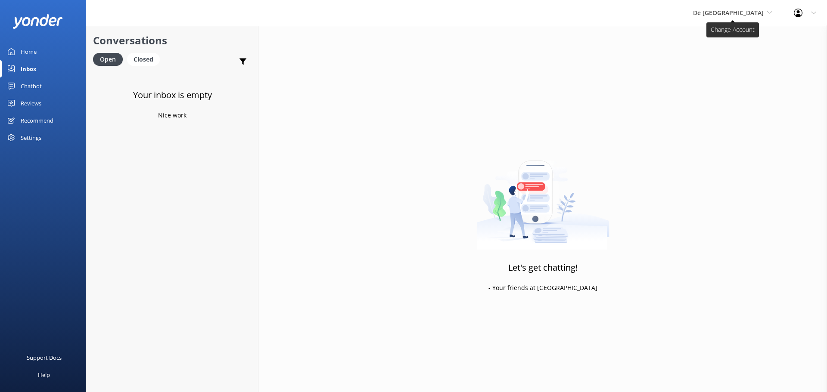
click at [748, 13] on span "De [GEOGRAPHIC_DATA]" at bounding box center [728, 13] width 71 height 8
click at [745, 58] on link "Aruba's Activities Expert" at bounding box center [725, 57] width 86 height 21
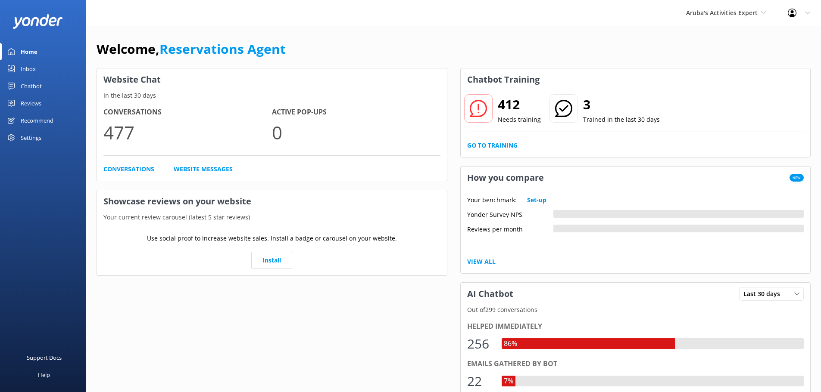
click at [45, 67] on link "Inbox" at bounding box center [43, 68] width 86 height 17
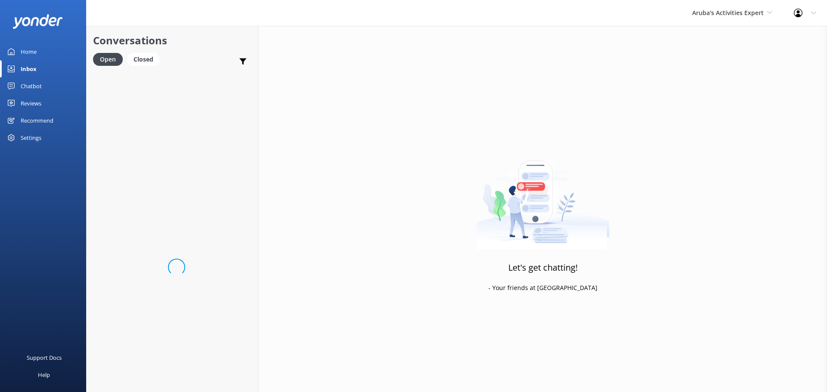
click at [727, 16] on span "Aruba's Activities Expert" at bounding box center [728, 13] width 72 height 8
click at [713, 35] on link "De [GEOGRAPHIC_DATA]" at bounding box center [725, 36] width 86 height 21
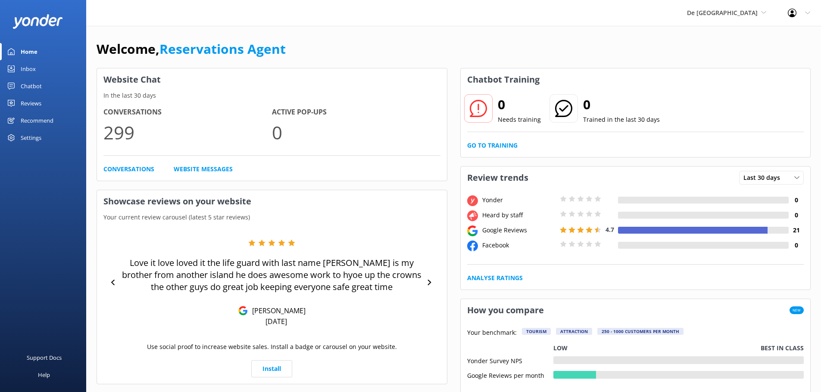
click at [37, 69] on link "Inbox" at bounding box center [43, 68] width 86 height 17
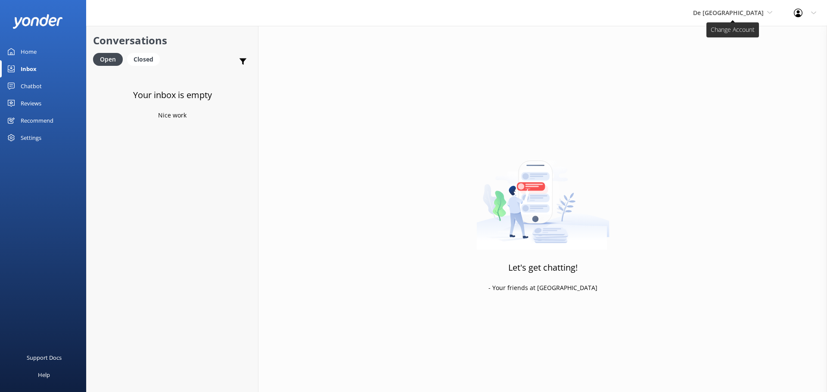
click at [752, 10] on span "De [GEOGRAPHIC_DATA]" at bounding box center [728, 13] width 71 height 8
click at [735, 37] on link "De [GEOGRAPHIC_DATA]" at bounding box center [725, 36] width 86 height 21
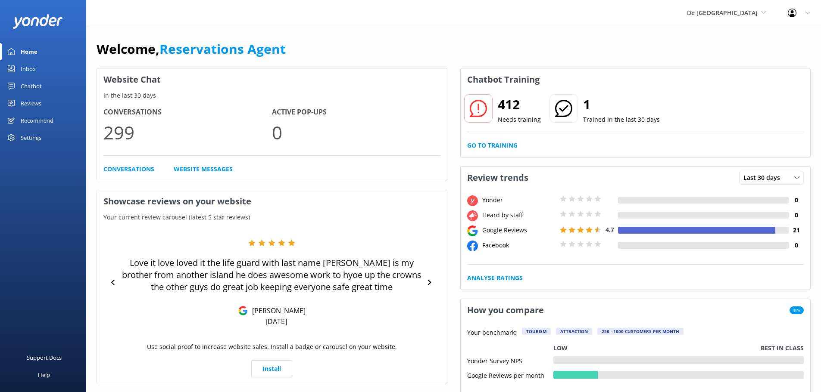
click at [30, 70] on div "Inbox" at bounding box center [28, 68] width 15 height 17
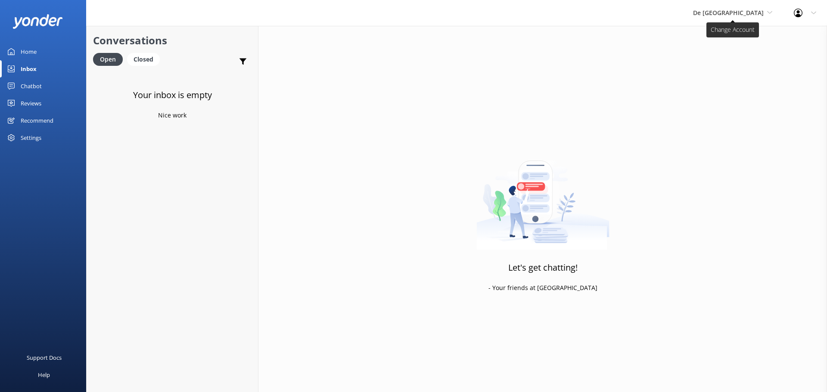
click at [738, 12] on span "De [GEOGRAPHIC_DATA]" at bounding box center [728, 13] width 71 height 8
click at [743, 75] on link "The Captain" at bounding box center [725, 77] width 86 height 21
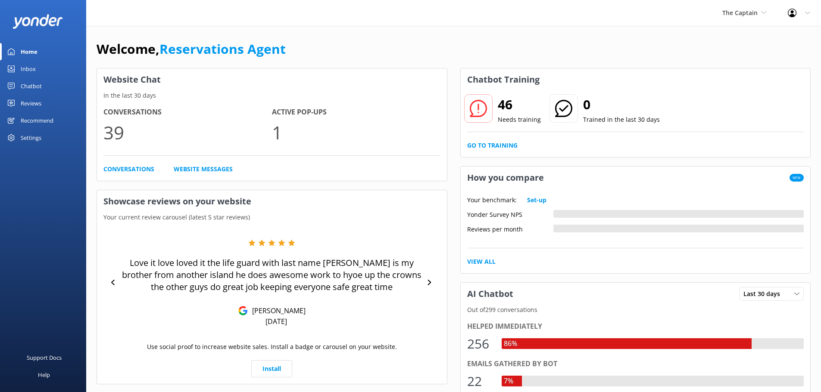
click at [40, 68] on link "Inbox" at bounding box center [43, 68] width 86 height 17
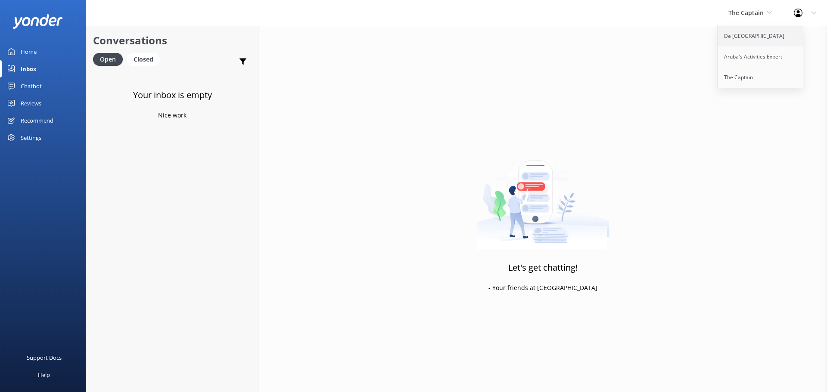
click at [751, 34] on link "De [GEOGRAPHIC_DATA]" at bounding box center [761, 36] width 86 height 21
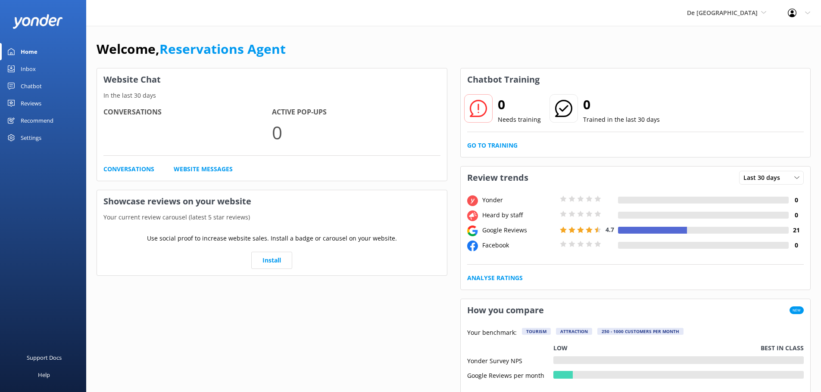
click at [25, 66] on div "Inbox" at bounding box center [28, 68] width 15 height 17
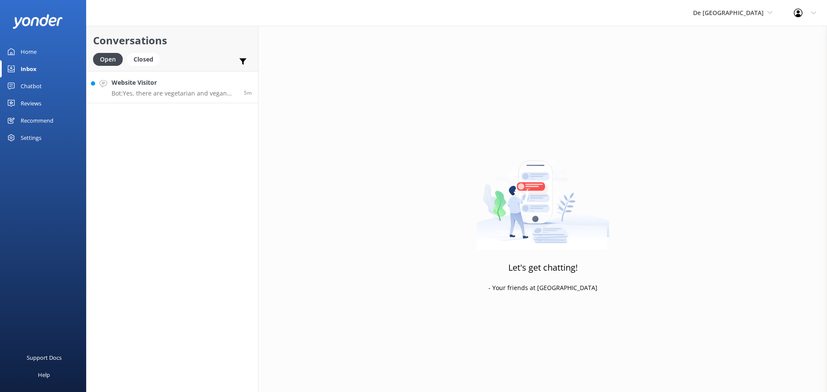
click at [174, 80] on h4 "Website Visitor" at bounding box center [175, 82] width 126 height 9
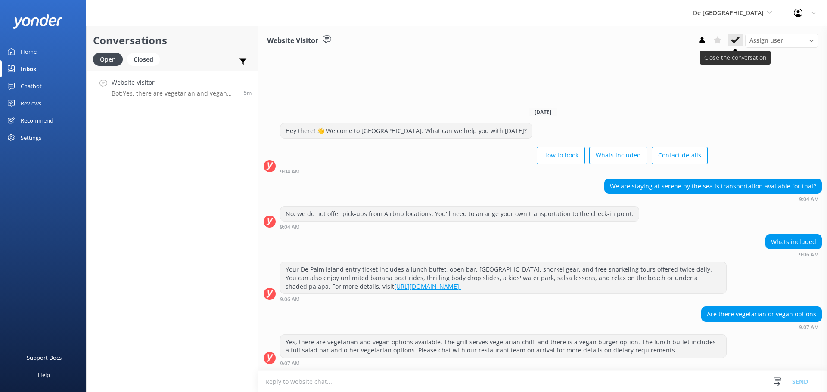
click at [731, 44] on button at bounding box center [736, 40] width 16 height 13
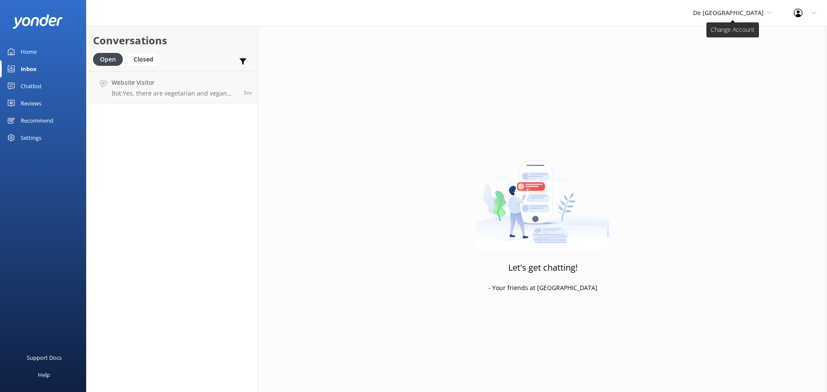
click at [729, 13] on span "De [GEOGRAPHIC_DATA]" at bounding box center [728, 13] width 71 height 8
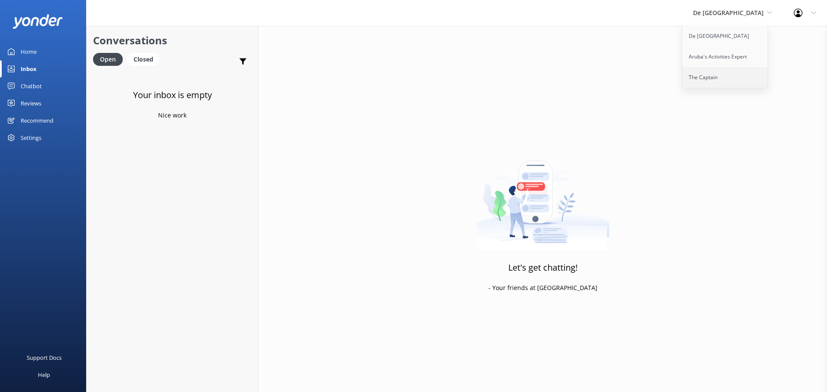
click at [729, 72] on link "The Captain" at bounding box center [725, 77] width 86 height 21
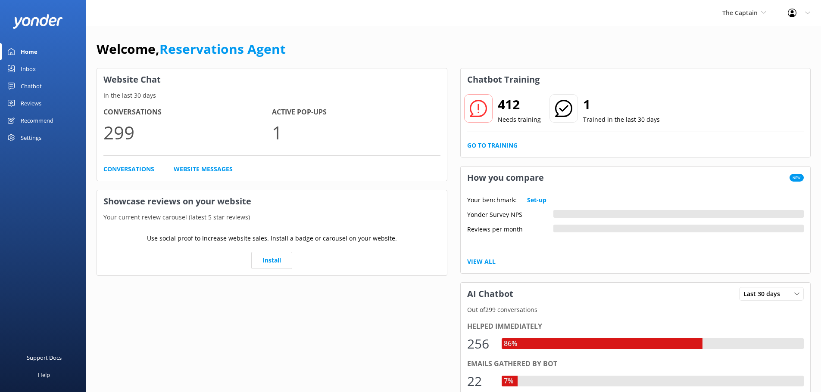
click at [39, 71] on link "Inbox" at bounding box center [43, 68] width 86 height 17
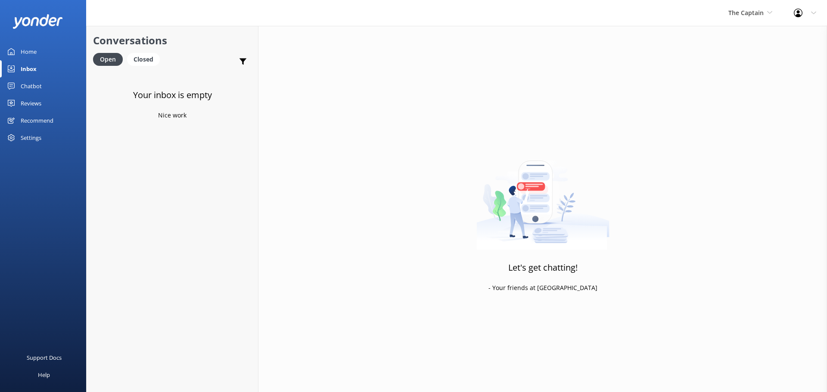
click at [760, 6] on div "The Captain De Palm Island Aruba's Activities Expert The Captain" at bounding box center [750, 13] width 65 height 26
click at [750, 50] on link "Aruba's Activities Expert" at bounding box center [761, 57] width 86 height 21
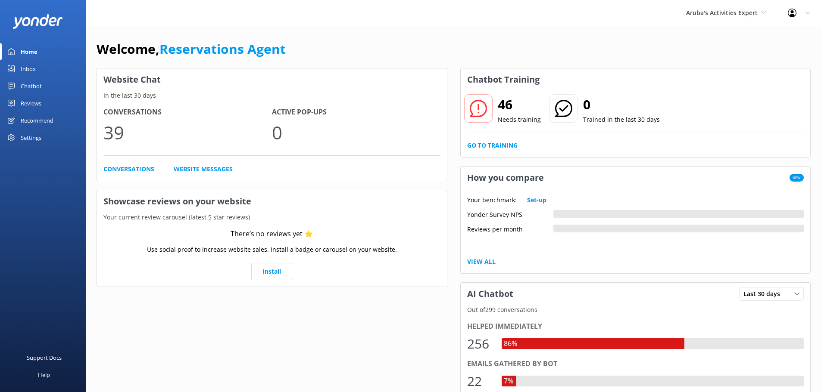
click at [29, 73] on div "Inbox" at bounding box center [28, 68] width 15 height 17
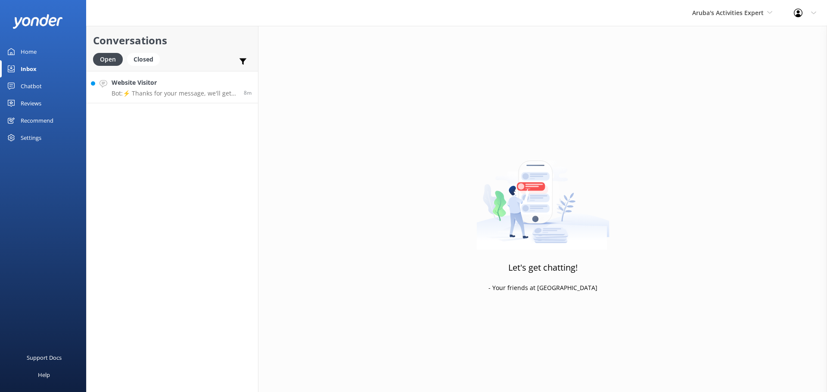
click at [181, 83] on h4 "Website Visitor" at bounding box center [175, 82] width 126 height 9
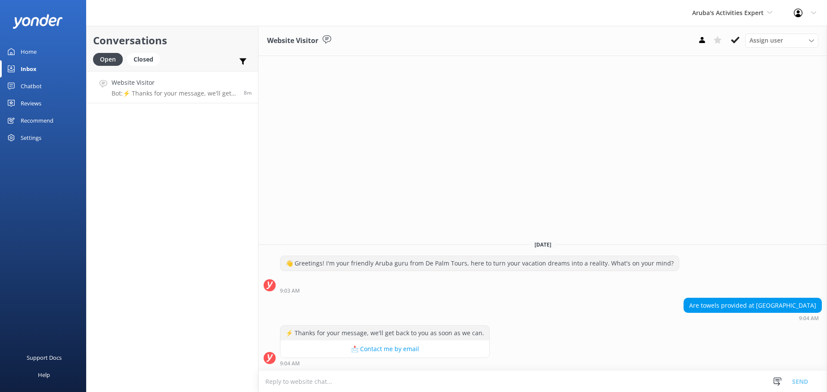
click at [298, 381] on textarea at bounding box center [542, 381] width 569 height 21
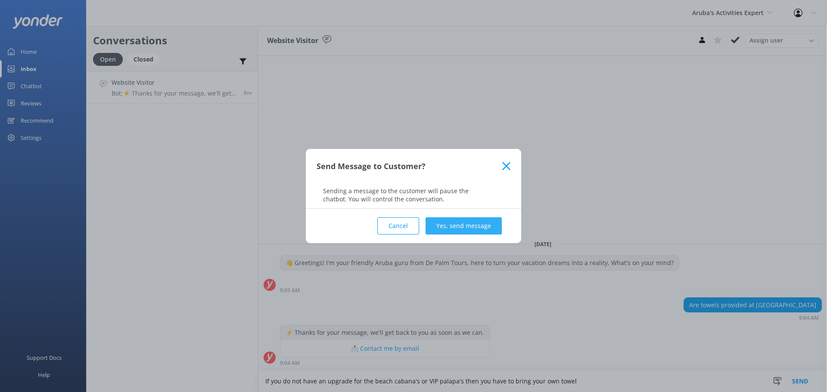
type textarea "If you do not have an upgrade for the beach cabana's or VIP palapa's then you h…"
click at [468, 231] on button "Yes, send message" at bounding box center [464, 226] width 76 height 17
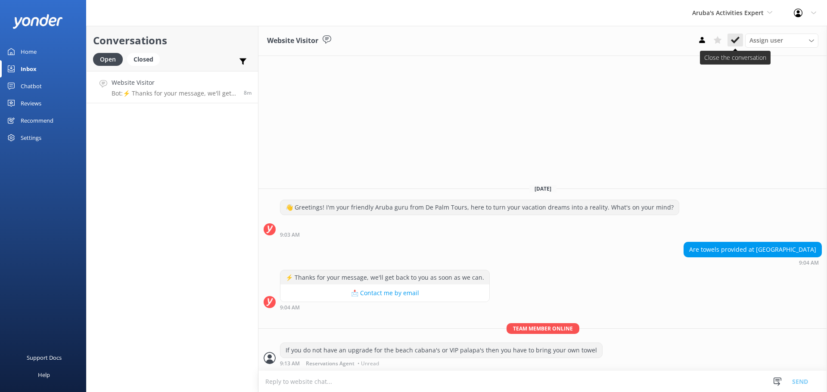
click at [740, 42] on button at bounding box center [736, 40] width 16 height 13
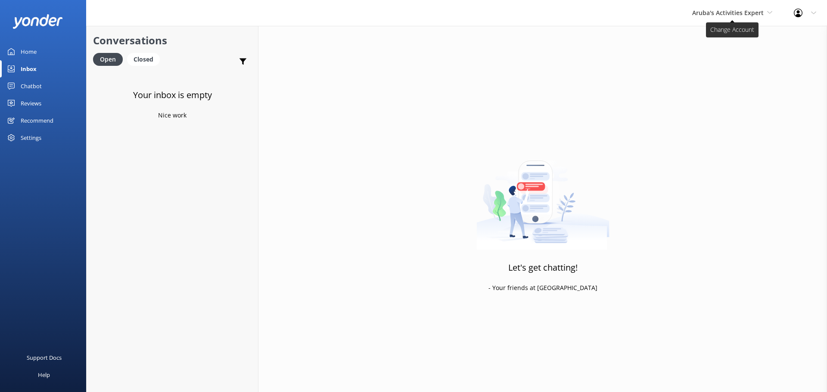
click at [722, 14] on span "Aruba's Activities Expert" at bounding box center [728, 13] width 72 height 8
click at [718, 36] on link "De [GEOGRAPHIC_DATA]" at bounding box center [725, 36] width 86 height 21
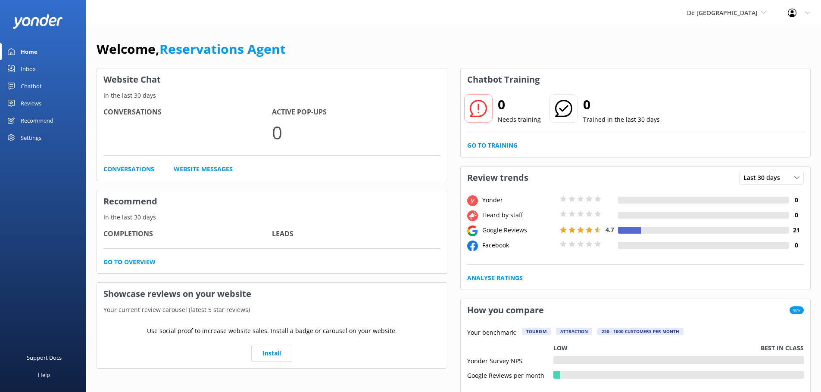
click at [36, 69] on link "Inbox" at bounding box center [43, 68] width 86 height 17
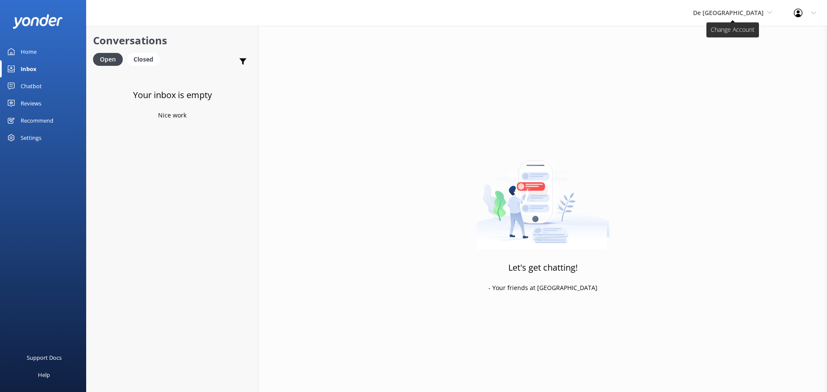
click at [744, 9] on span "De [GEOGRAPHIC_DATA]" at bounding box center [728, 13] width 71 height 8
click at [723, 71] on link "The Captain" at bounding box center [725, 77] width 86 height 21
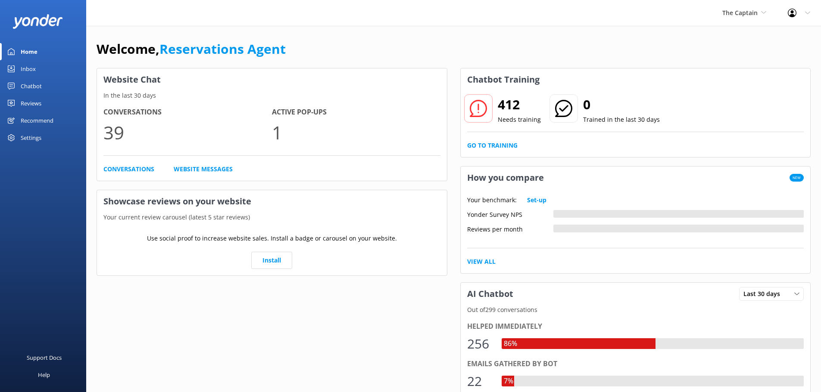
click at [36, 65] on link "Inbox" at bounding box center [43, 68] width 86 height 17
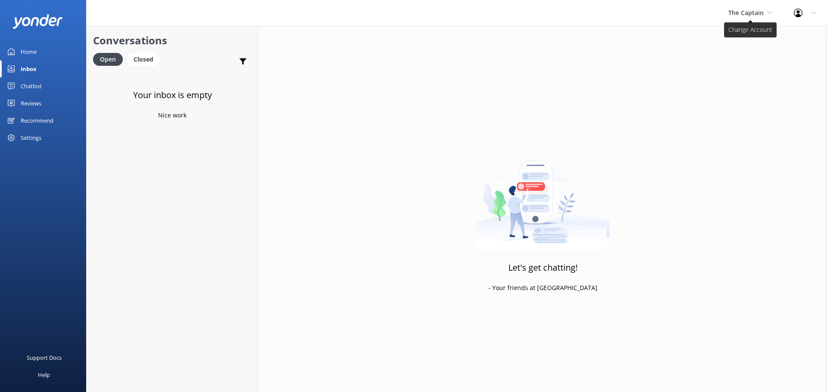
click at [758, 12] on span "The Captain" at bounding box center [746, 13] width 35 height 8
click at [747, 34] on link "De [GEOGRAPHIC_DATA]" at bounding box center [761, 36] width 86 height 21
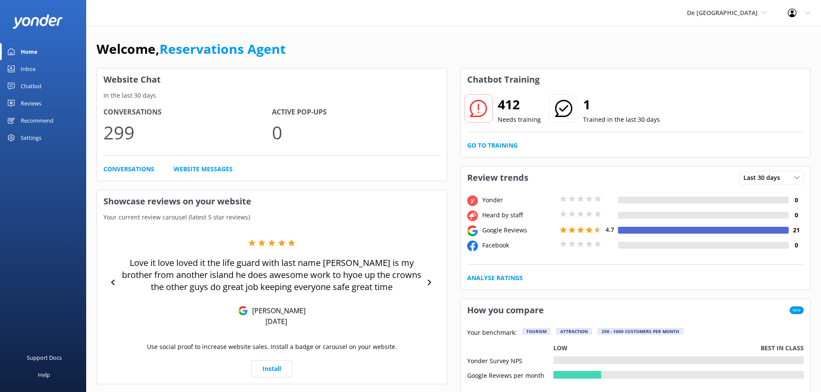
click at [23, 62] on div "Inbox" at bounding box center [28, 68] width 15 height 17
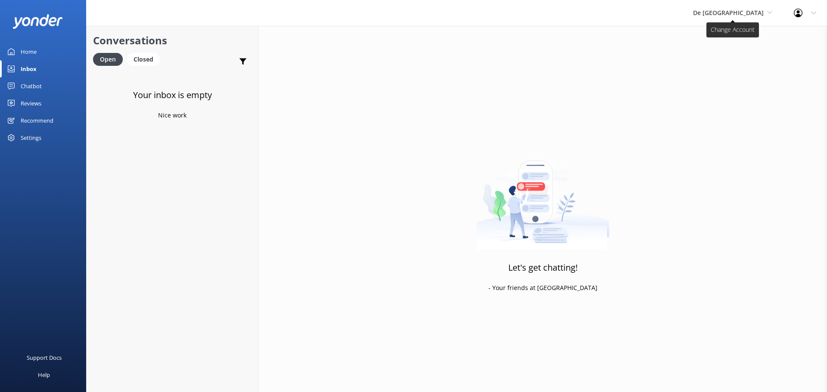
click at [736, 9] on span "De [GEOGRAPHIC_DATA]" at bounding box center [728, 13] width 71 height 8
click at [735, 64] on link "Aruba's Activities Expert" at bounding box center [725, 57] width 86 height 21
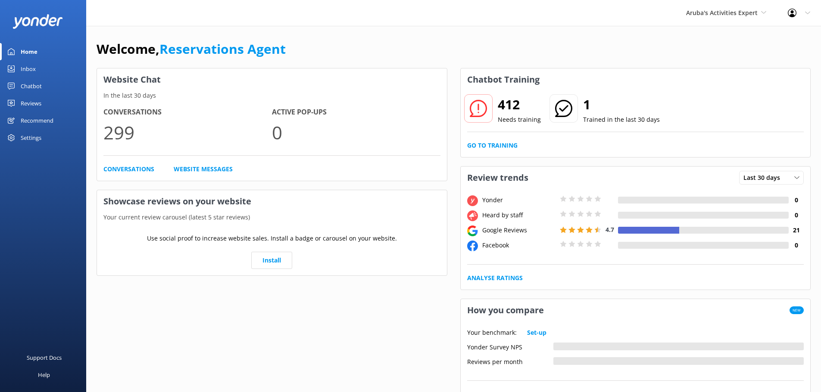
click at [39, 89] on div "Chatbot" at bounding box center [31, 86] width 21 height 17
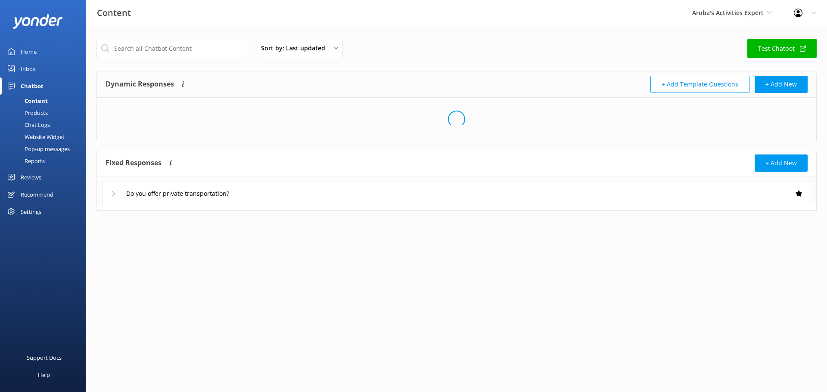
click at [34, 68] on div "Inbox" at bounding box center [28, 68] width 15 height 17
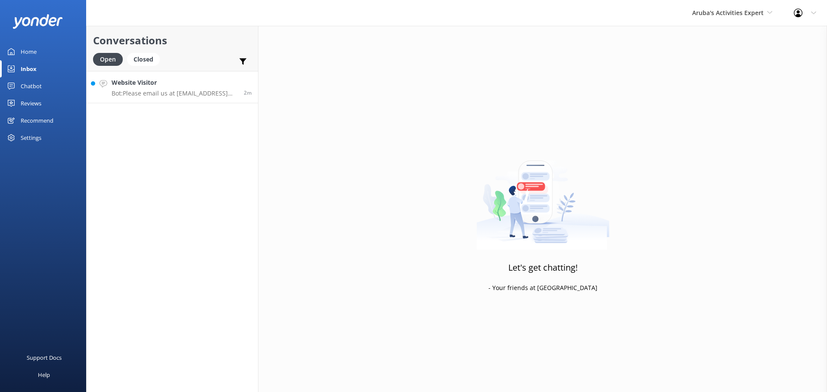
click at [162, 82] on h4 "Website Visitor" at bounding box center [175, 82] width 126 height 9
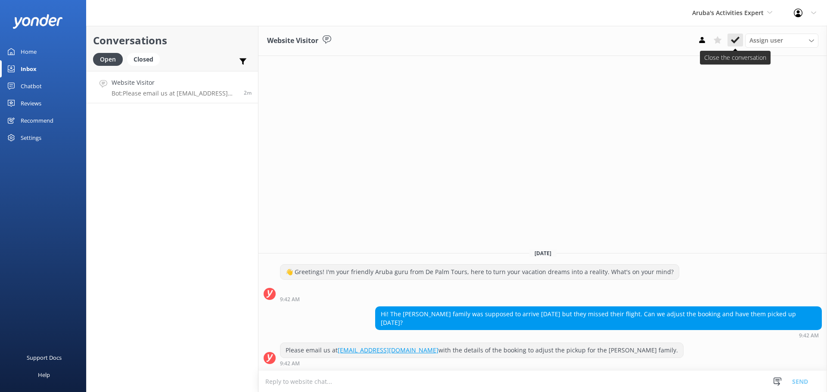
click at [738, 41] on icon at bounding box center [735, 40] width 9 height 9
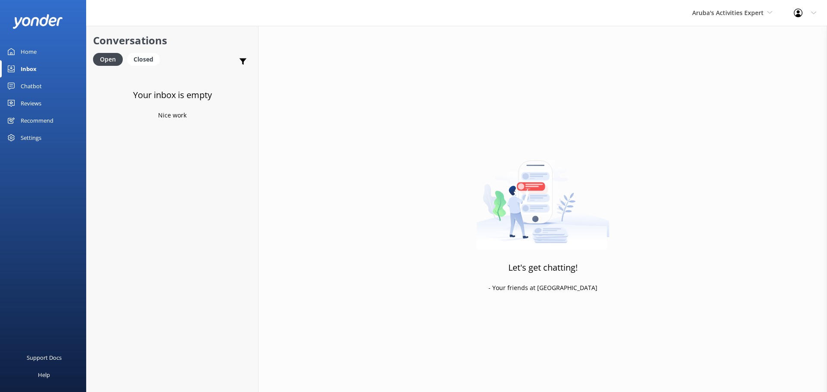
click at [735, 19] on div "Aruba's Activities Expert [GEOGRAPHIC_DATA] [GEOGRAPHIC_DATA]'s Activities Expe…" at bounding box center [733, 13] width 102 height 26
click at [720, 36] on link "De [GEOGRAPHIC_DATA]" at bounding box center [725, 36] width 86 height 21
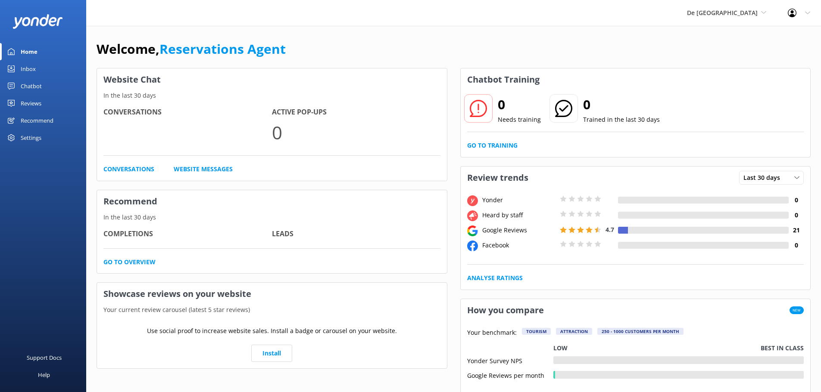
click at [42, 71] on link "Inbox" at bounding box center [43, 68] width 86 height 17
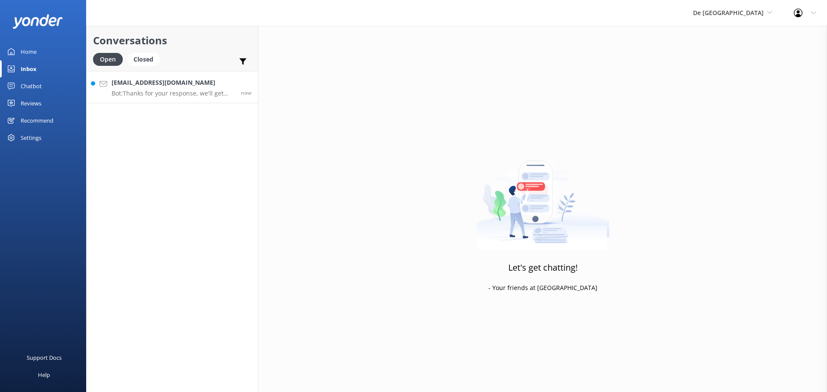
click at [160, 87] on h4 "[EMAIL_ADDRESS][DOMAIN_NAME]" at bounding box center [173, 82] width 123 height 9
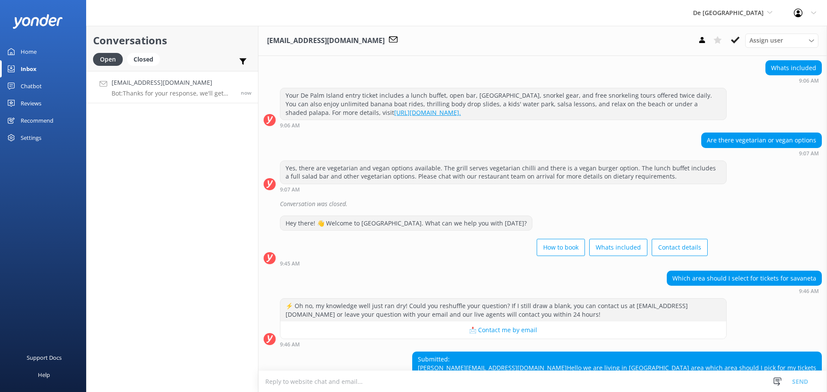
scroll to position [191, 0]
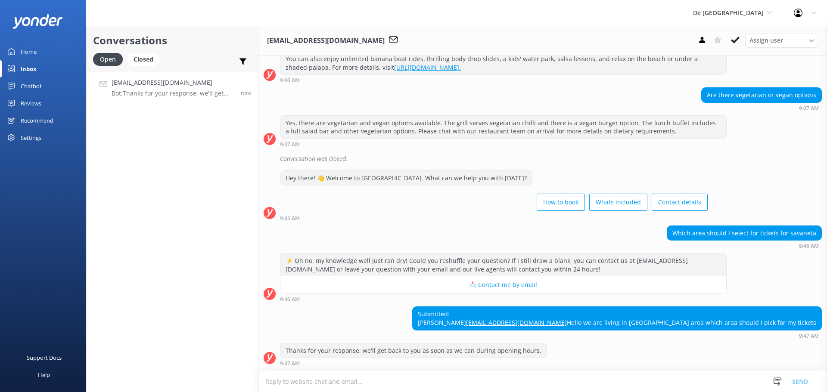
click at [435, 380] on textarea at bounding box center [542, 381] width 569 height 21
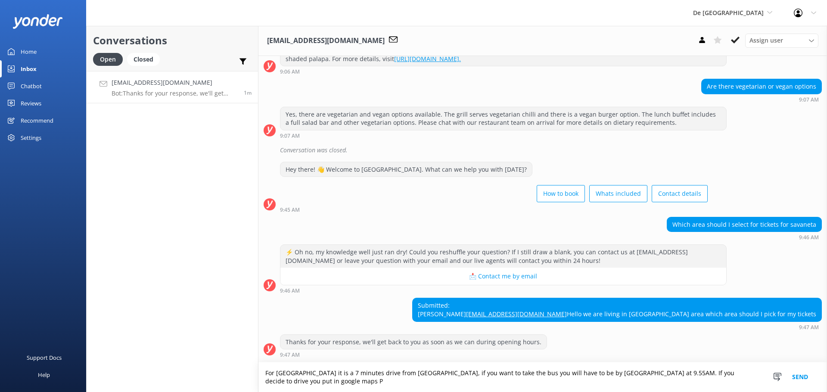
scroll to position [200, 0]
click at [313, 382] on textarea "For [GEOGRAPHIC_DATA] it is a 7 minutes drive from [GEOGRAPHIC_DATA], if you wa…" at bounding box center [542, 378] width 569 height 30
click at [384, 383] on textarea "For [GEOGRAPHIC_DATA] it is a 7 minutes drive from [GEOGRAPHIC_DATA], if you wa…" at bounding box center [542, 378] width 569 height 30
type textarea "For [GEOGRAPHIC_DATA] it is a 7 minutes drive from [GEOGRAPHIC_DATA], if you wa…"
click at [799, 374] on button "Send" at bounding box center [800, 378] width 32 height 30
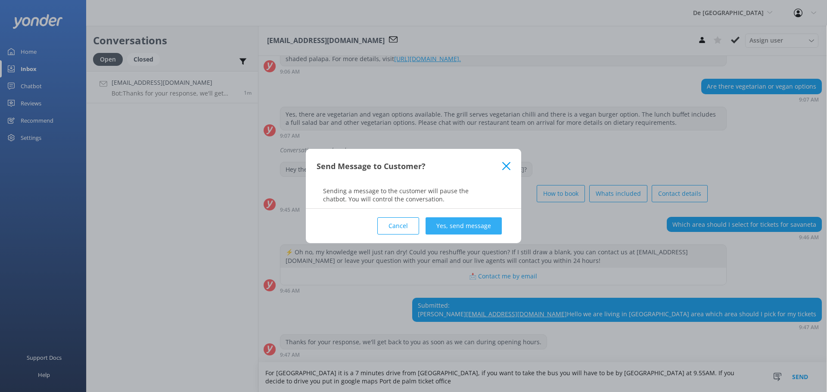
click at [491, 230] on button "Yes, send message" at bounding box center [464, 226] width 76 height 17
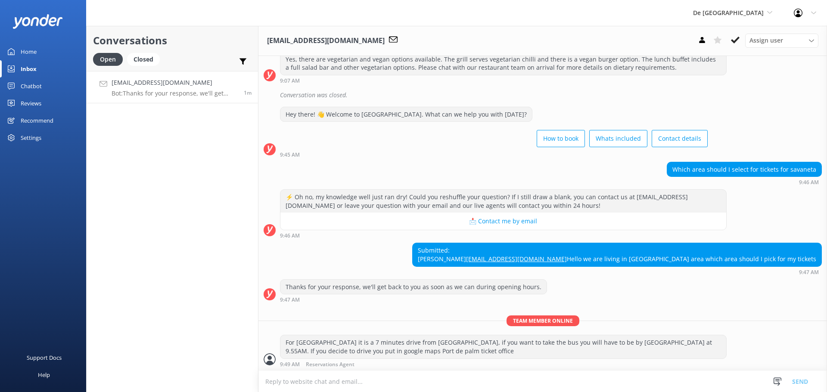
scroll to position [256, 0]
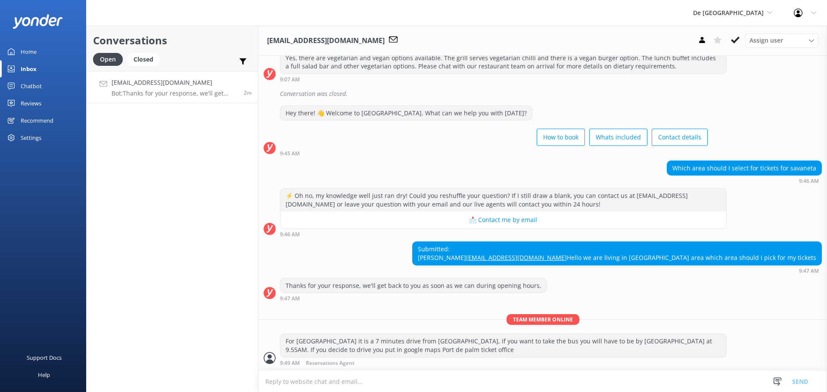
click at [379, 383] on textarea at bounding box center [542, 381] width 569 height 21
drag, startPoint x: 707, startPoint y: 251, endPoint x: 604, endPoint y: 253, distance: 103.4
click at [604, 253] on div "Submitted: Khushboo Manek khushboomanek.2016@gmail.com Hello we are living in s…" at bounding box center [617, 253] width 409 height 23
copy link "[EMAIL_ADDRESS][DOMAIN_NAME]"
click at [358, 385] on textarea at bounding box center [542, 381] width 569 height 21
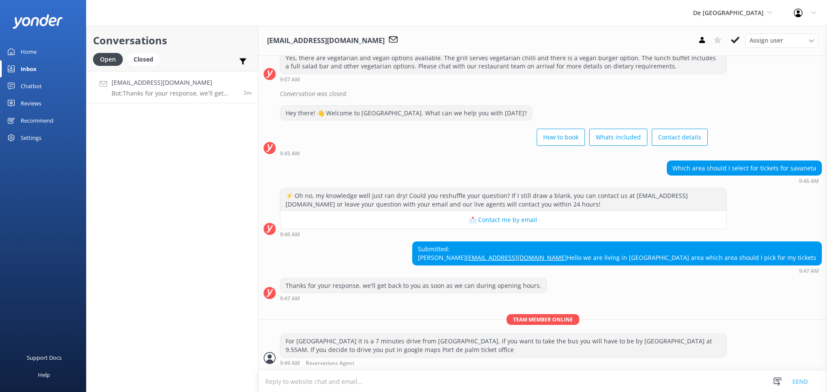
click at [317, 391] on textarea at bounding box center [542, 381] width 569 height 21
click at [330, 379] on textarea at bounding box center [542, 381] width 569 height 21
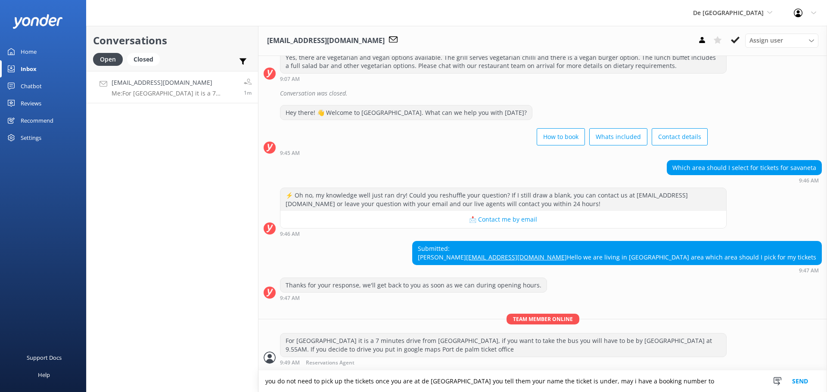
scroll to position [284, 0]
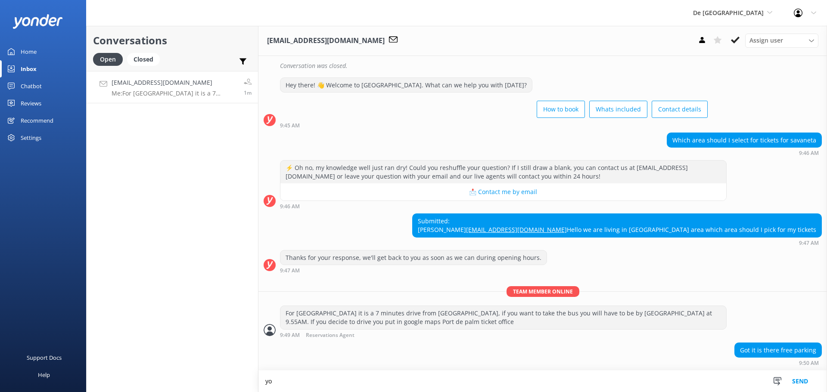
type textarea "y"
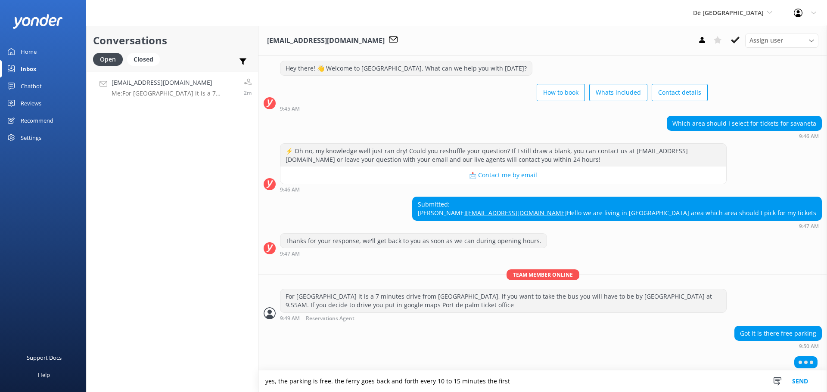
scroll to position [305, 0]
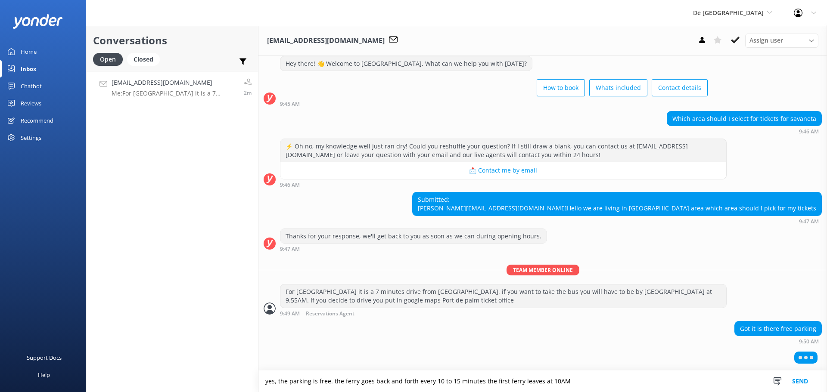
type textarea "yes, the parking is free. the ferry goes back and forth every 10 to 15 minutes …"
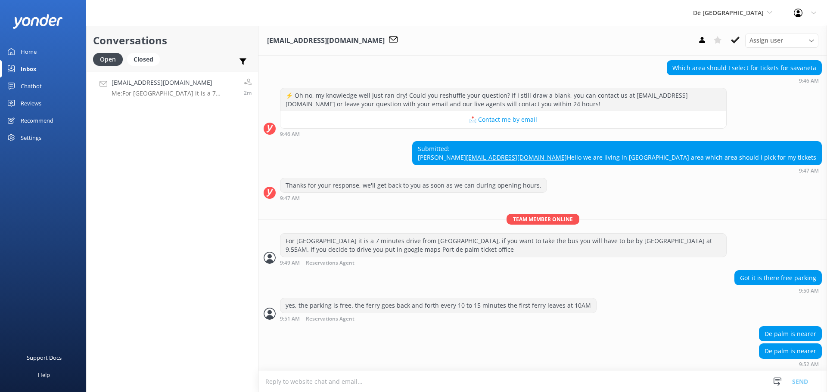
scroll to position [358, 0]
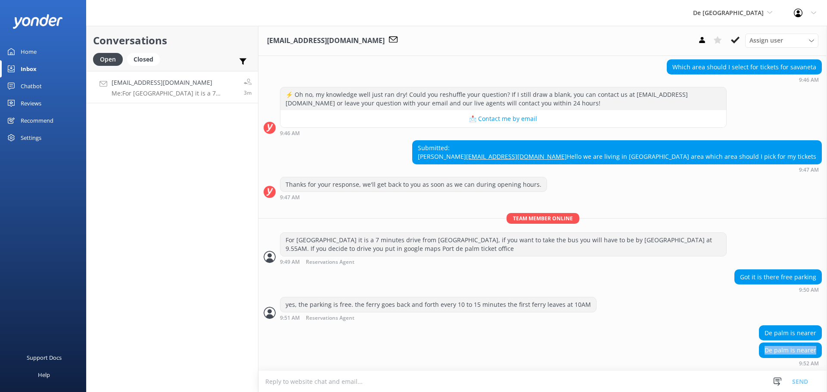
drag, startPoint x: 811, startPoint y: 349, endPoint x: 759, endPoint y: 352, distance: 52.2
click at [760, 352] on div "De palm is nearer" at bounding box center [791, 350] width 62 height 15
copy div "De palm is nearer"
click at [324, 386] on textarea at bounding box center [542, 381] width 569 height 21
click at [324, 376] on textarea at bounding box center [542, 381] width 569 height 21
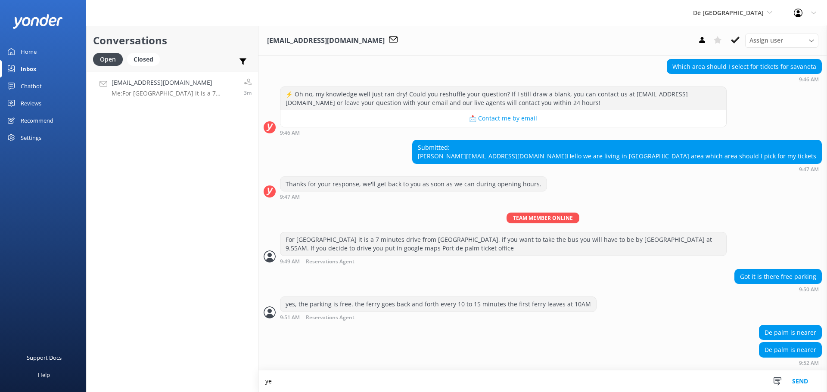
scroll to position [358, 0]
type textarea "yes."
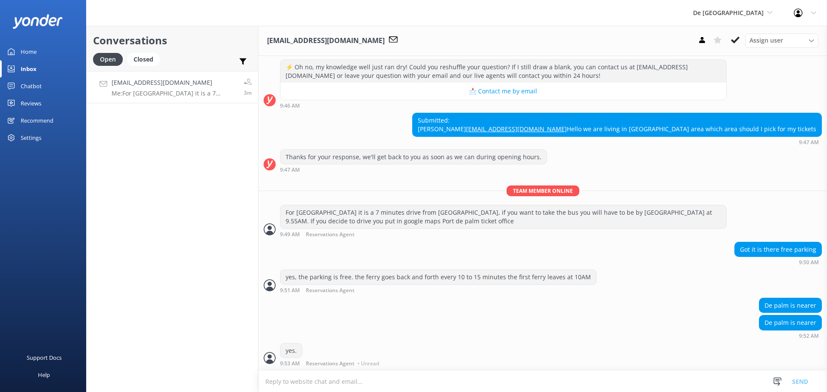
scroll to position [386, 0]
click at [713, 286] on div "yes, the parking is free. the ferry goes back and forth every 10 to 15 minutes …" at bounding box center [542, 282] width 569 height 24
click at [164, 99] on link "Website Visitor Bot: Your De Palm Island entry ticket includes a lunch buffet, …" at bounding box center [172, 87] width 171 height 32
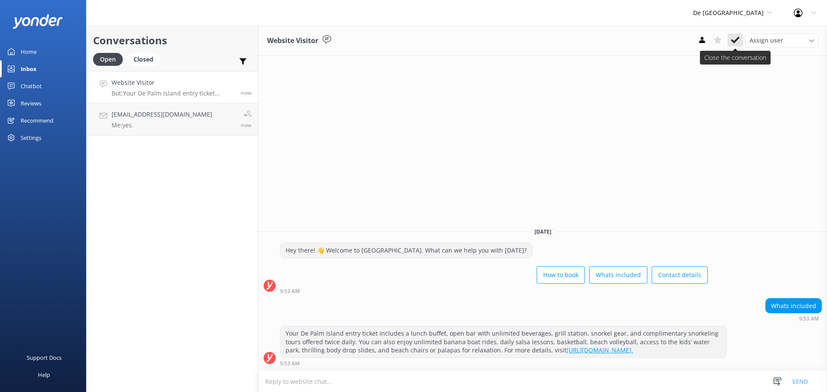
click at [736, 37] on icon at bounding box center [735, 40] width 9 height 9
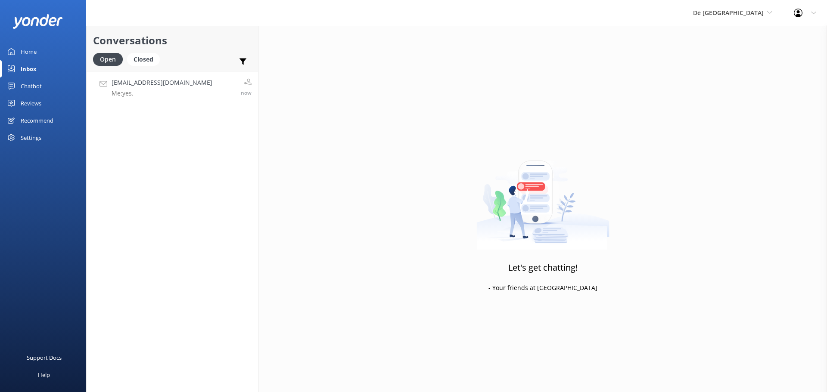
click at [181, 101] on link "khushboomanek.2016@gmail.com Me: yes. now" at bounding box center [172, 87] width 171 height 32
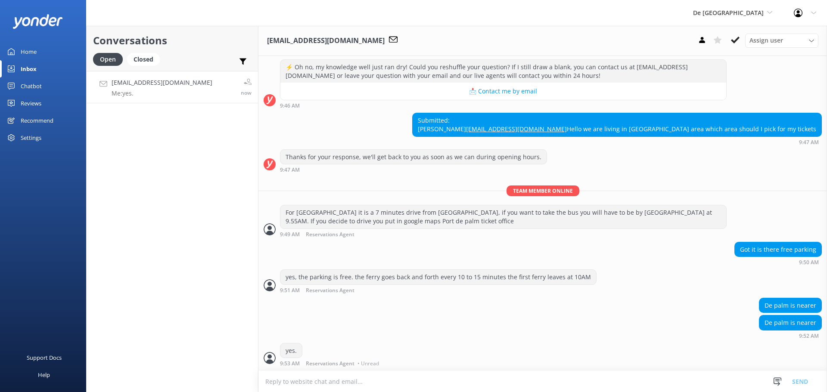
scroll to position [386, 0]
click at [737, 40] on use at bounding box center [735, 40] width 9 height 7
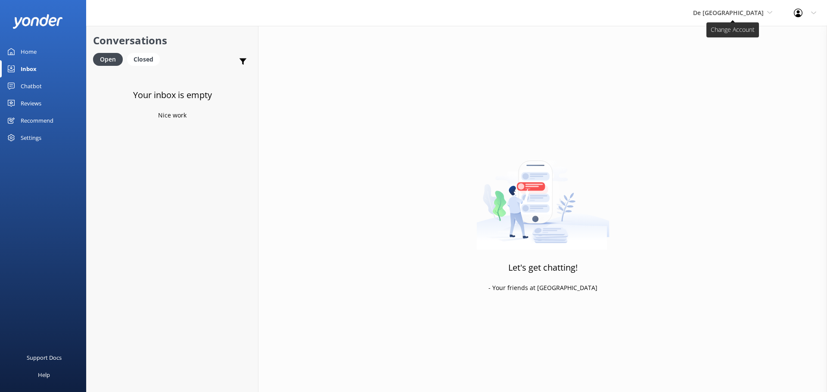
click at [737, 12] on span "De [GEOGRAPHIC_DATA]" at bounding box center [728, 13] width 71 height 8
click at [731, 76] on link "The Captain" at bounding box center [725, 77] width 86 height 21
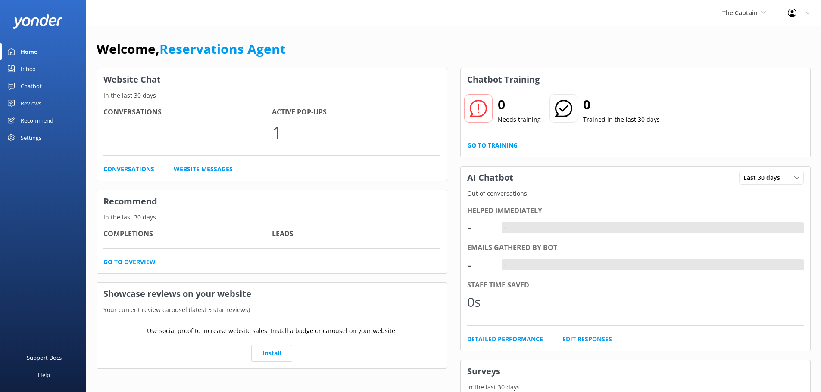
click at [54, 76] on link "Inbox" at bounding box center [43, 68] width 86 height 17
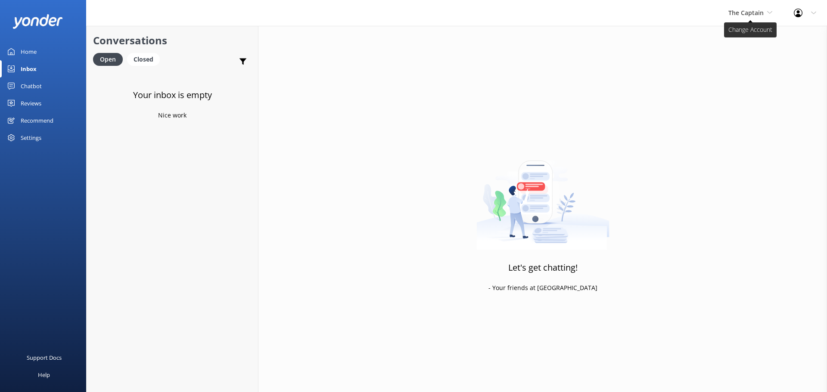
click at [761, 17] on span "The Captain" at bounding box center [751, 12] width 44 height 9
click at [757, 39] on link "De [GEOGRAPHIC_DATA]" at bounding box center [761, 36] width 86 height 21
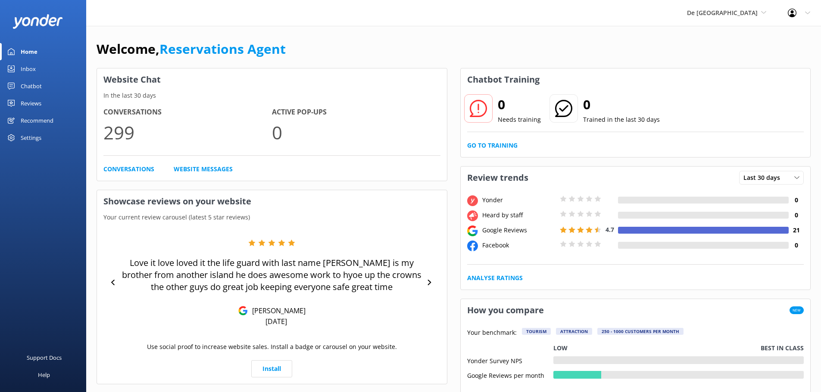
click at [36, 73] on link "Inbox" at bounding box center [43, 68] width 86 height 17
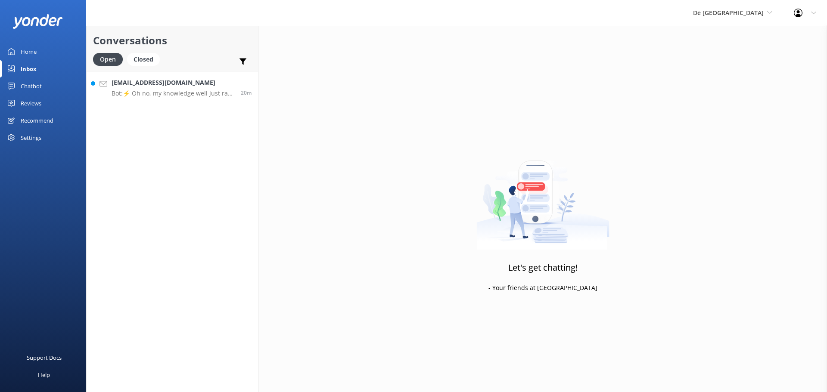
click at [208, 90] on p "Bot: ⚡ Oh no, my knowledge well just ran dry! Could you reshuffle your question…" at bounding box center [173, 94] width 123 height 8
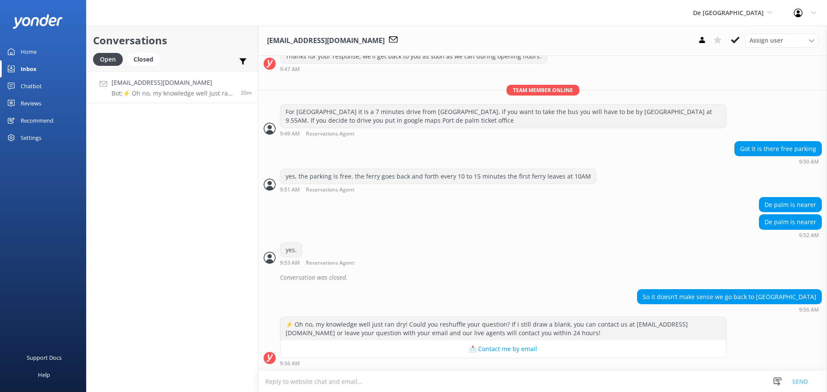
scroll to position [486, 0]
click at [290, 381] on textarea at bounding box center [542, 381] width 569 height 21
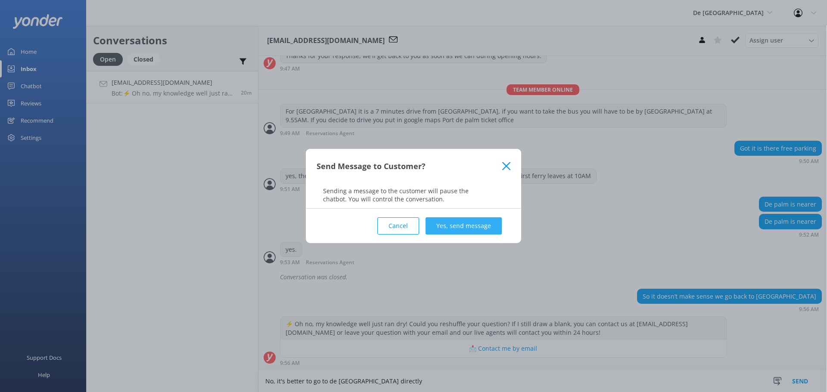
type textarea "No, it's better to go to de palm island directly"
click at [481, 221] on button "Yes, send message" at bounding box center [464, 226] width 76 height 17
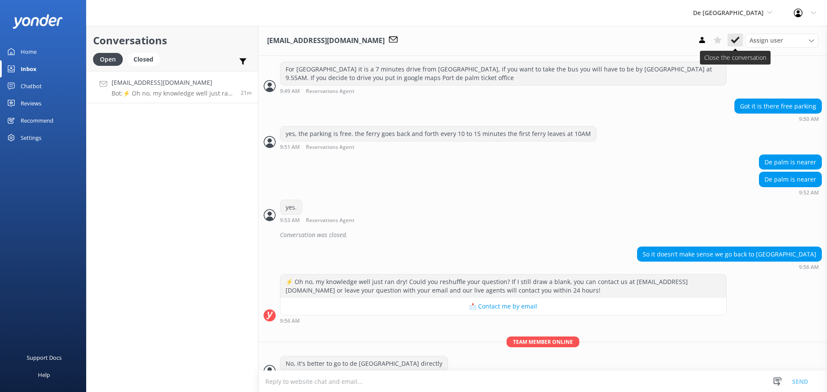
scroll to position [542, 0]
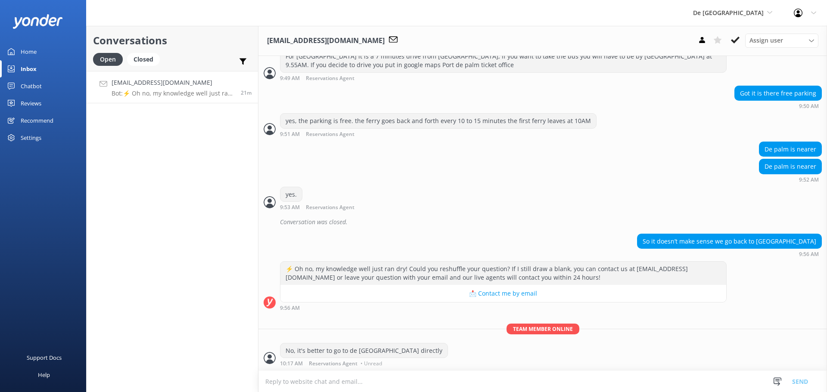
click at [739, 43] on icon at bounding box center [735, 40] width 9 height 9
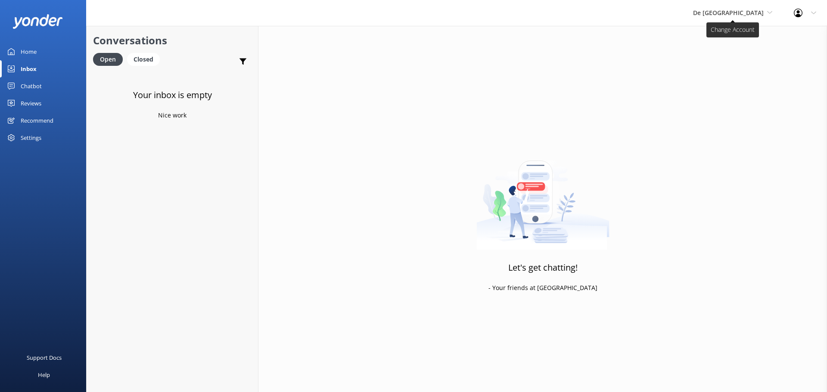
click at [756, 10] on span "De [GEOGRAPHIC_DATA]" at bounding box center [728, 13] width 71 height 8
click at [738, 72] on link "The Captain" at bounding box center [725, 77] width 86 height 21
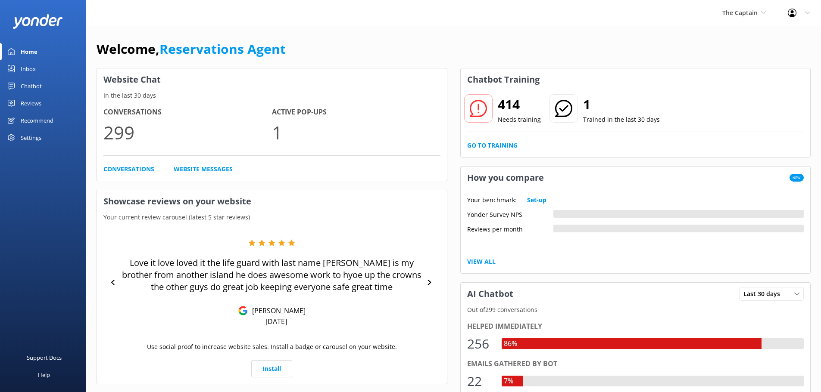
click at [45, 74] on link "Inbox" at bounding box center [43, 68] width 86 height 17
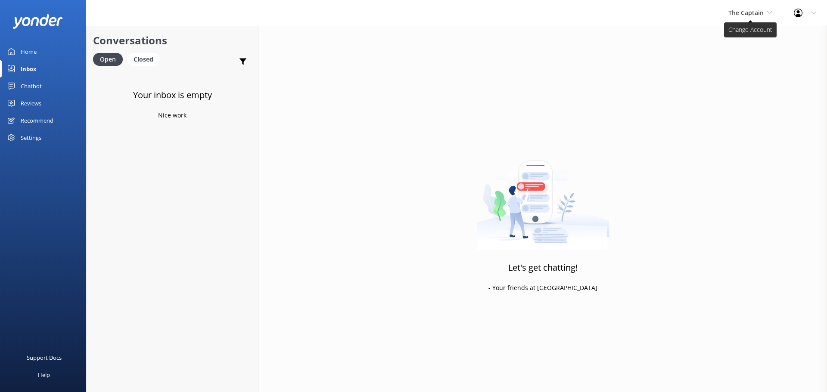
click at [741, 16] on span "The Captain" at bounding box center [746, 13] width 35 height 8
click at [748, 61] on link "Aruba's Activities Expert" at bounding box center [761, 57] width 86 height 21
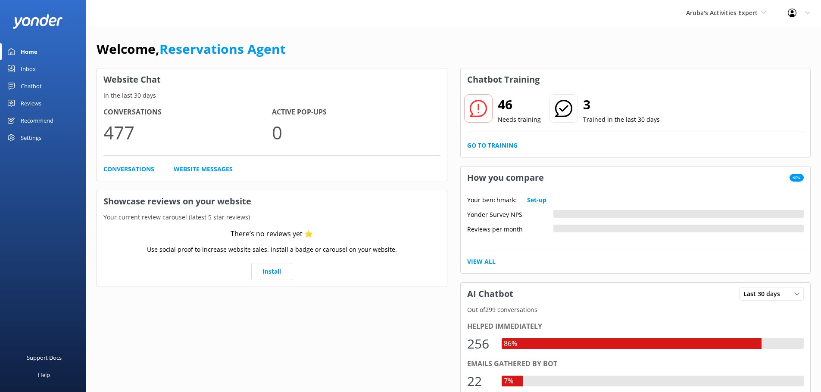
click at [32, 65] on div "Inbox" at bounding box center [28, 68] width 15 height 17
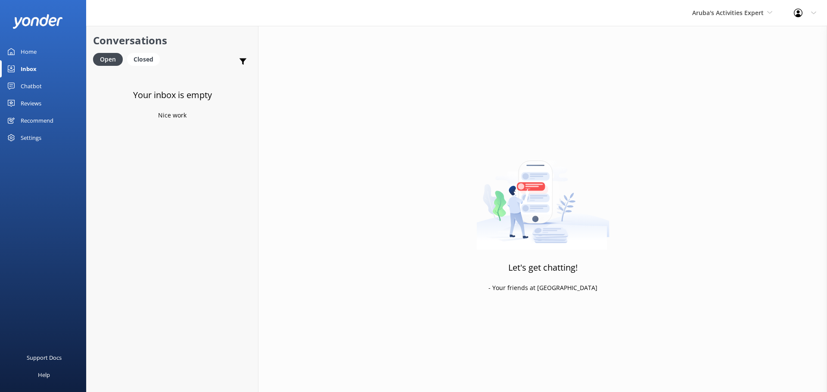
click at [731, 24] on div "Aruba's Activities Expert De Palm Island Aruba's Activities Expert The Captain" at bounding box center [733, 13] width 102 height 26
click at [703, 39] on link "De [GEOGRAPHIC_DATA]" at bounding box center [725, 36] width 86 height 21
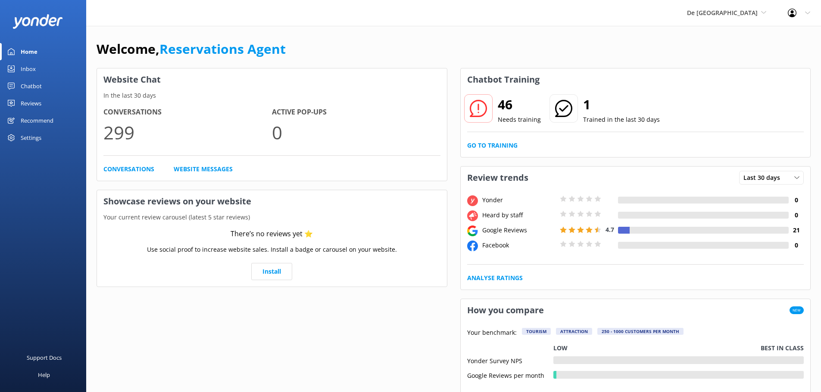
click at [41, 72] on link "Inbox" at bounding box center [43, 68] width 86 height 17
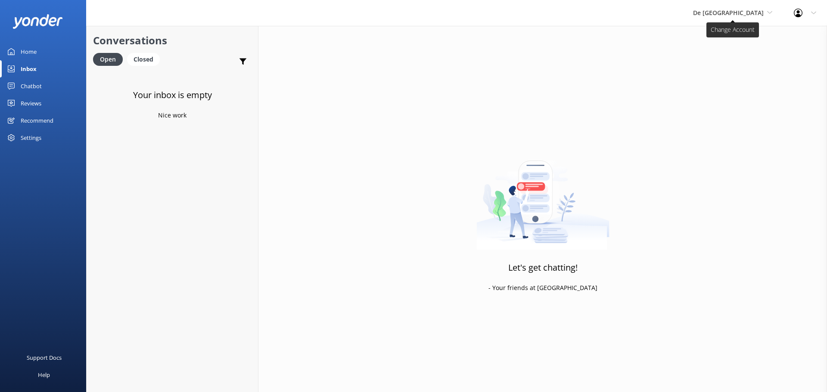
click at [750, 15] on span "De [GEOGRAPHIC_DATA]" at bounding box center [728, 13] width 71 height 8
click at [741, 41] on link "De [GEOGRAPHIC_DATA]" at bounding box center [725, 36] width 86 height 21
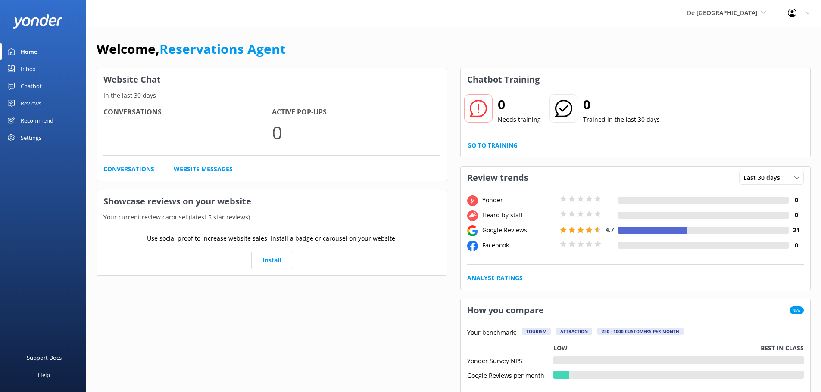
click at [30, 69] on div "Inbox" at bounding box center [28, 68] width 15 height 17
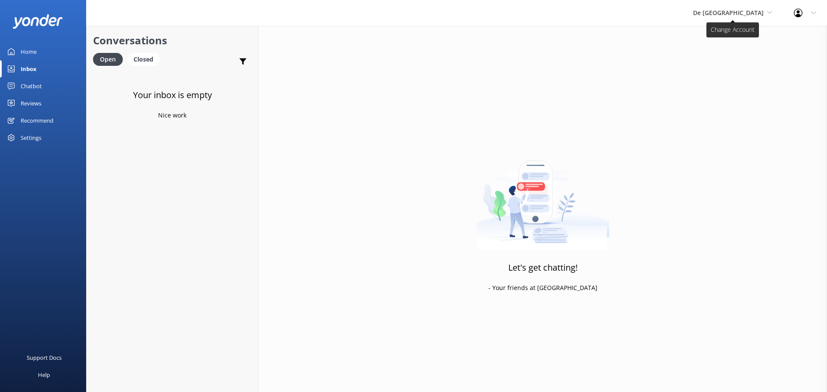
click at [757, 14] on span "De [GEOGRAPHIC_DATA]" at bounding box center [728, 13] width 71 height 8
click at [736, 76] on link "The Captain" at bounding box center [725, 77] width 86 height 21
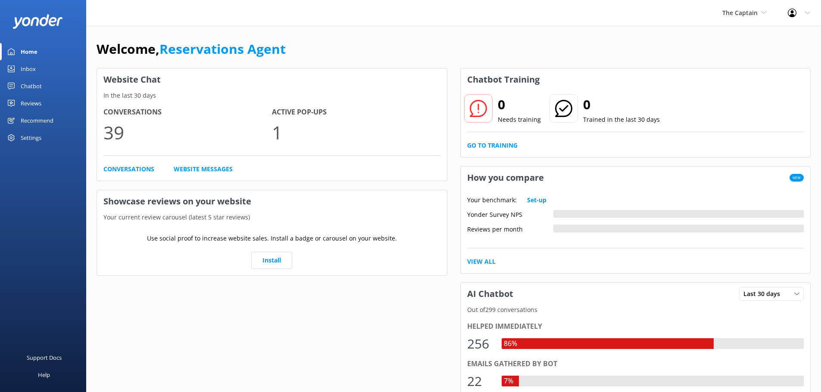
click at [28, 70] on div "Inbox" at bounding box center [28, 68] width 15 height 17
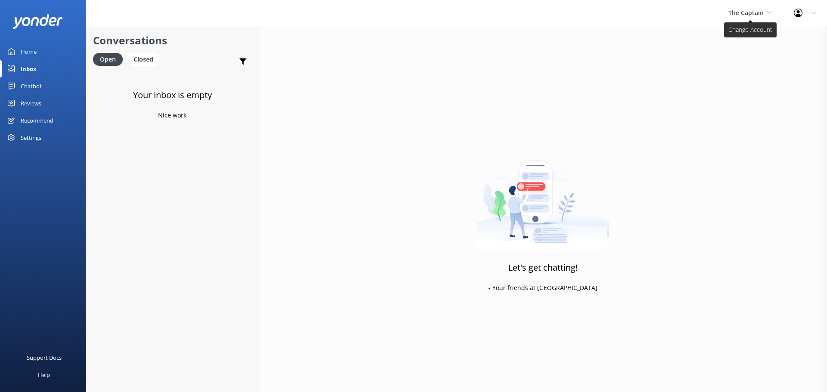
click at [744, 13] on span "The Captain" at bounding box center [746, 13] width 35 height 8
click at [747, 38] on link "De [GEOGRAPHIC_DATA]" at bounding box center [761, 36] width 86 height 21
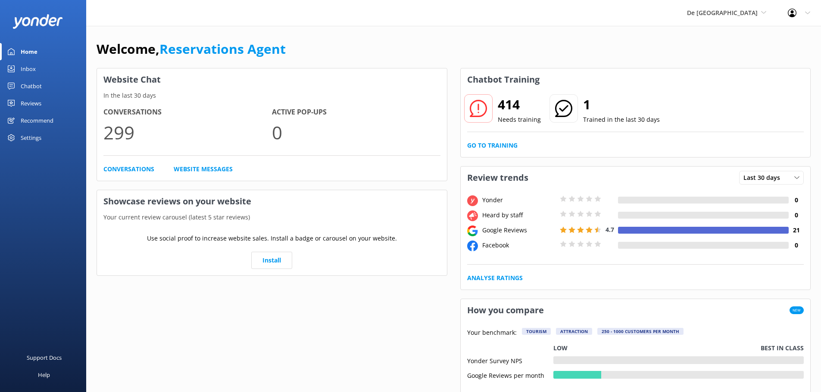
click at [28, 65] on div "Inbox" at bounding box center [28, 68] width 15 height 17
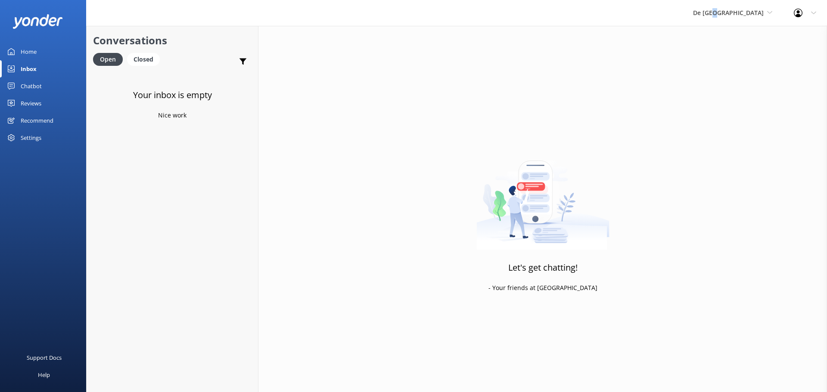
click at [742, 22] on div "De Palm Island De Palm Island Aruba's Activities Expert The Captain" at bounding box center [732, 13] width 101 height 26
click at [737, 57] on link "Aruba's Activities Expert" at bounding box center [725, 57] width 86 height 21
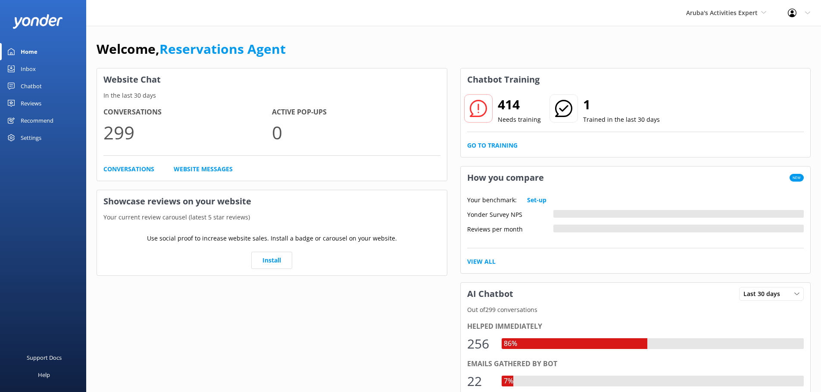
click at [27, 73] on div "Inbox" at bounding box center [28, 68] width 15 height 17
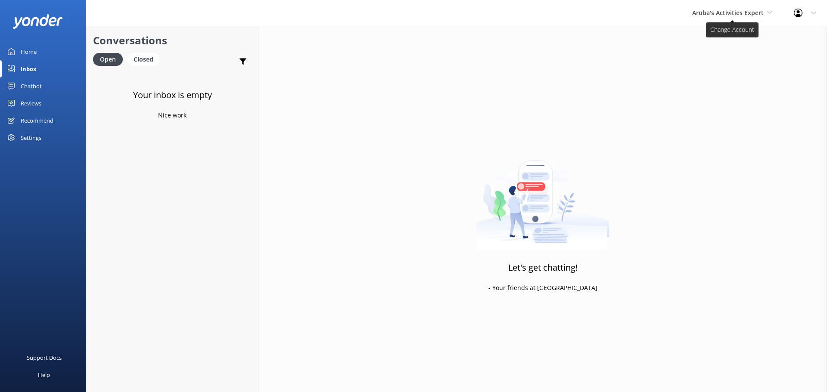
click at [723, 16] on span "Aruba's Activities Expert" at bounding box center [728, 13] width 72 height 8
click at [718, 68] on link "The Captain" at bounding box center [725, 77] width 86 height 21
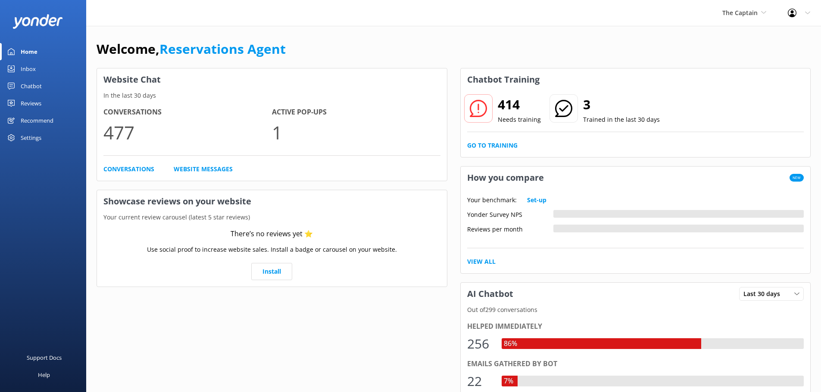
click at [42, 69] on link "Inbox" at bounding box center [43, 68] width 86 height 17
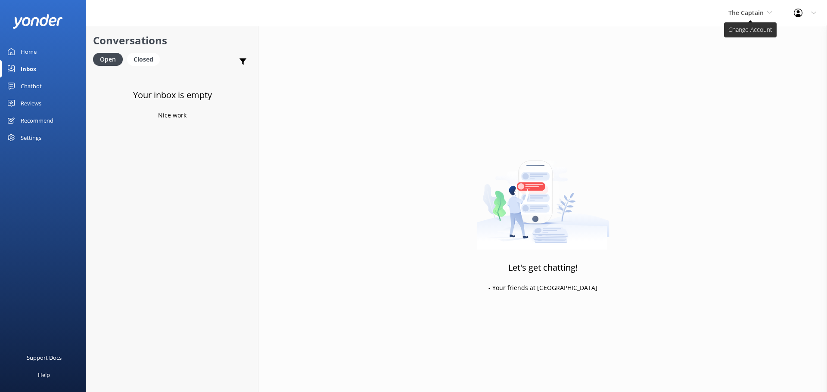
click at [754, 9] on span "The Captain" at bounding box center [746, 13] width 35 height 8
click at [741, 37] on link "De [GEOGRAPHIC_DATA]" at bounding box center [761, 36] width 86 height 21
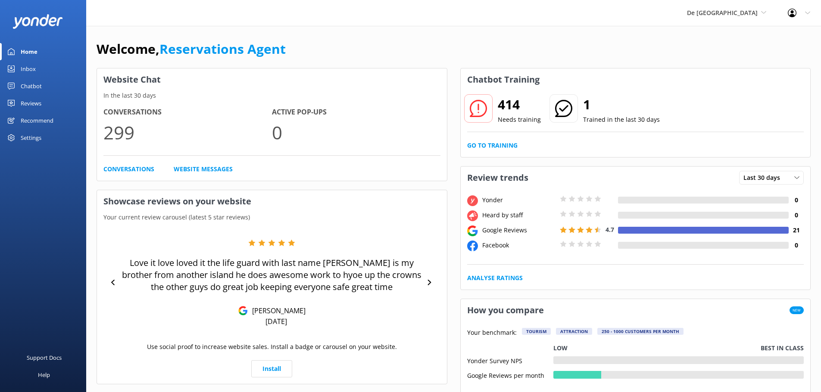
click at [35, 65] on div "Inbox" at bounding box center [28, 68] width 15 height 17
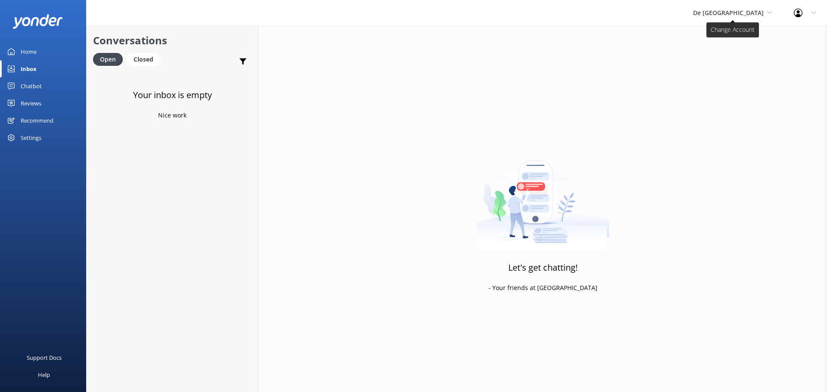
click at [745, 16] on span "De [GEOGRAPHIC_DATA]" at bounding box center [728, 13] width 71 height 8
click at [728, 40] on link "De [GEOGRAPHIC_DATA]" at bounding box center [725, 36] width 86 height 21
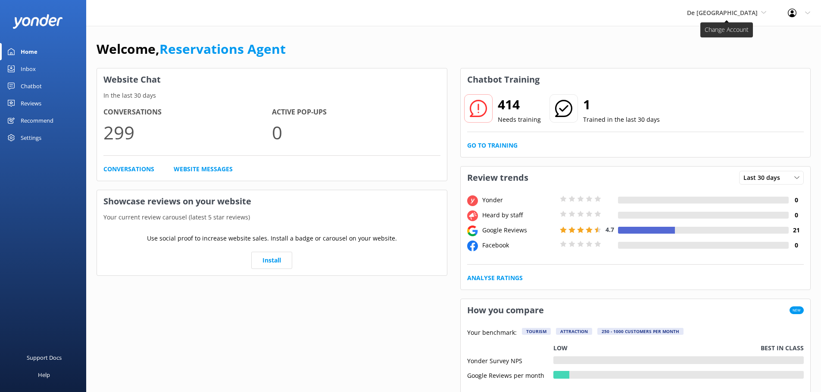
click at [749, 14] on span "De [GEOGRAPHIC_DATA]" at bounding box center [722, 13] width 71 height 8
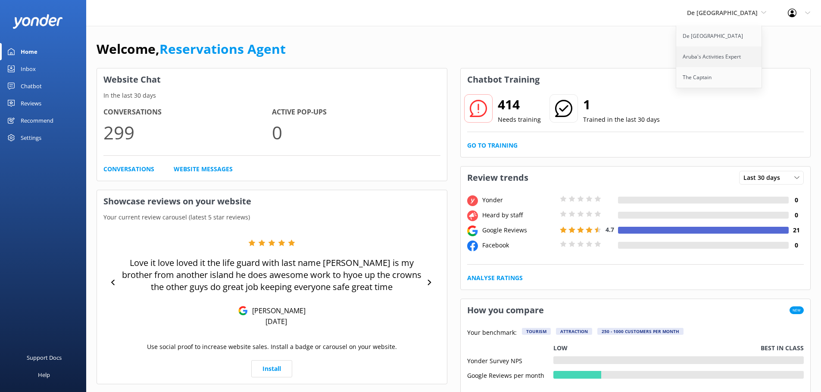
click at [726, 54] on link "Aruba's Activities Expert" at bounding box center [719, 57] width 86 height 21
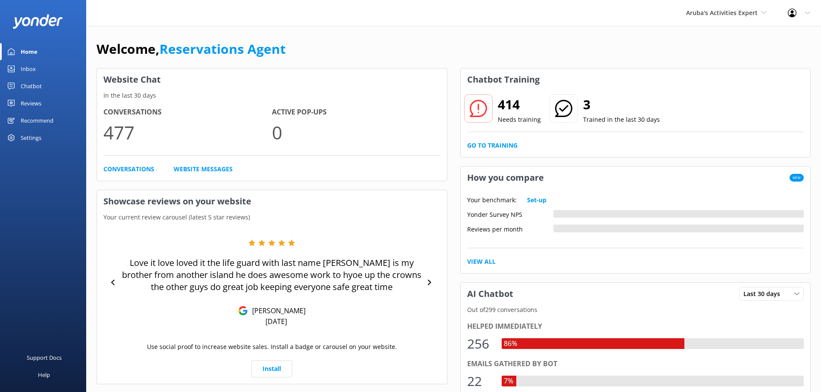
click at [22, 67] on div "Inbox" at bounding box center [28, 68] width 15 height 17
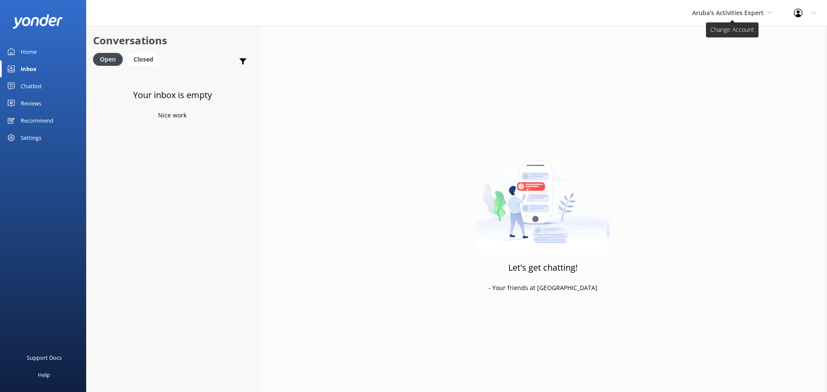
click at [735, 11] on span "Aruba's Activities Expert" at bounding box center [728, 13] width 72 height 8
click at [725, 79] on link "The Captain" at bounding box center [725, 77] width 86 height 21
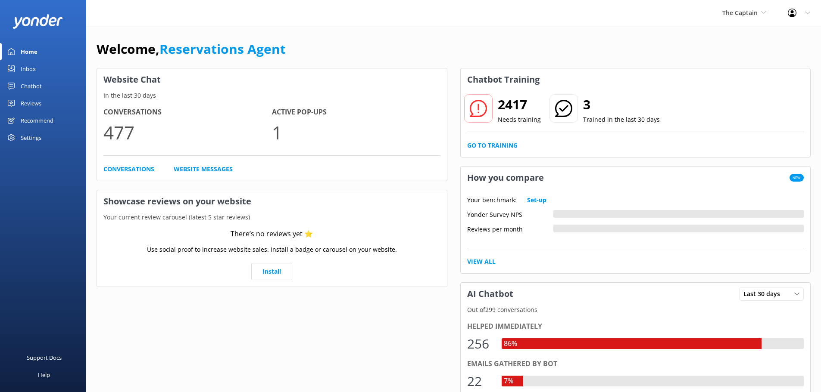
click at [31, 71] on div "Inbox" at bounding box center [28, 68] width 15 height 17
